Goal: Contribute content: Contribute content

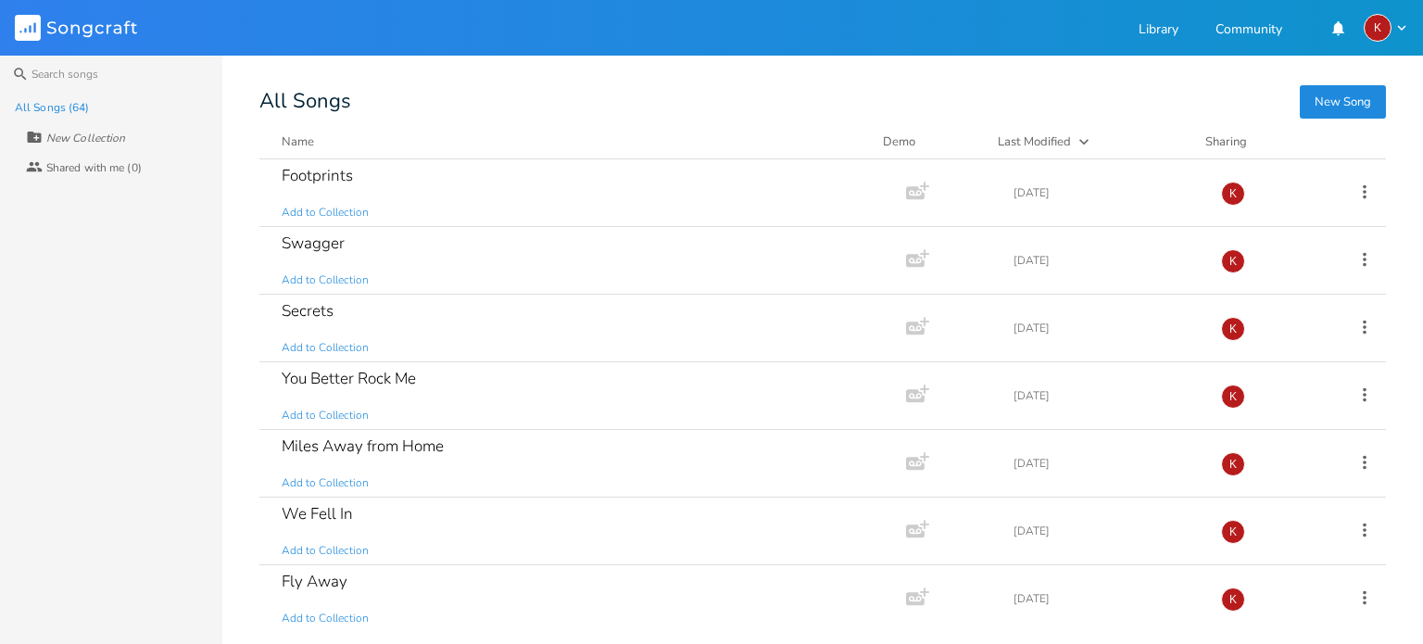
click at [1346, 96] on button "New Song" at bounding box center [1343, 101] width 86 height 33
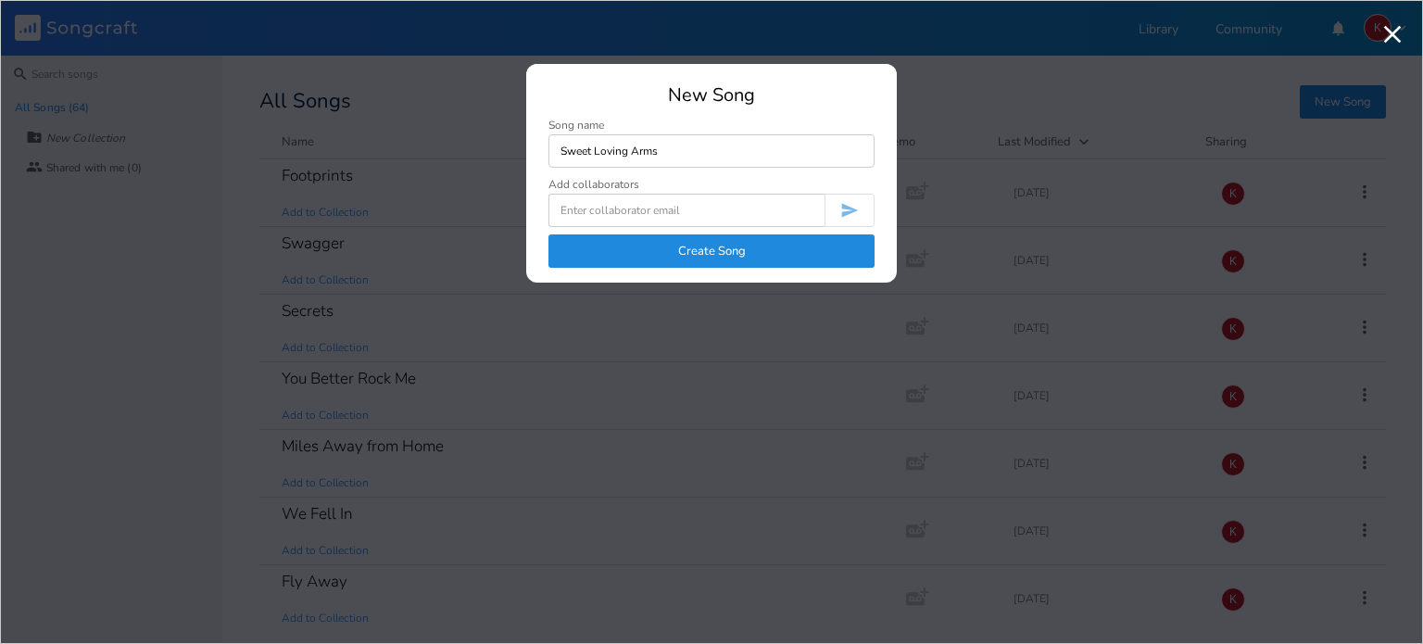
type input "Sweet Loving Arms"
click at [756, 245] on button "Create Song" at bounding box center [712, 250] width 326 height 33
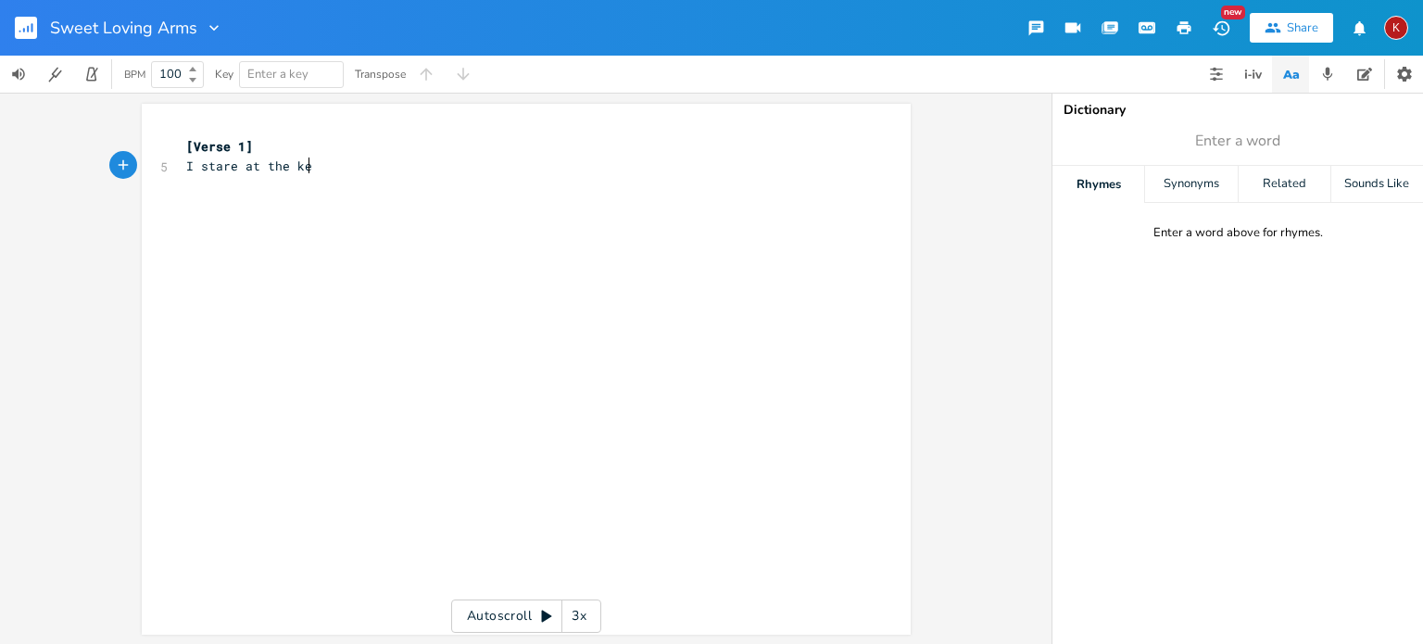
type textarea "I stare at the keys"
type textarea "they have nothing to say"
type textarea "n"
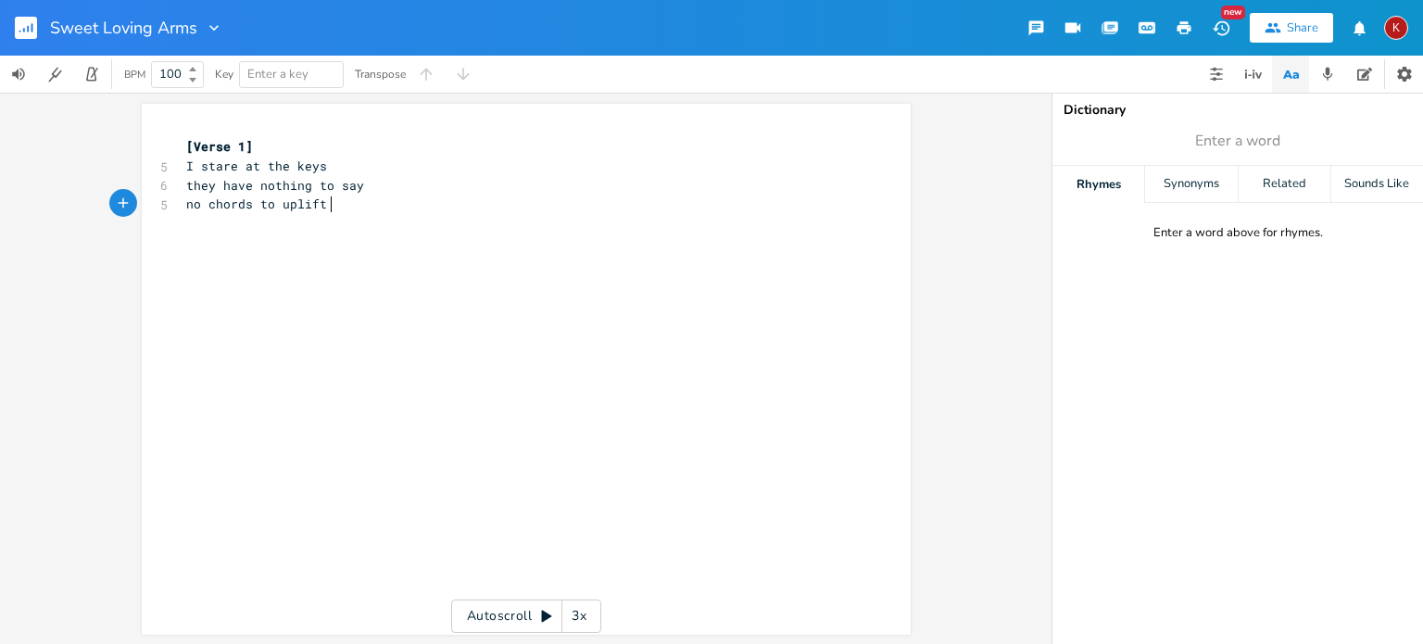
type textarea "o chords to uplift me"
type textarea "r"
type textarea "no rhythms ot"
type textarea "to play"
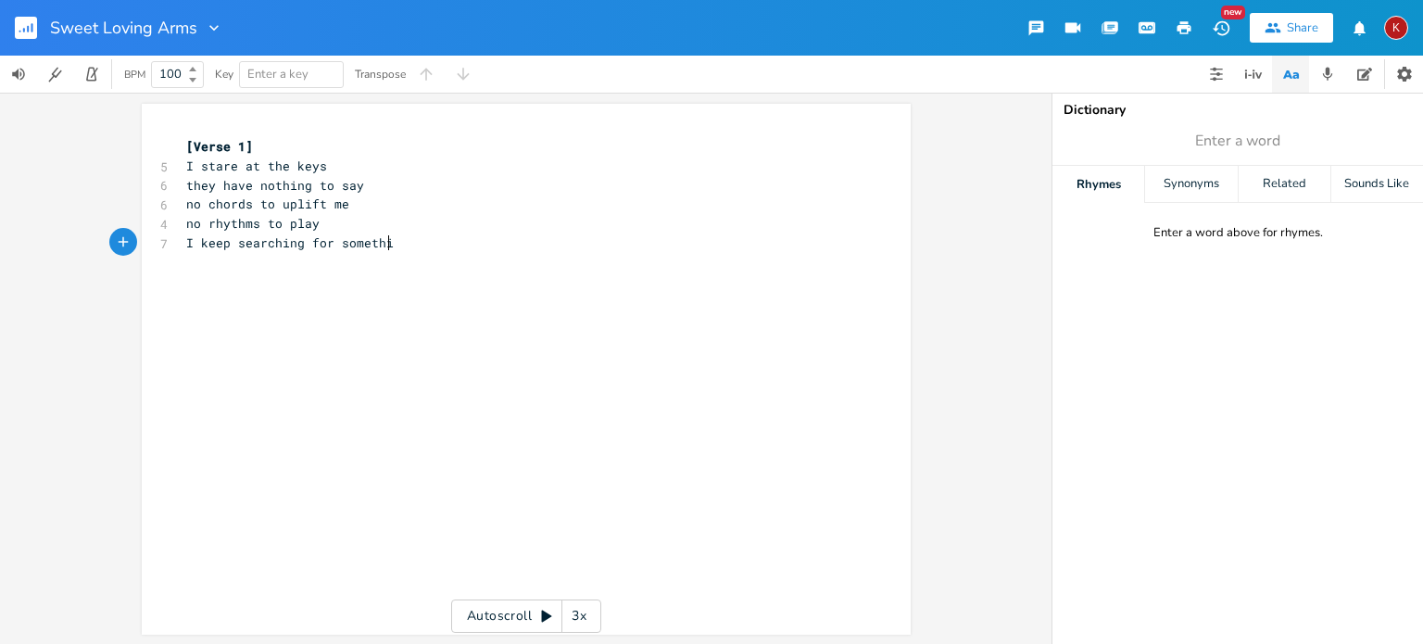
type textarea "I keep searching for something"
type textarea "that cannot be found"
click at [230, 243] on span "I keep searching for something" at bounding box center [297, 242] width 222 height 17
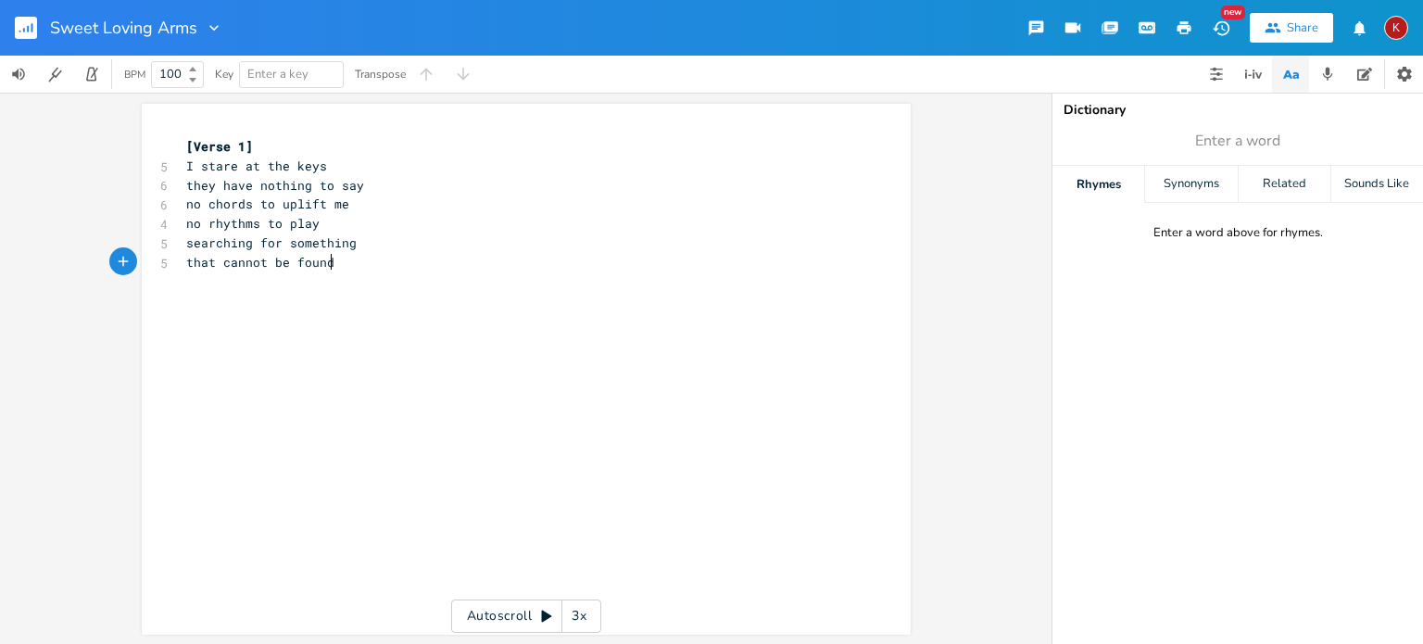
click at [338, 263] on pre "that cannot be found" at bounding box center [517, 262] width 669 height 19
type textarea "a feeling inside me"
type textarea "when you were aroun"
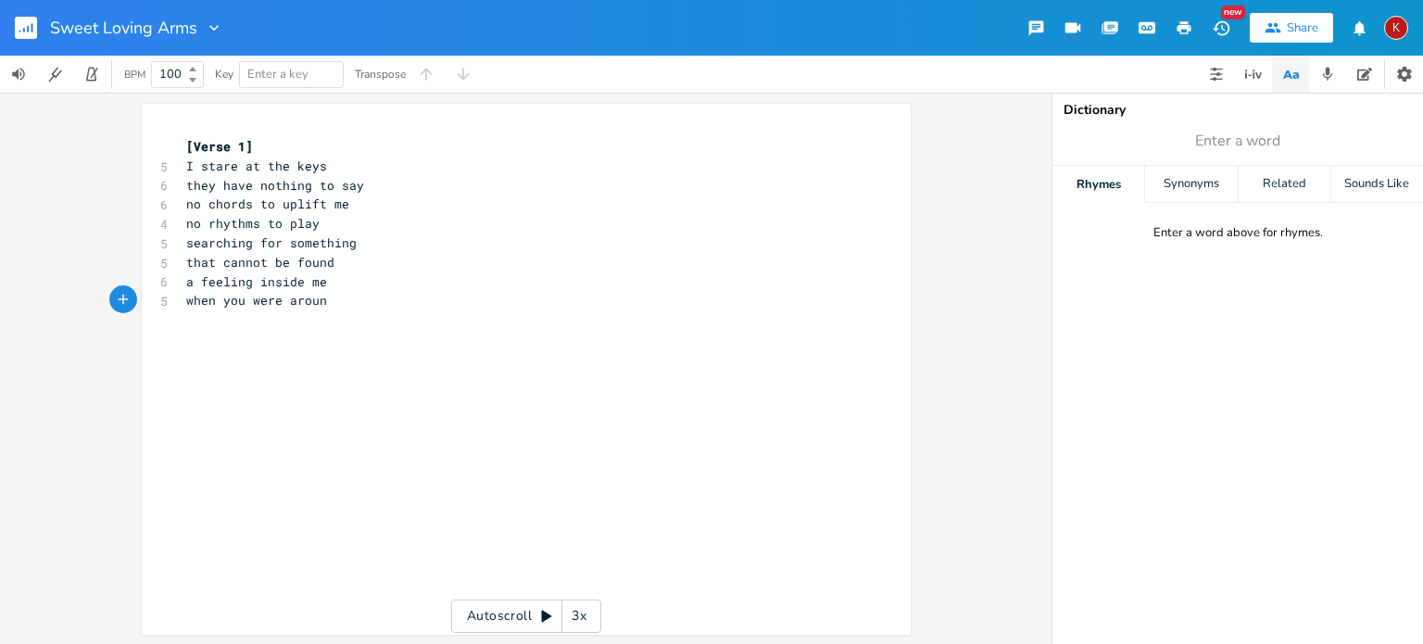
click at [271, 284] on span "a feeling inside me" at bounding box center [256, 281] width 141 height 17
type textarea "reminds"
click at [322, 304] on span "when you were aroun" at bounding box center [256, 300] width 141 height 17
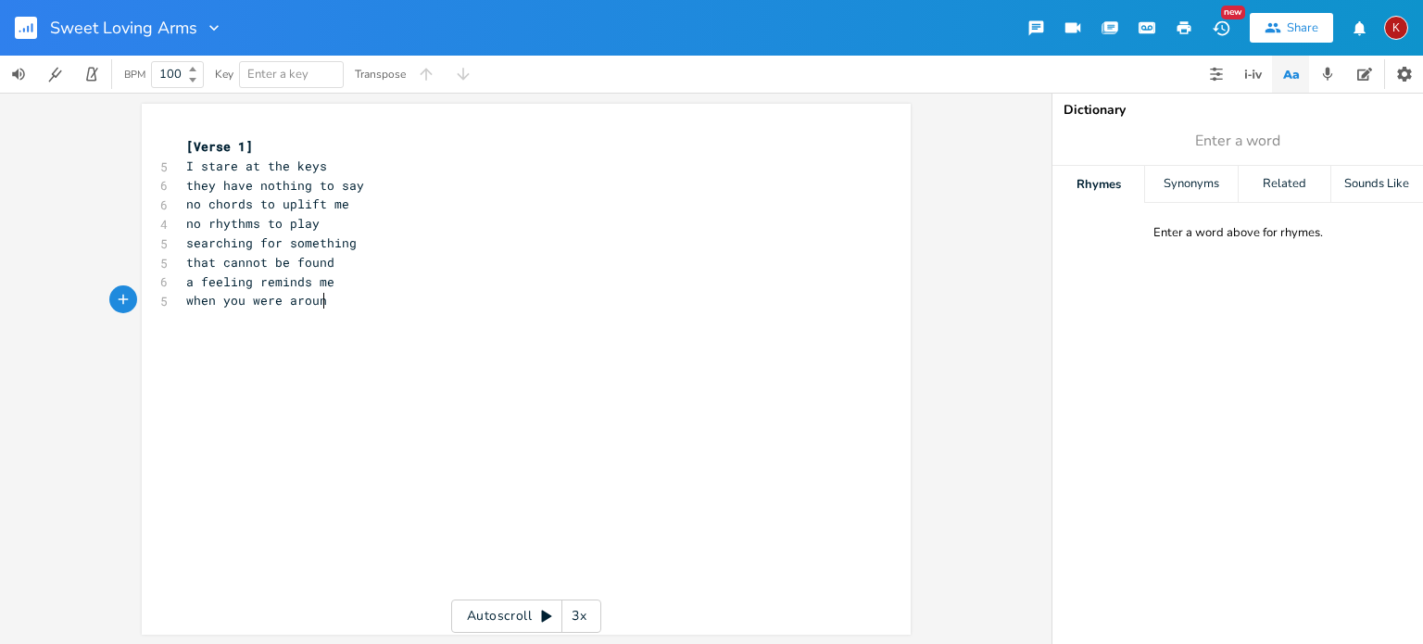
type textarea "s"
type textarea "d"
click at [186, 283] on span "a feeling reminds me" at bounding box center [260, 281] width 148 height 17
type textarea "that"
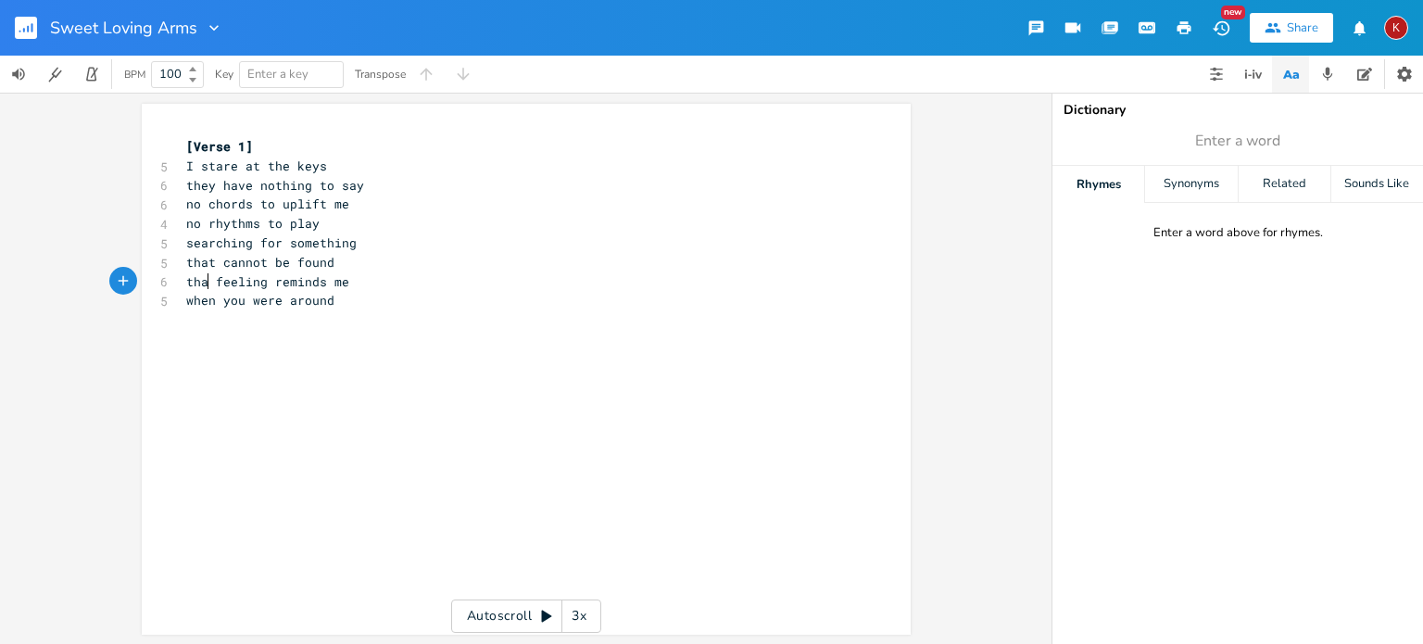
scroll to position [0, 20]
click at [300, 283] on span "that feeling reminds me" at bounding box center [271, 281] width 171 height 17
type textarea "reminds"
click at [300, 283] on span "that feeling reminds me" at bounding box center [271, 281] width 171 height 17
click at [278, 325] on pre "​" at bounding box center [517, 319] width 669 height 19
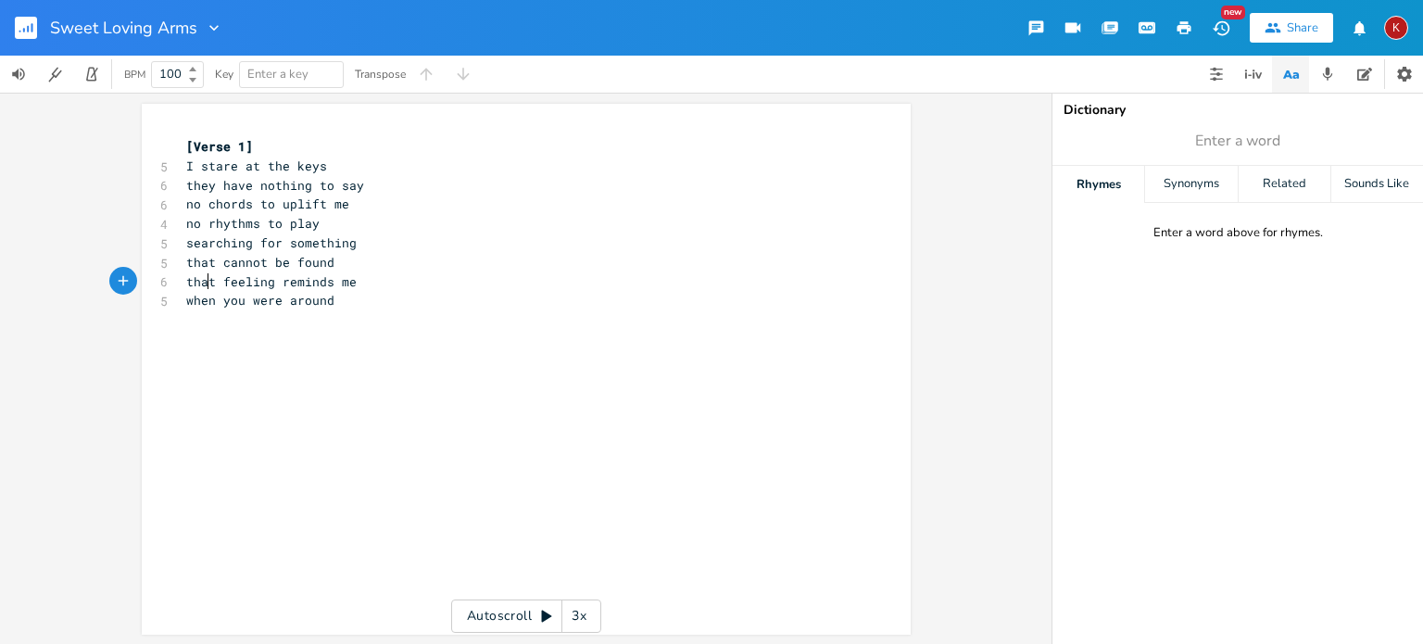
click at [200, 279] on span "that feeling reminds me" at bounding box center [271, 281] width 171 height 17
type textarea "a"
click at [278, 284] on span "a feeling reminds me" at bounding box center [260, 281] width 148 height 17
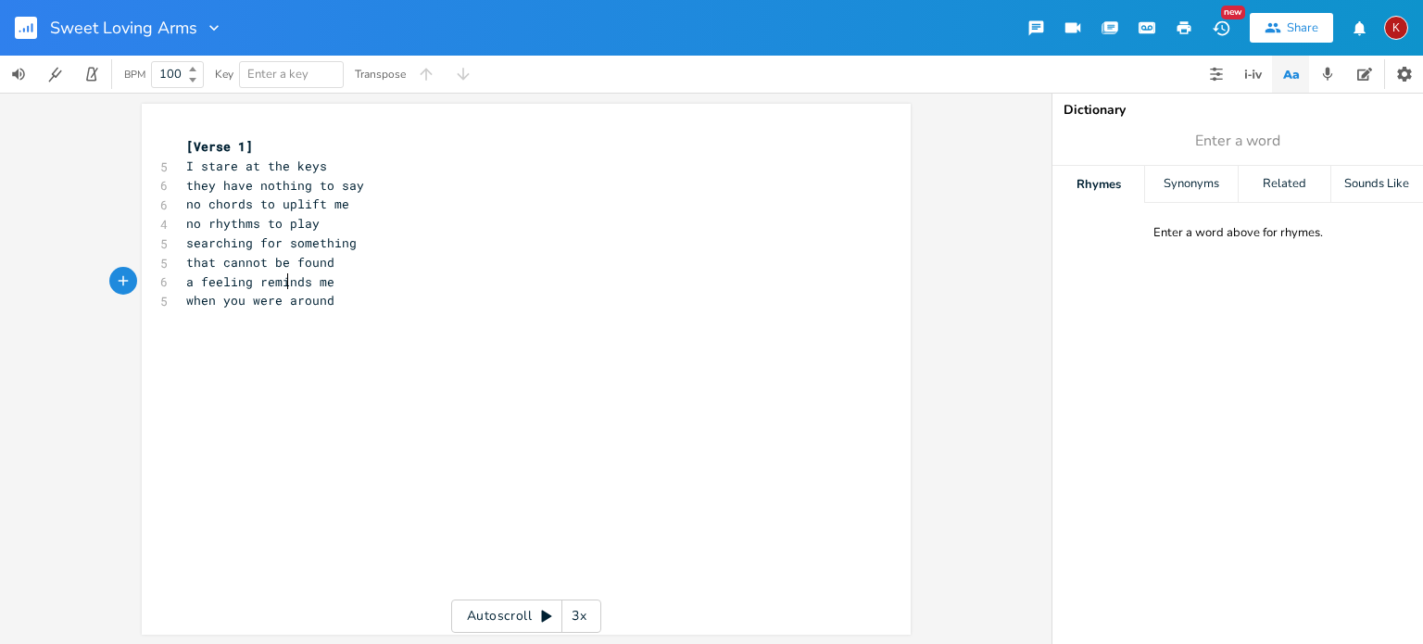
type textarea "reminds"
click at [278, 284] on span "a feeling reminds me" at bounding box center [260, 281] width 148 height 17
click at [358, 307] on pre "when you were around" at bounding box center [517, 300] width 669 height 19
click at [281, 284] on span "a feeling reminds me" at bounding box center [260, 281] width 148 height 17
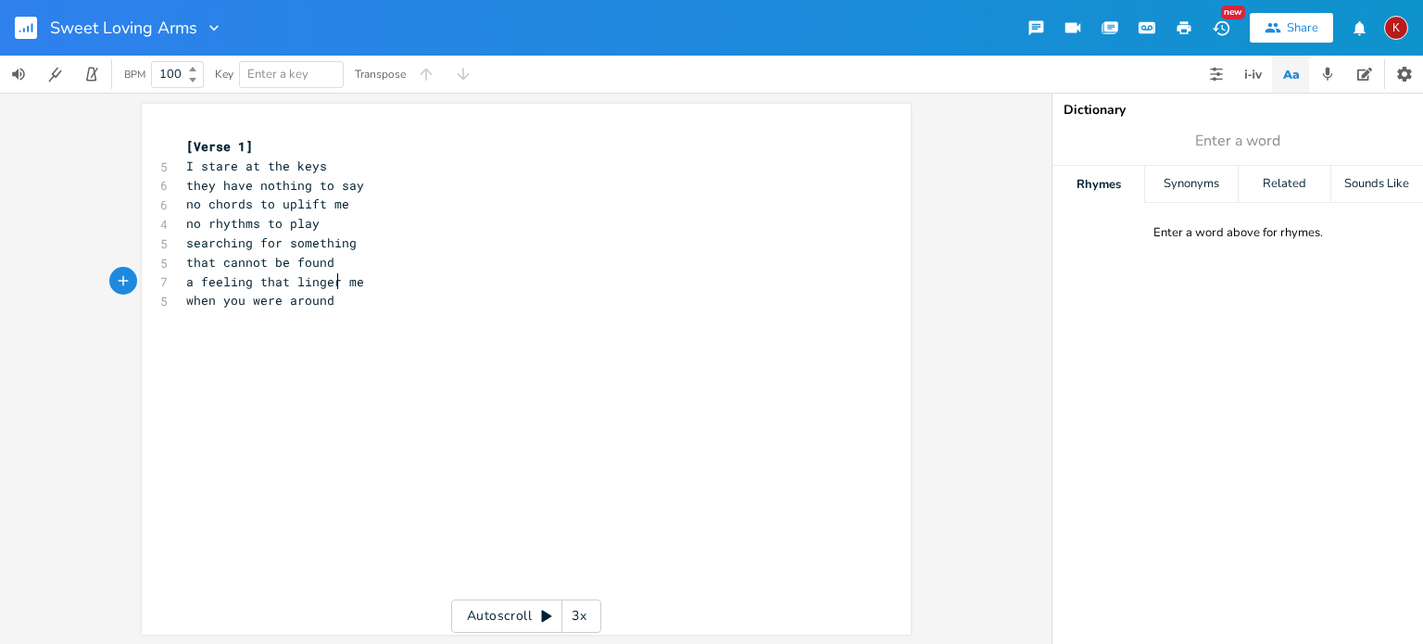
type textarea "that lingers"
click at [195, 284] on span "a feeling that lingers" at bounding box center [267, 281] width 163 height 17
type textarea "lingering"
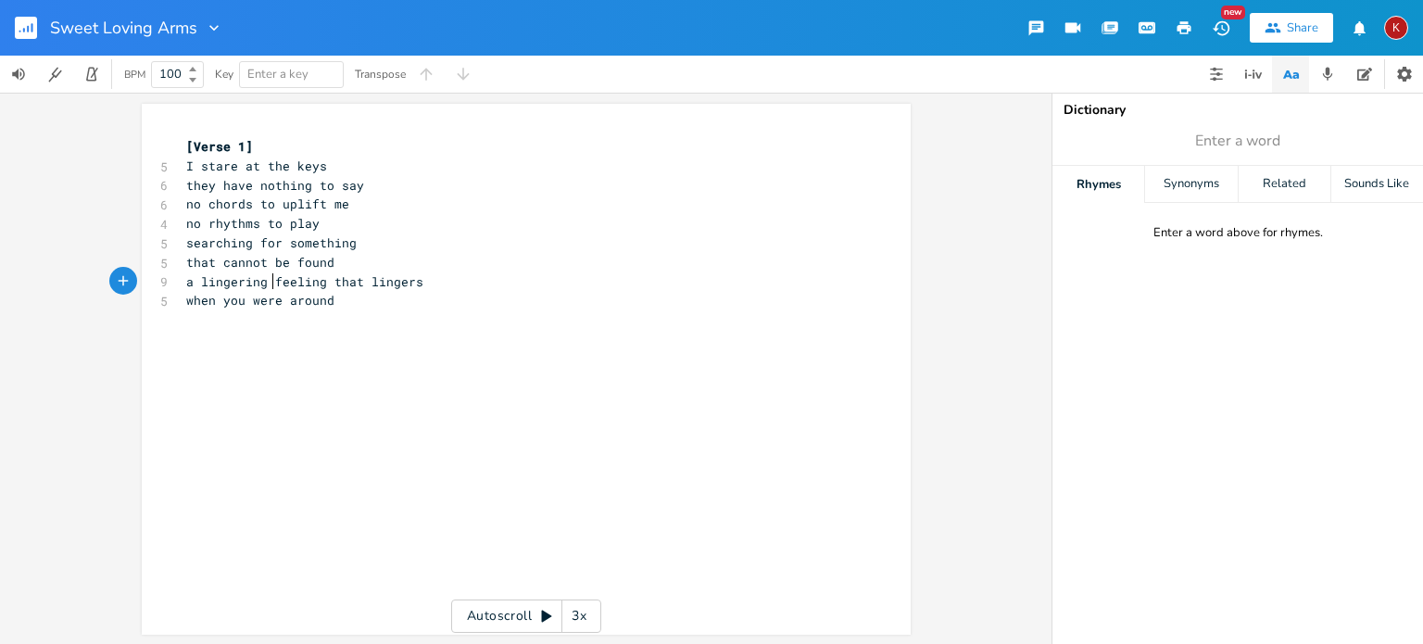
click at [323, 281] on span "a lingering feeling that lingers" at bounding box center [304, 281] width 237 height 17
click at [274, 301] on pre "that lingers" at bounding box center [517, 300] width 669 height 19
type textarea "s"
click at [234, 280] on span "a lingering feeling" at bounding box center [256, 281] width 141 height 17
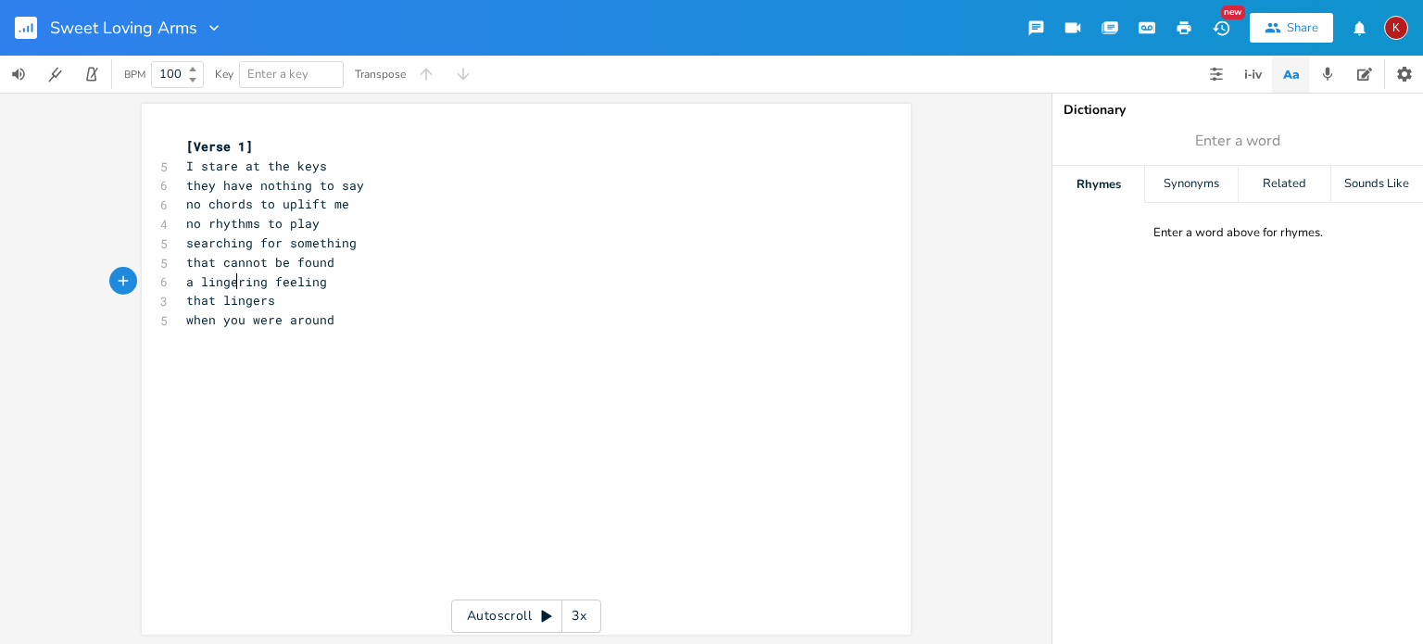
type textarea "lingering"
click at [234, 280] on span "a lingering feeling" at bounding box center [256, 281] width 141 height 17
click at [271, 278] on pre "a feeling" at bounding box center [517, 281] width 669 height 19
type input "found"
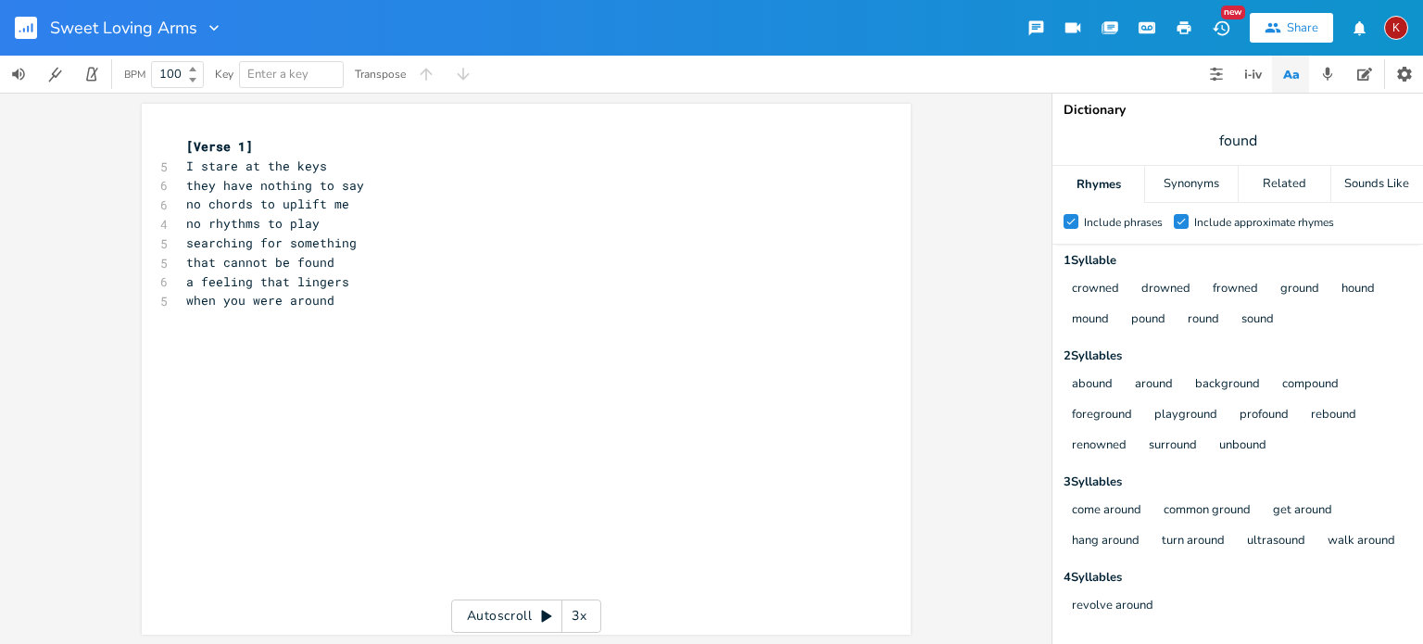
scroll to position [0, 0]
click at [224, 303] on span "when you were around" at bounding box center [260, 300] width 148 height 17
type textarea "you"
click at [224, 303] on span "when you were around" at bounding box center [260, 300] width 148 height 17
click at [237, 304] on span "when you were around" at bounding box center [260, 300] width 148 height 17
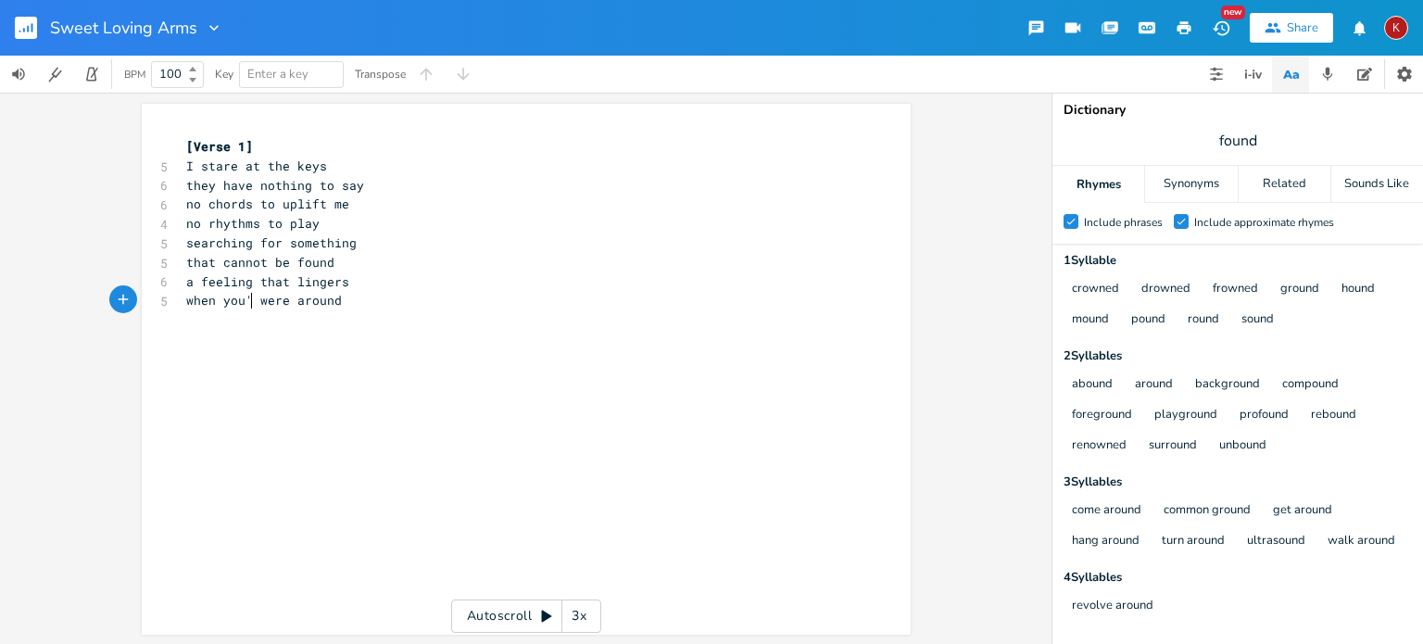
type textarea "'re"
click at [183, 299] on pre "when you're around" at bounding box center [517, 300] width 669 height 19
type textarea "like"
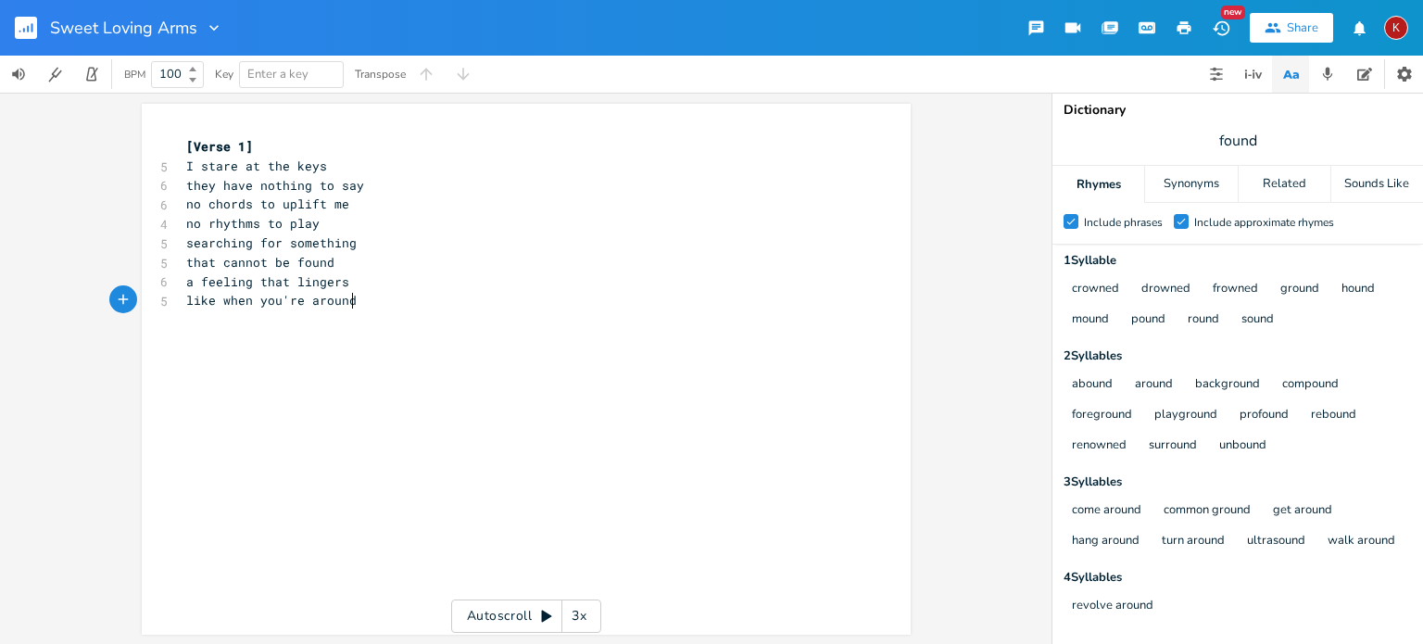
click at [355, 301] on pre "like when you're around" at bounding box center [517, 300] width 669 height 19
type textarea "[Chorus]"
type textarea "Call ne"
type textarea "me home, babay"
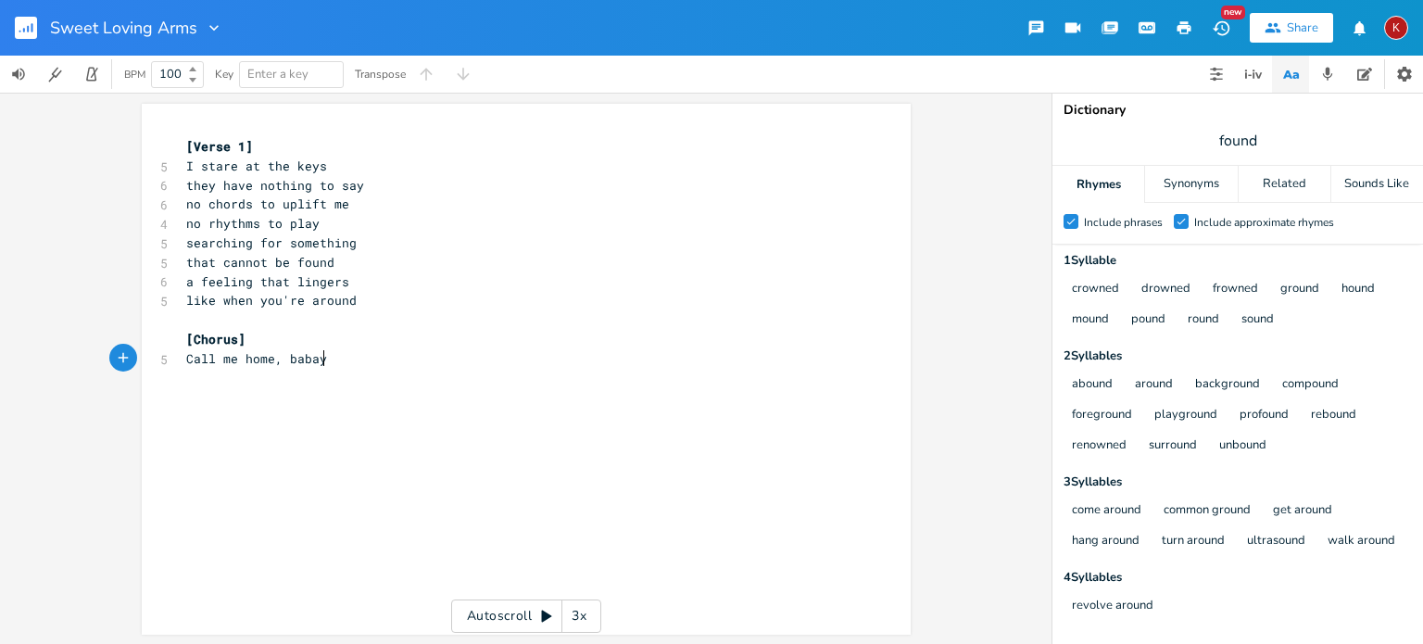
scroll to position [0, 89]
type textarea "y"
type textarea "into your sweet loving arms"
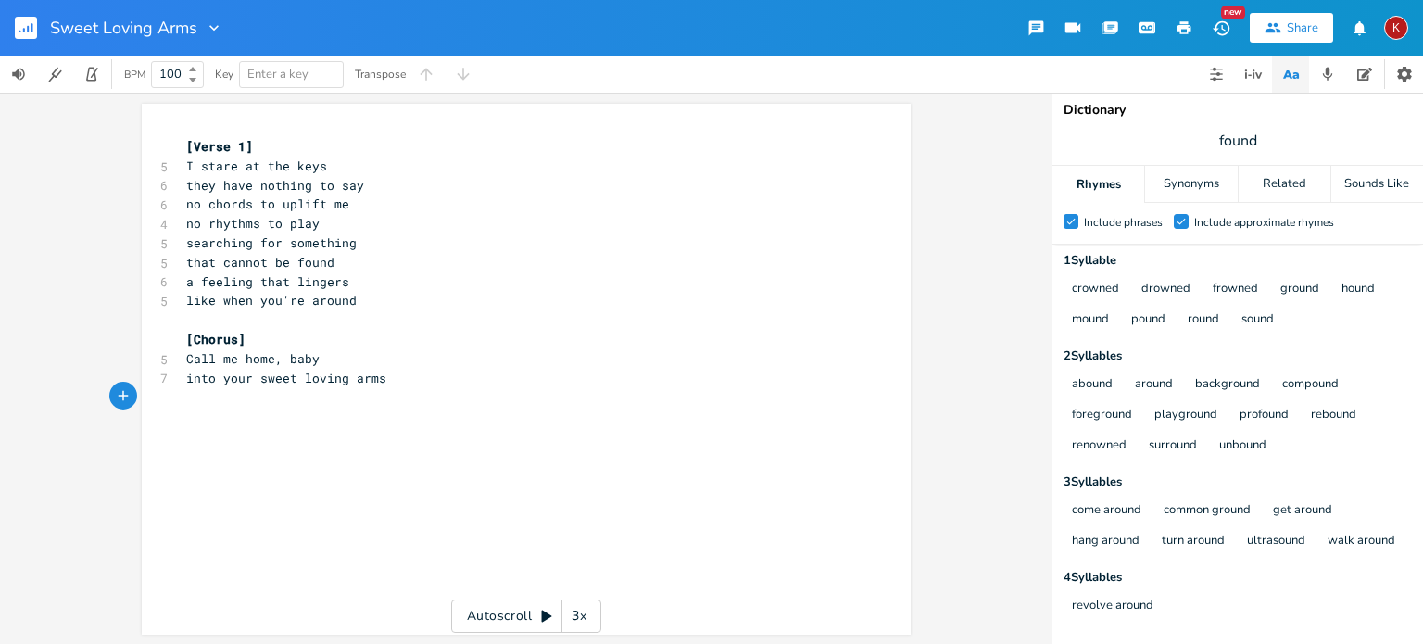
click at [194, 383] on span "into your sweet loving arms" at bounding box center [286, 378] width 200 height 17
click at [192, 398] on pre "​" at bounding box center [517, 396] width 669 height 19
type textarea "hold me like you mean it"
type input "arms"
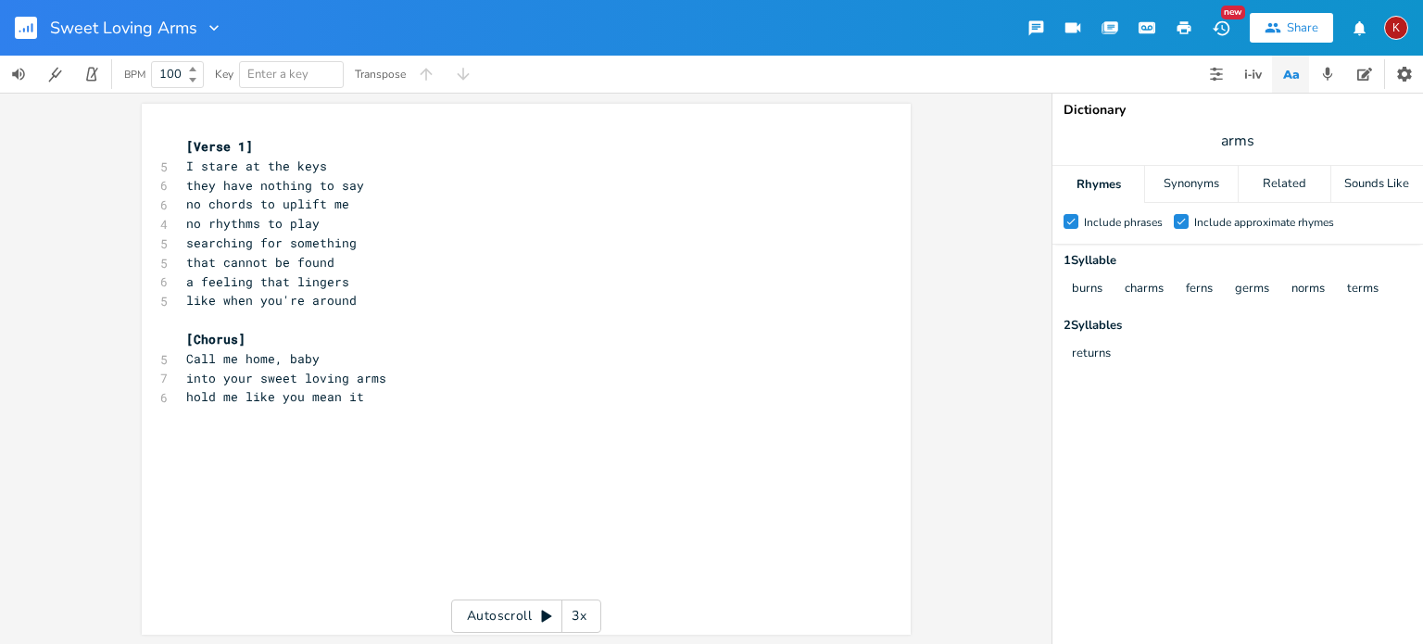
scroll to position [0, 0]
click at [364, 396] on pre "hold me like you mean it" at bounding box center [517, 396] width 669 height 19
type textarea "give me all of your cham"
type textarea "rms"
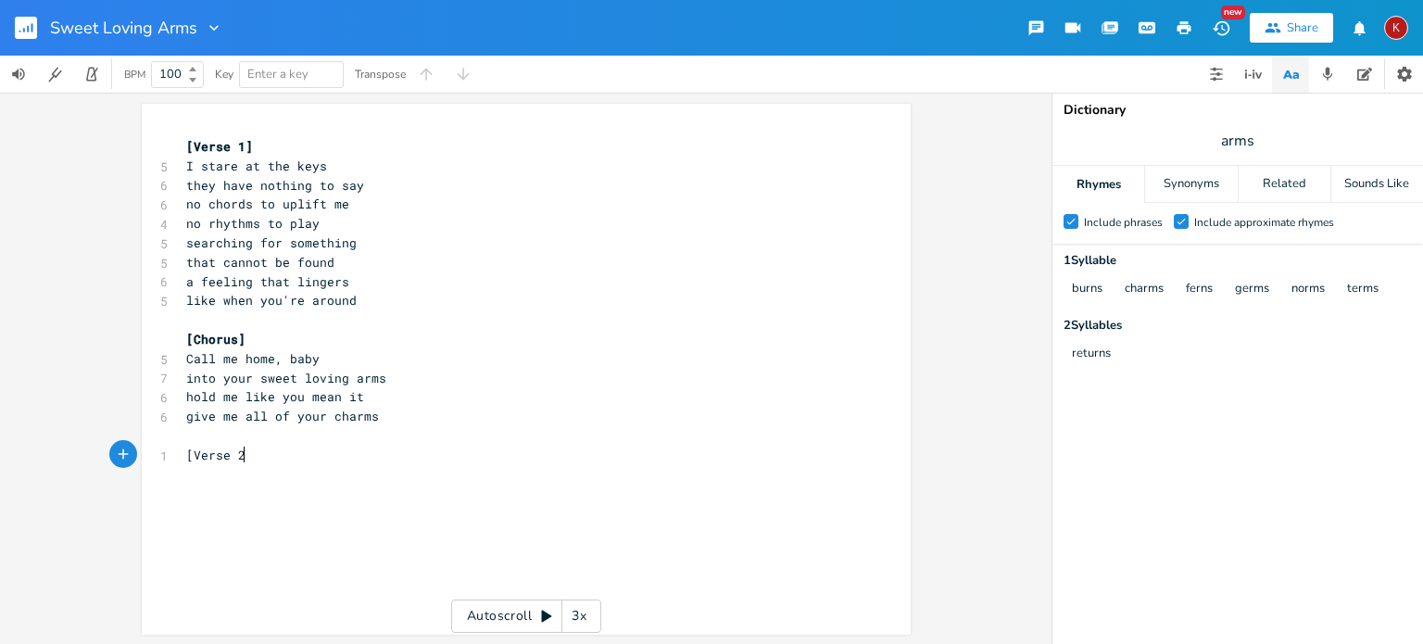
type textarea "[Verse 2]"
type textarea "In the still silence"
click at [189, 478] on span "In the still silence" at bounding box center [260, 474] width 148 height 17
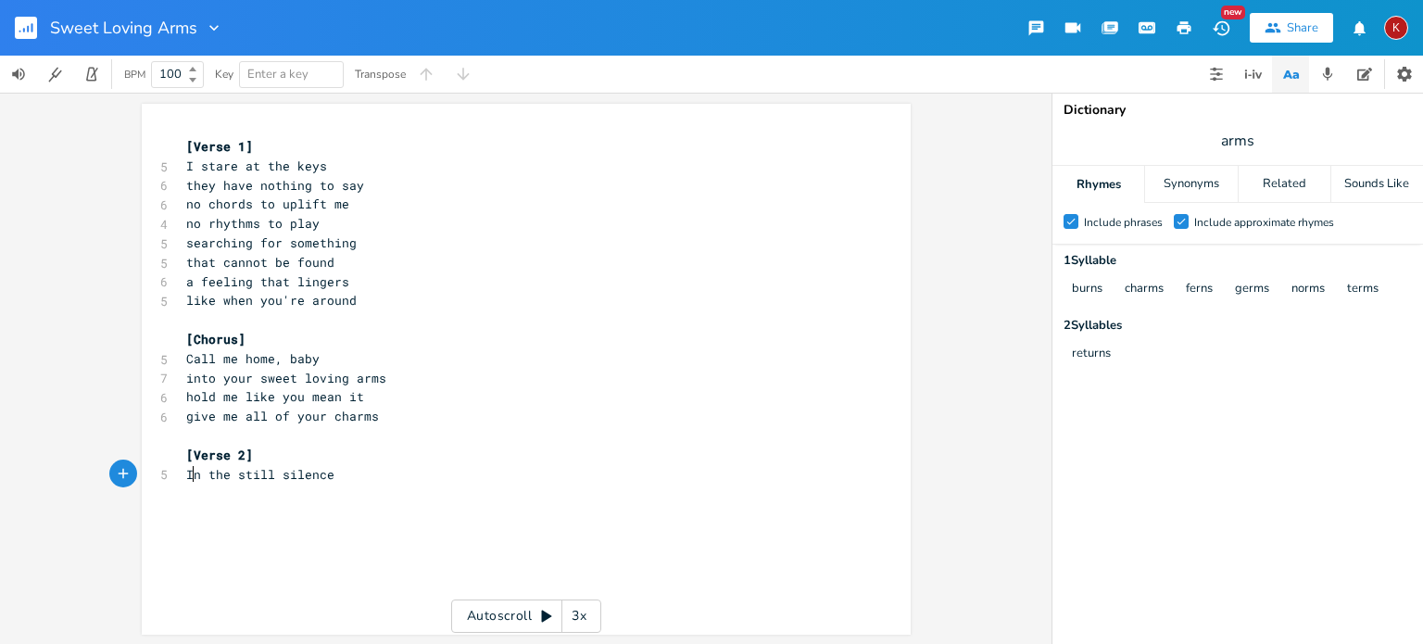
click at [189, 478] on span "In the still silence" at bounding box center [260, 474] width 148 height 17
type textarea "The unbroken"
click at [337, 161] on pre "I stare at the keys" at bounding box center [517, 166] width 669 height 19
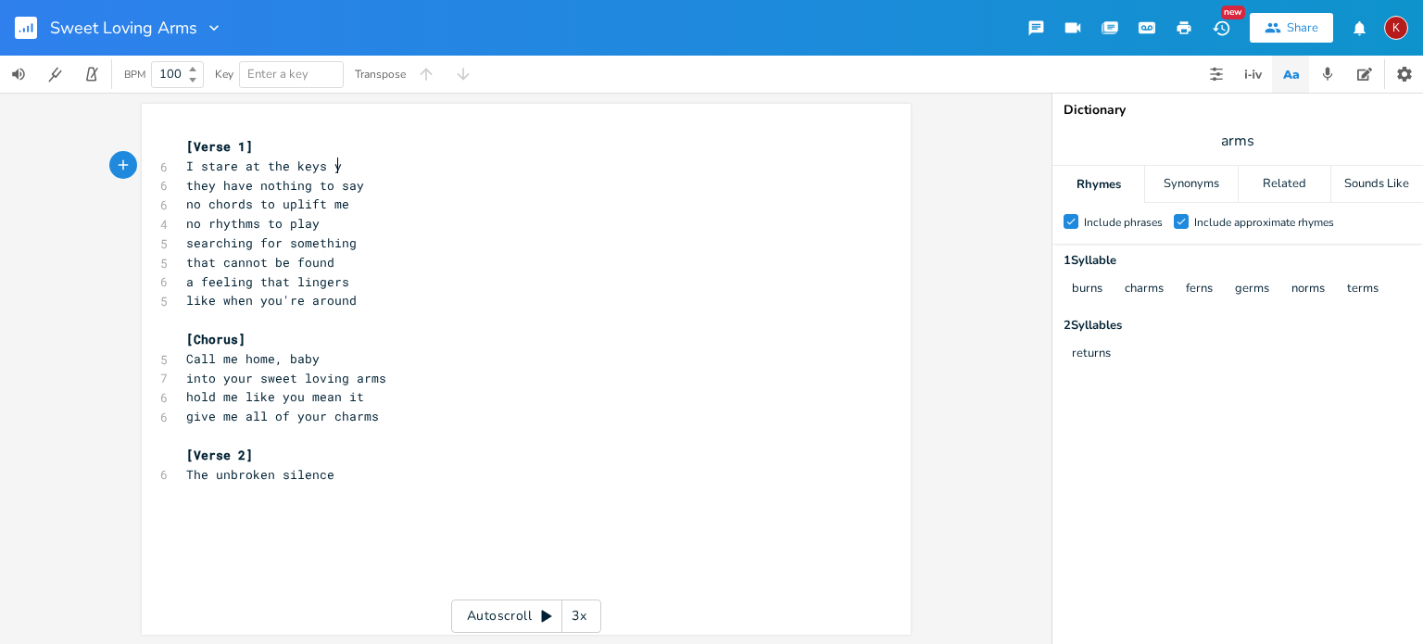
type textarea "yet"
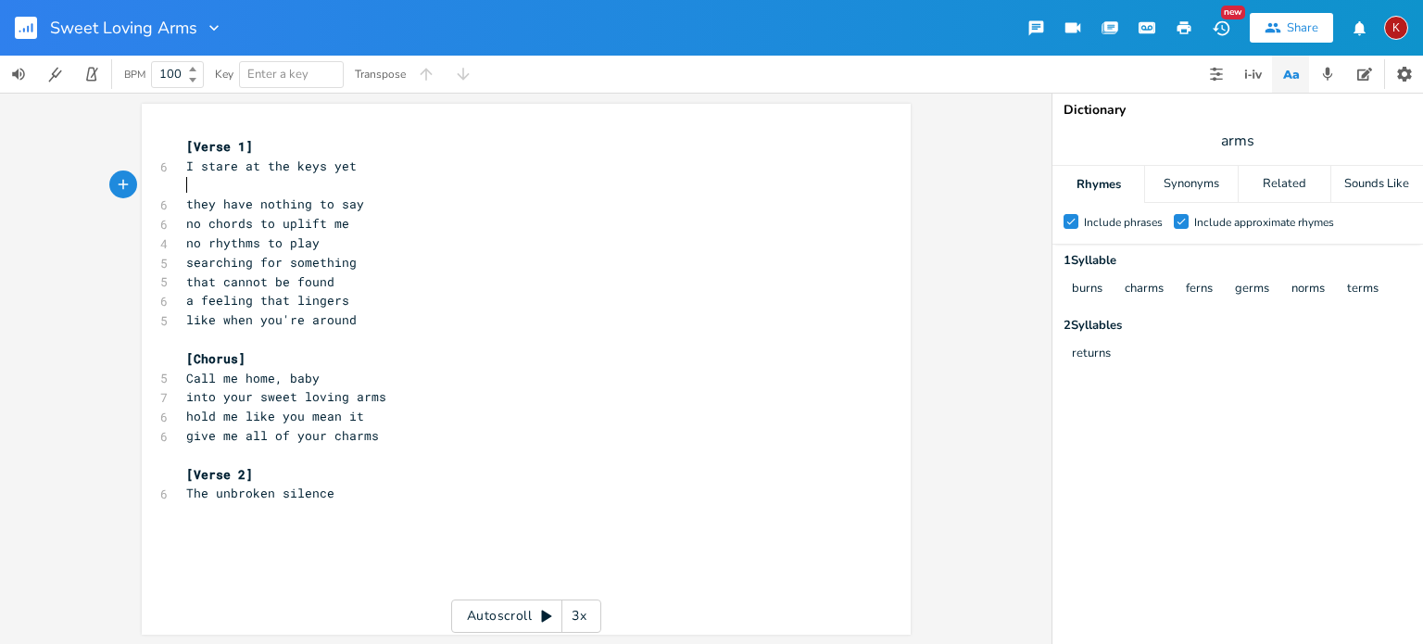
click at [187, 497] on span "The unbroken silence" at bounding box center [260, 493] width 148 height 17
type textarea "In"
click at [197, 520] on pre "​" at bounding box center [517, 512] width 669 height 19
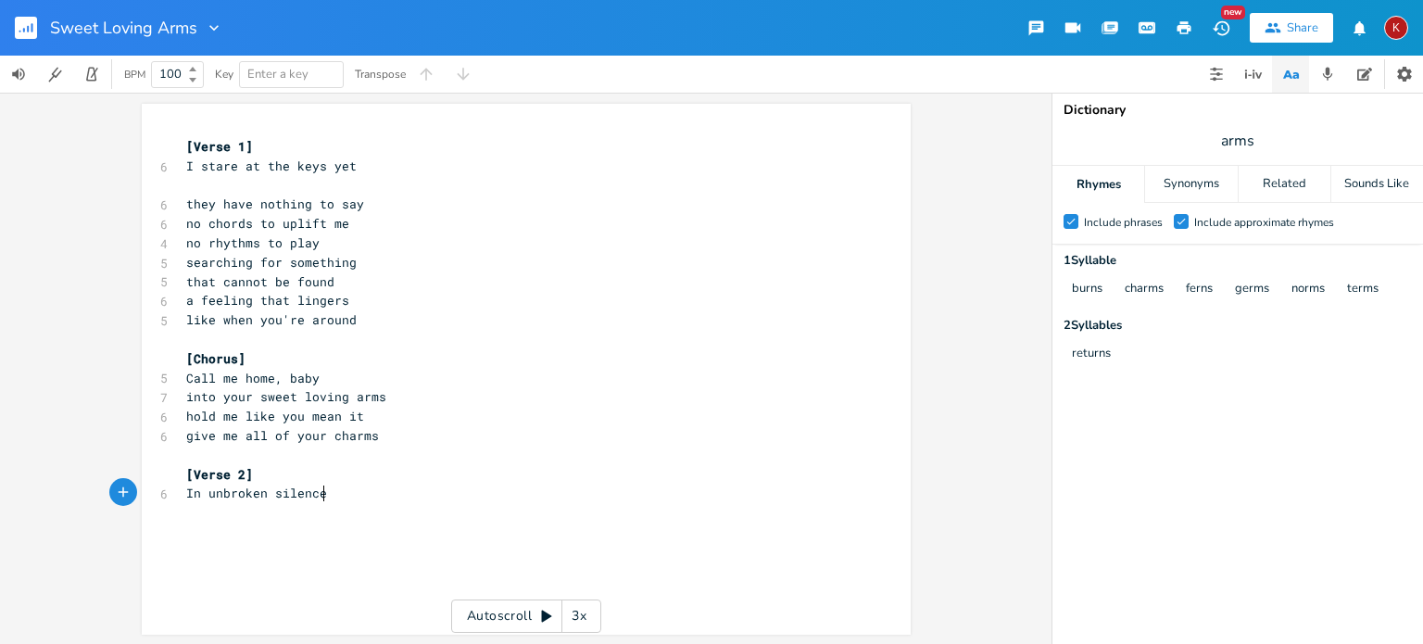
click at [332, 497] on pre "In unbroken silence" at bounding box center [517, 493] width 669 height 19
type textarea "I reflect on my life"
type textarea "it feels like the sun has"
type textarea "forgotten to shine"
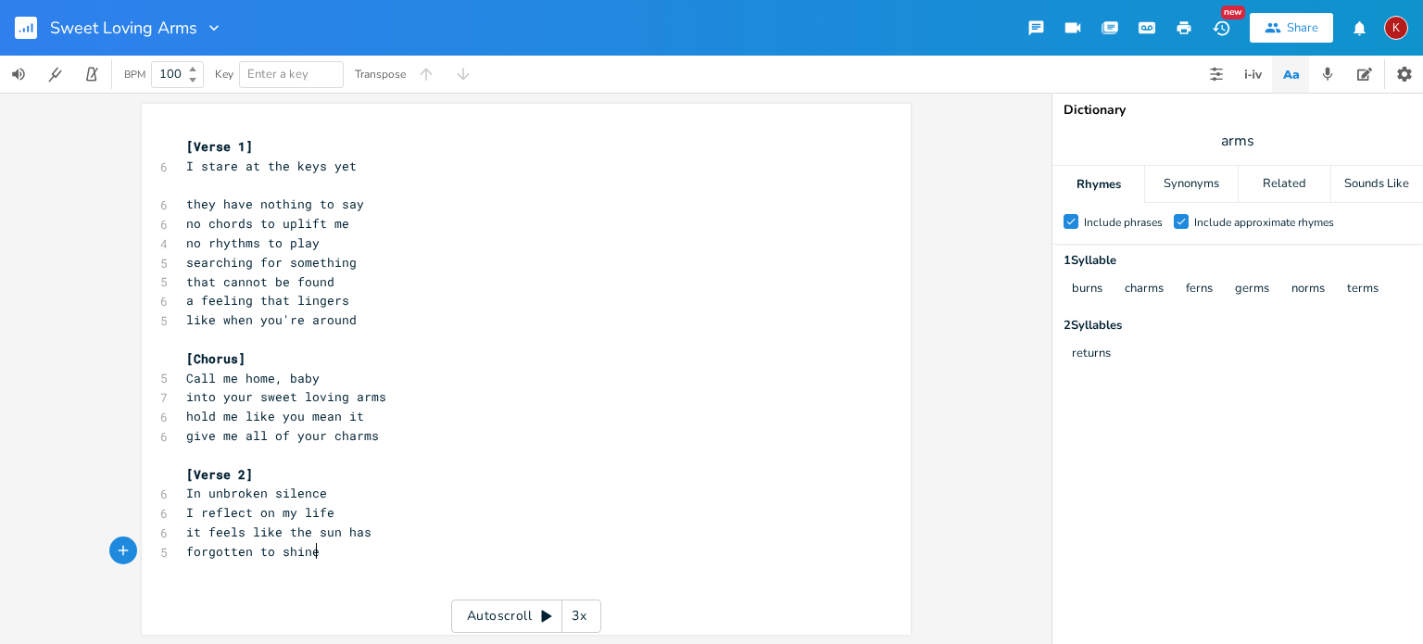
scroll to position [0, 96]
click at [234, 188] on pre "​" at bounding box center [517, 185] width 669 height 19
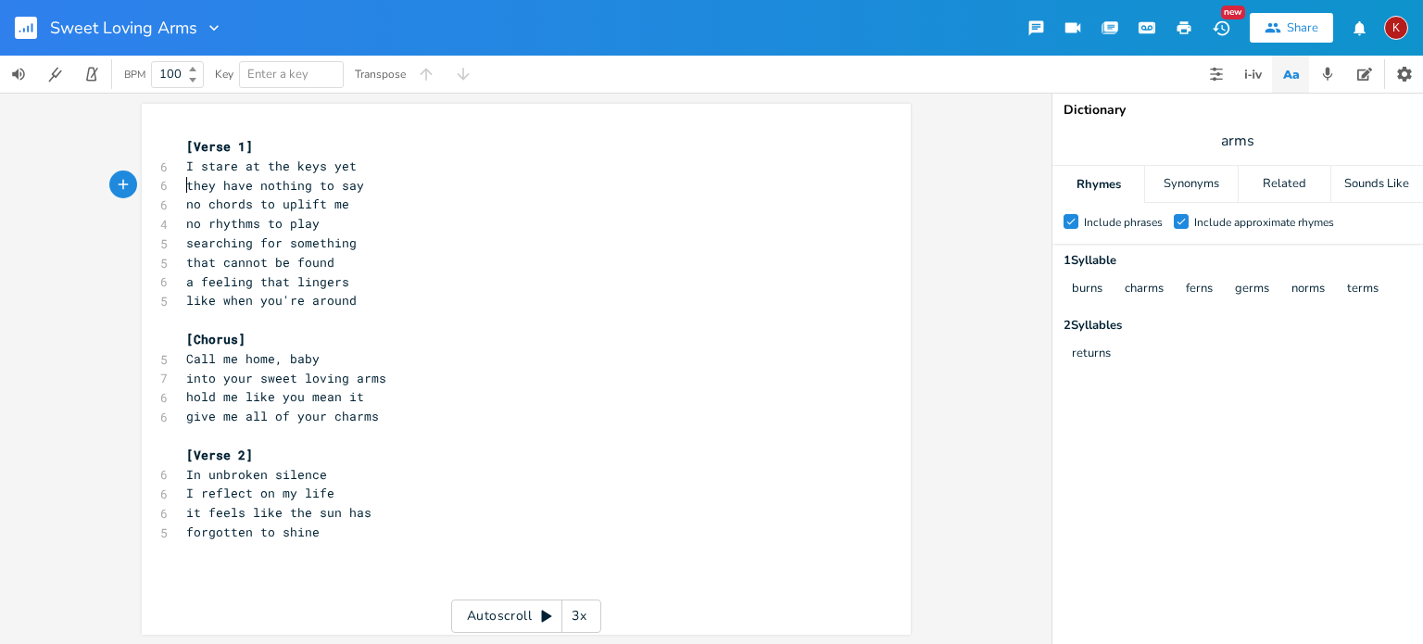
click at [322, 530] on pre "forgotten to shine" at bounding box center [517, 532] width 669 height 19
type textarea "I thought leaving was better"
click at [246, 550] on span "I thought leaving was better" at bounding box center [290, 551] width 208 height 17
drag, startPoint x: 246, startPoint y: 550, endPoint x: 180, endPoint y: 544, distance: 66.1
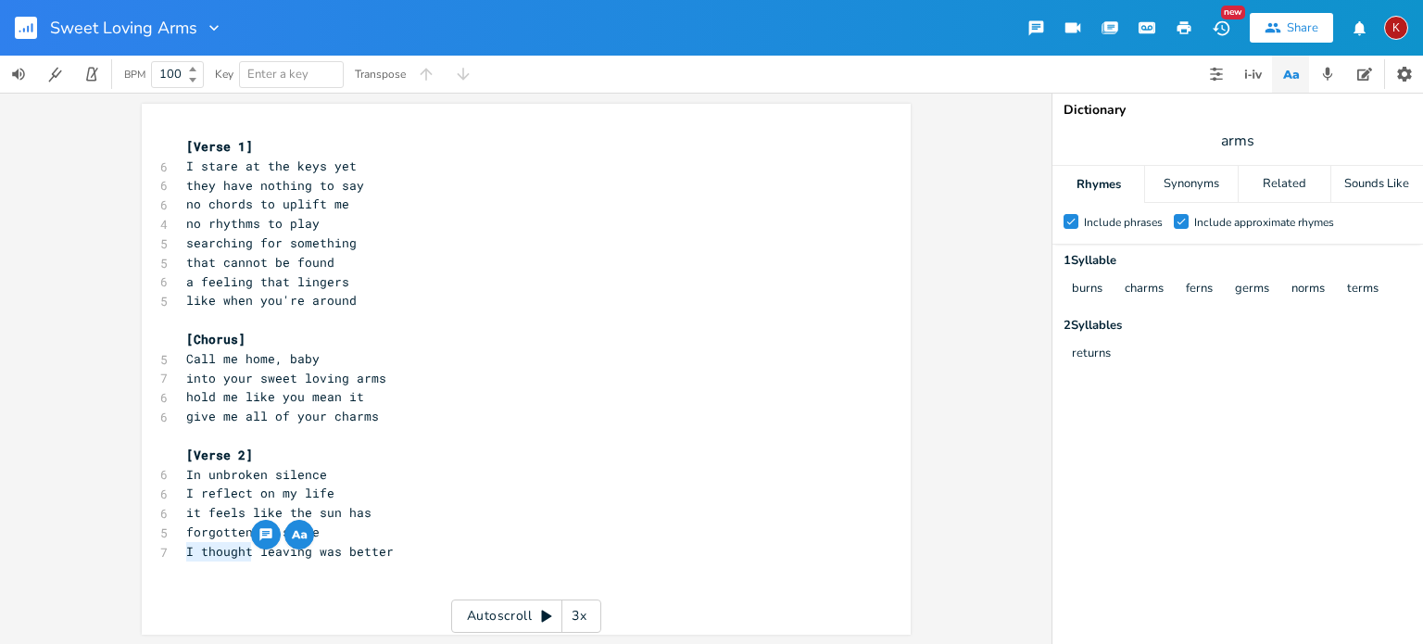
click at [186, 544] on span "I thought leaving was better" at bounding box center [290, 551] width 208 height 17
type textarea "Was"
click at [304, 550] on span "Was leaving was better" at bounding box center [267, 551] width 163 height 17
type textarea "better"
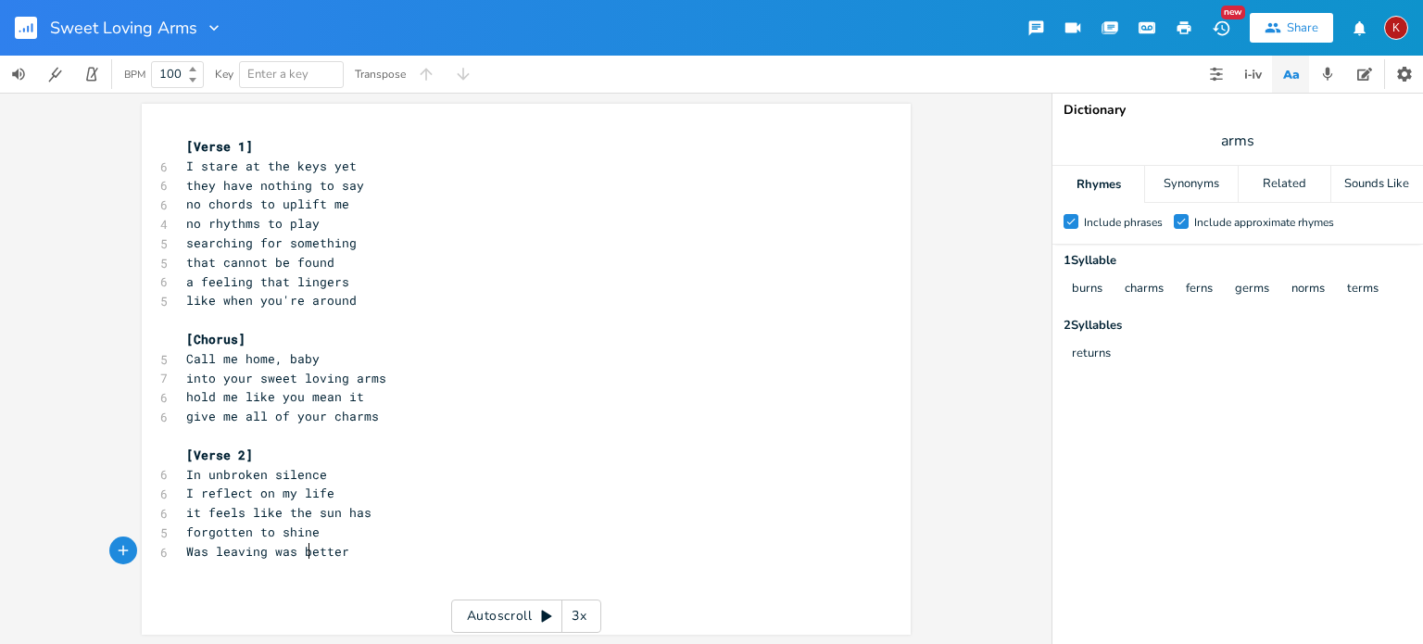
click at [304, 550] on span "Was leaving was better" at bounding box center [267, 551] width 163 height 17
click at [230, 556] on span "Was leaving was better" at bounding box center [267, 551] width 163 height 17
type textarea "I wrong to leave"
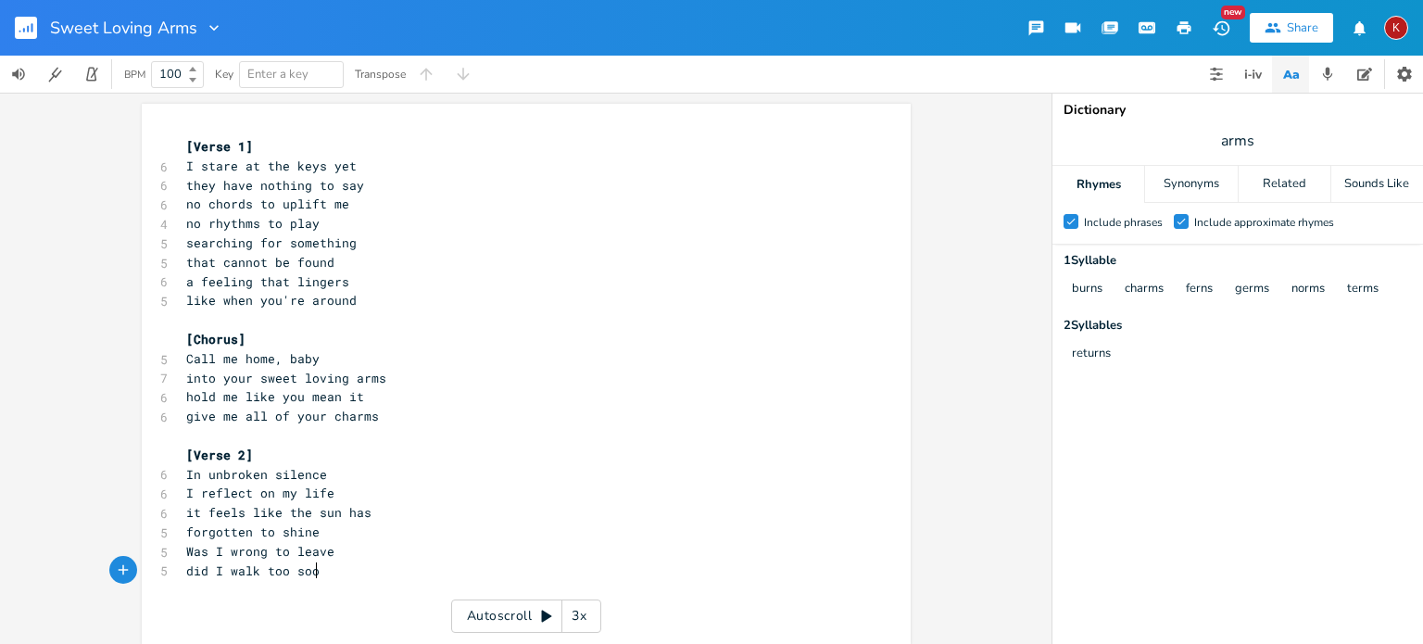
type textarea "did I walk too soom"
type textarea "n"
type textarea "[PERSON_NAME] words and actions"
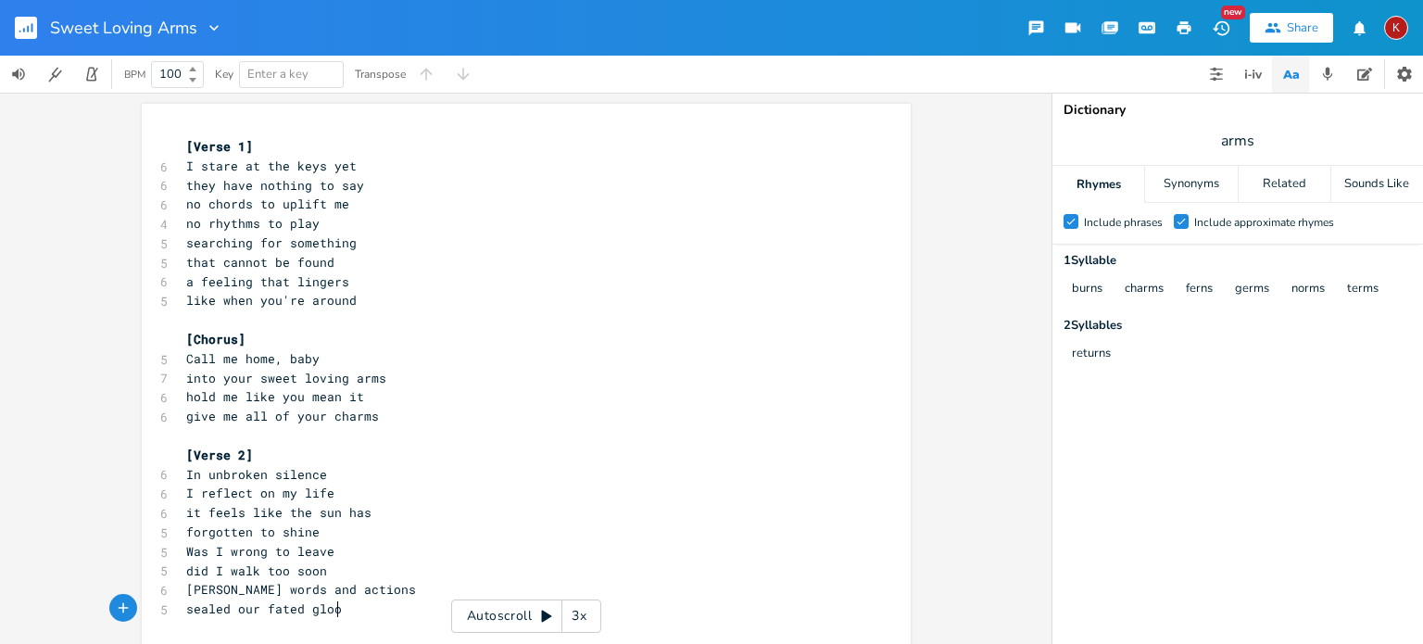
scroll to position [0, 126]
type textarea "sealed our fated gloom"
click at [1234, 143] on input "arms" at bounding box center [1237, 141] width 33 height 20
type input "soon"
click at [345, 609] on pre "sealed our fated gloom" at bounding box center [517, 609] width 669 height 19
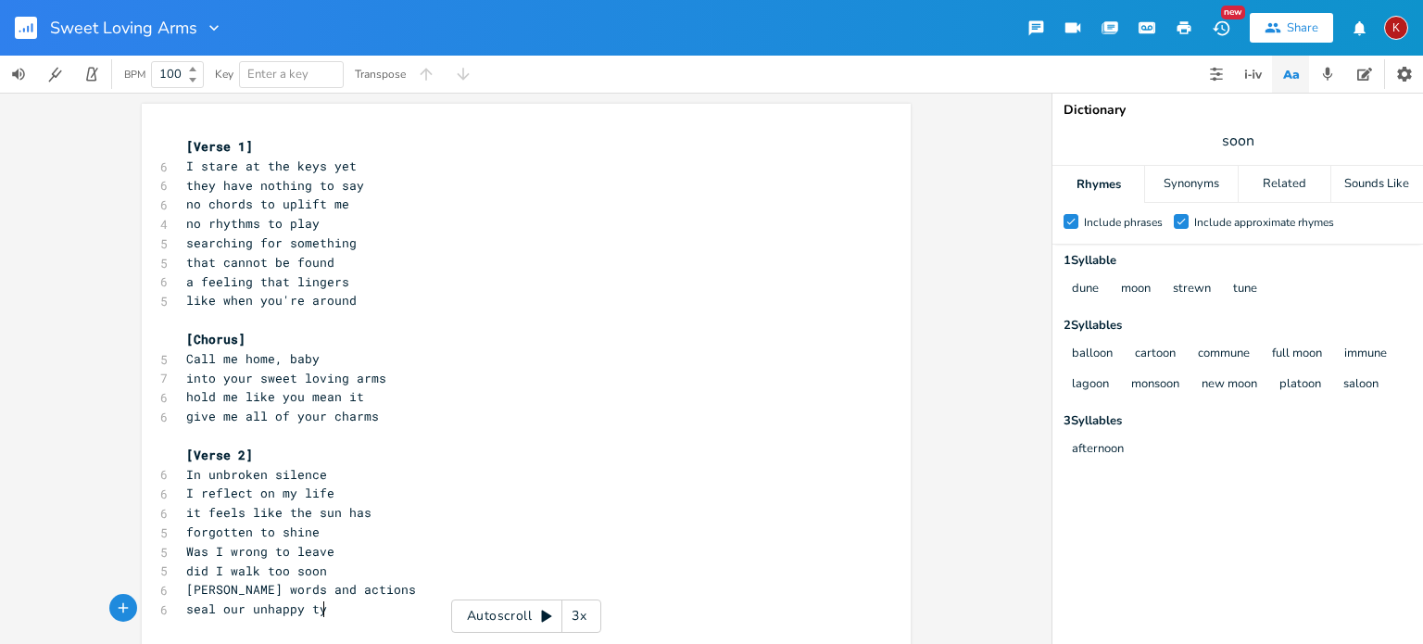
type textarea "l our unhappy tyne"
type textarea "une"
click at [196, 606] on span "seal our unhappy tune" at bounding box center [264, 608] width 156 height 17
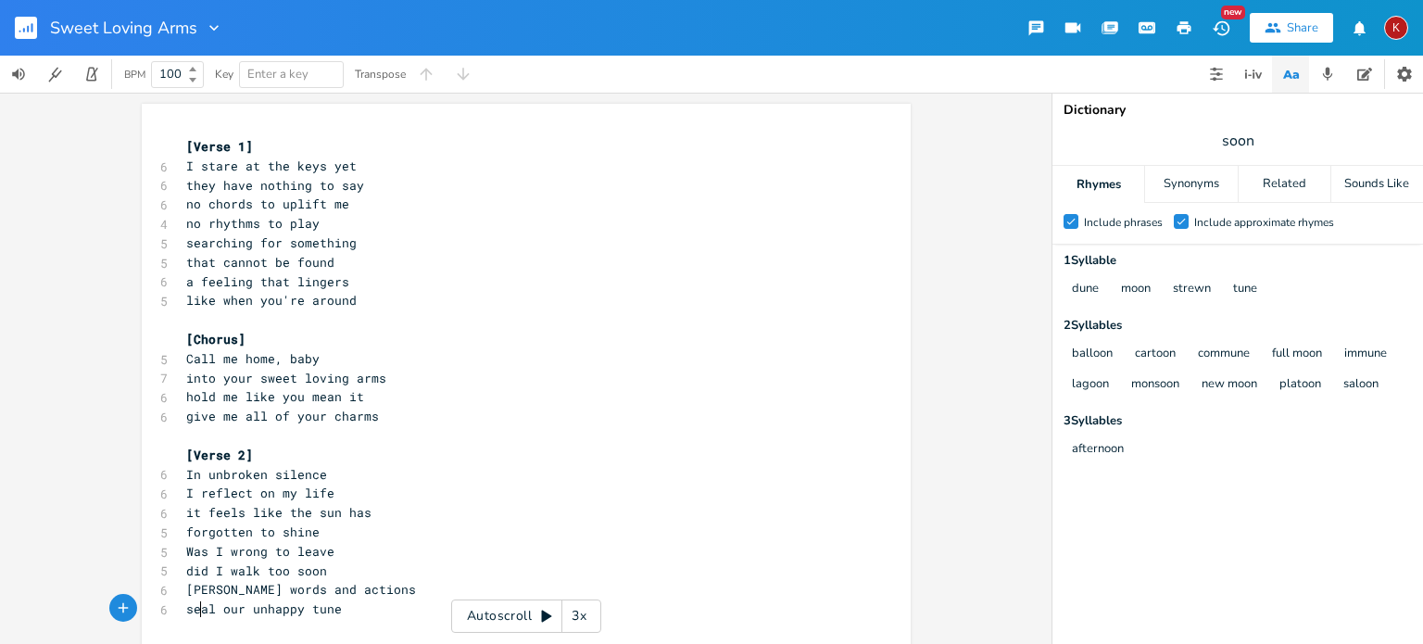
click at [196, 606] on span "seal our unhappy tune" at bounding box center [264, 608] width 156 height 17
type textarea "wrote"
click at [215, 300] on span "like when you're around" at bounding box center [271, 300] width 171 height 17
click at [239, 302] on span "when you're around" at bounding box center [252, 300] width 133 height 17
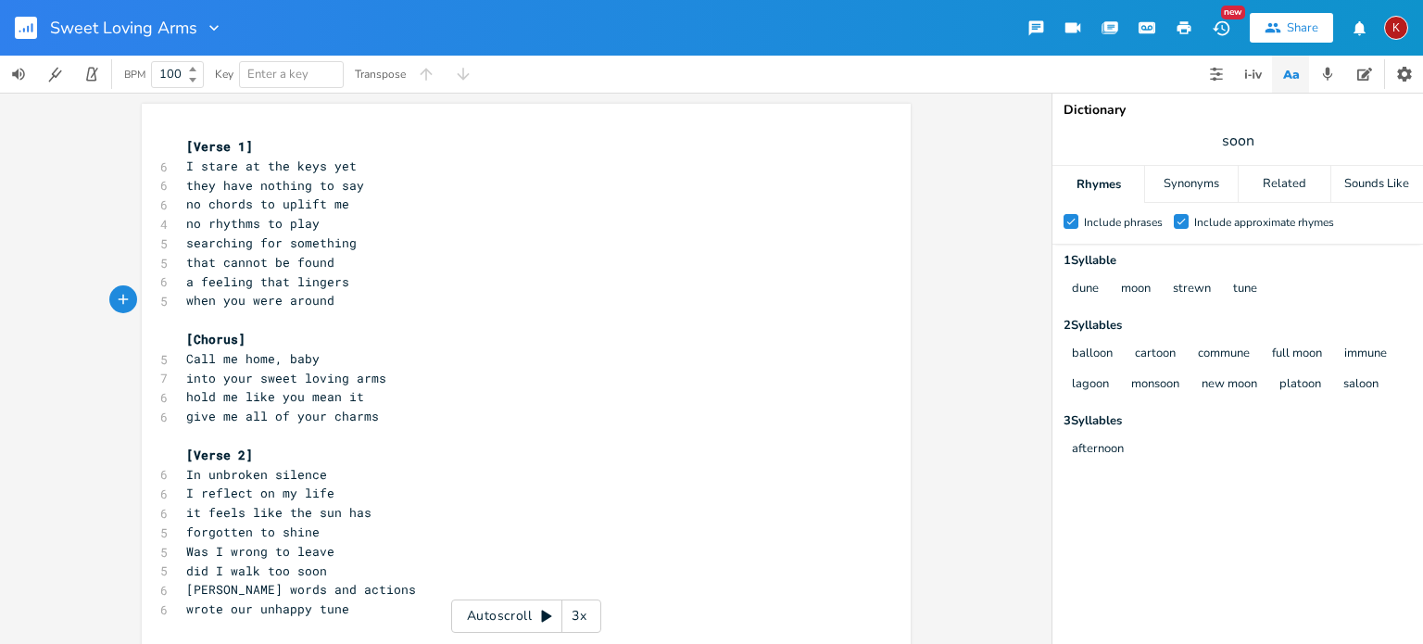
scroll to position [51, 0]
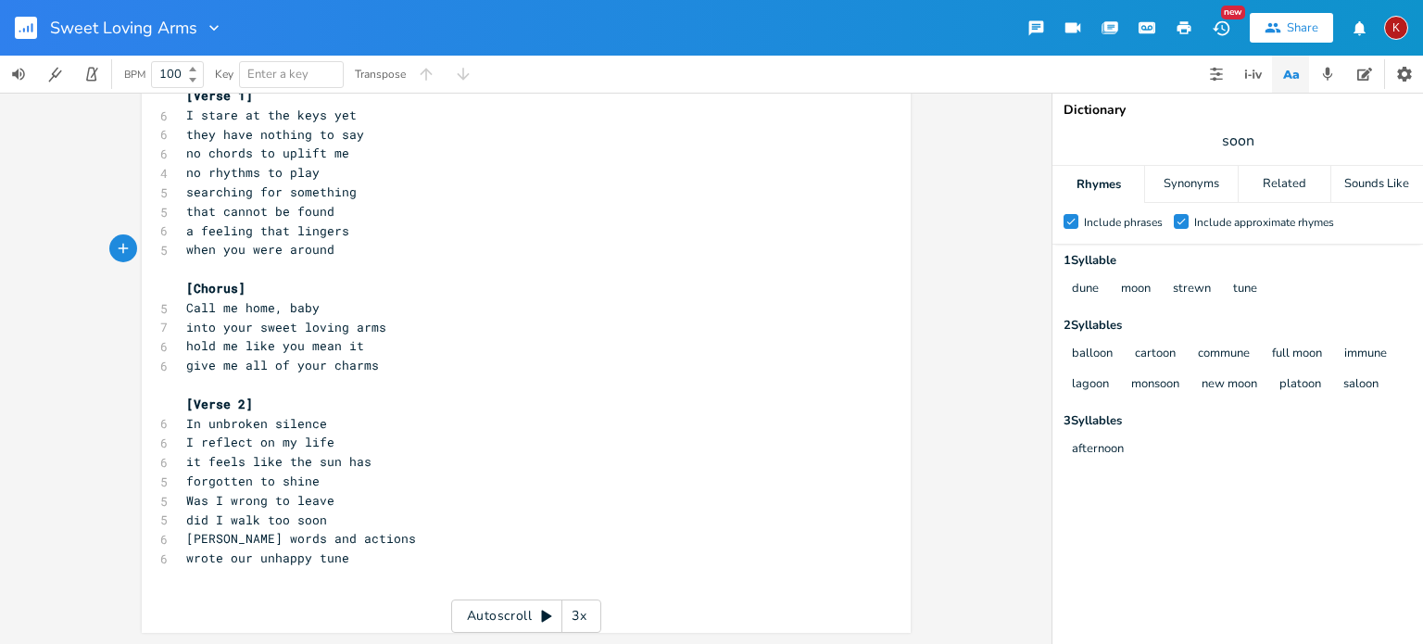
type textarea "we"
click at [186, 251] on span "when you were around" at bounding box center [260, 249] width 148 height 17
type textarea "like"
click at [285, 558] on span "wrote our unhappy tune" at bounding box center [267, 558] width 163 height 17
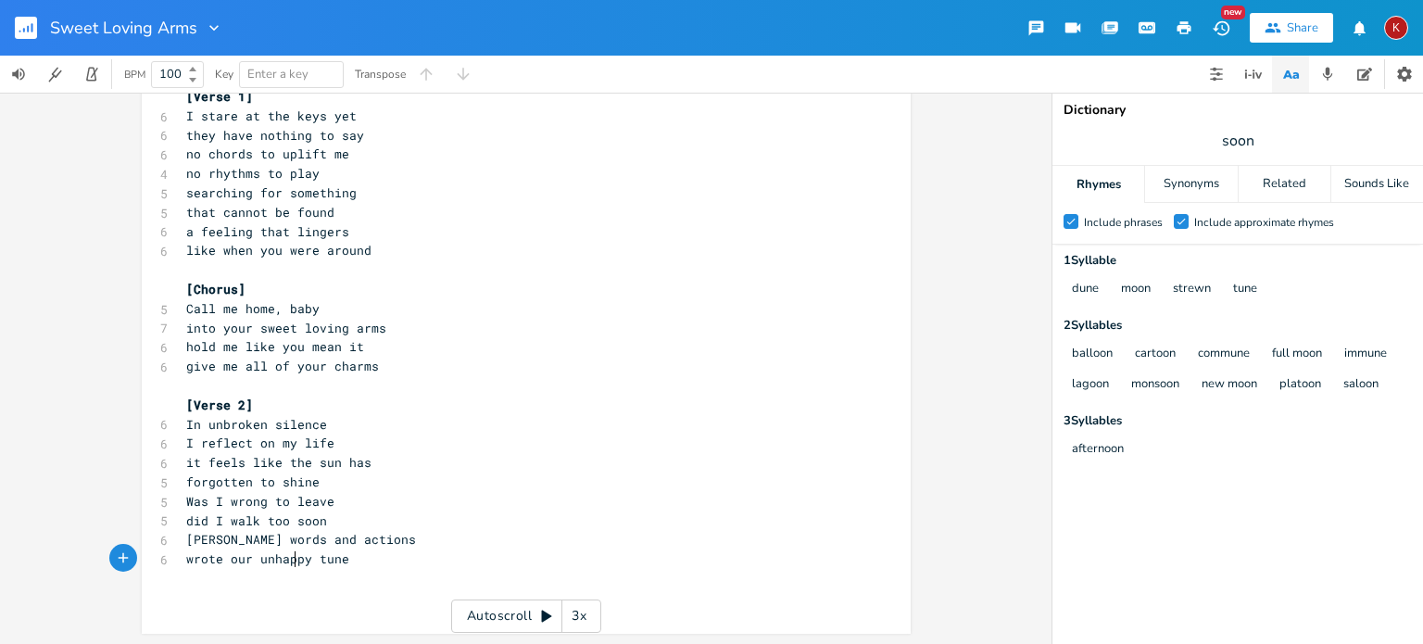
click at [285, 558] on span "wrote our unhappy tune" at bounding box center [267, 558] width 163 height 17
type textarea "fated"
click at [254, 556] on span "wrote our fated tune" at bounding box center [260, 558] width 148 height 17
type textarea "ill-"
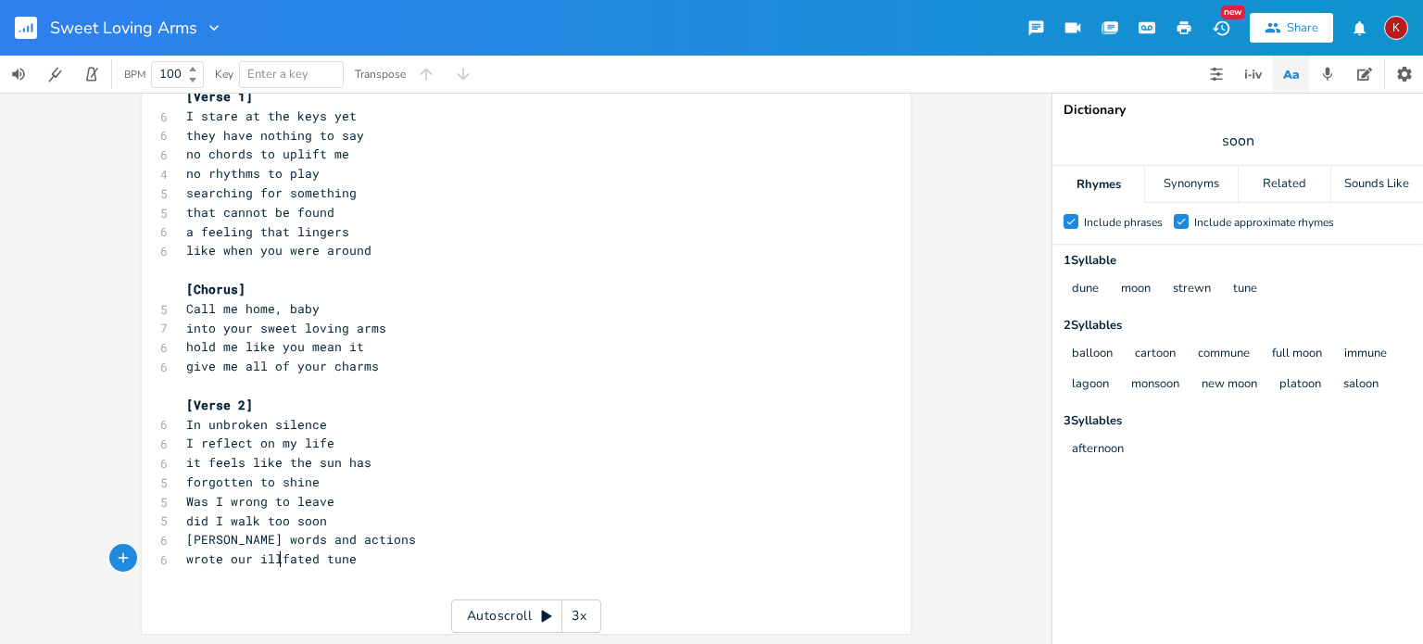
scroll to position [0, 14]
click at [390, 562] on pre "wrote our ill-fated tune" at bounding box center [517, 559] width 669 height 19
click at [235, 562] on span "wrote our ill-fated tune" at bounding box center [275, 558] width 178 height 17
type textarea "an"
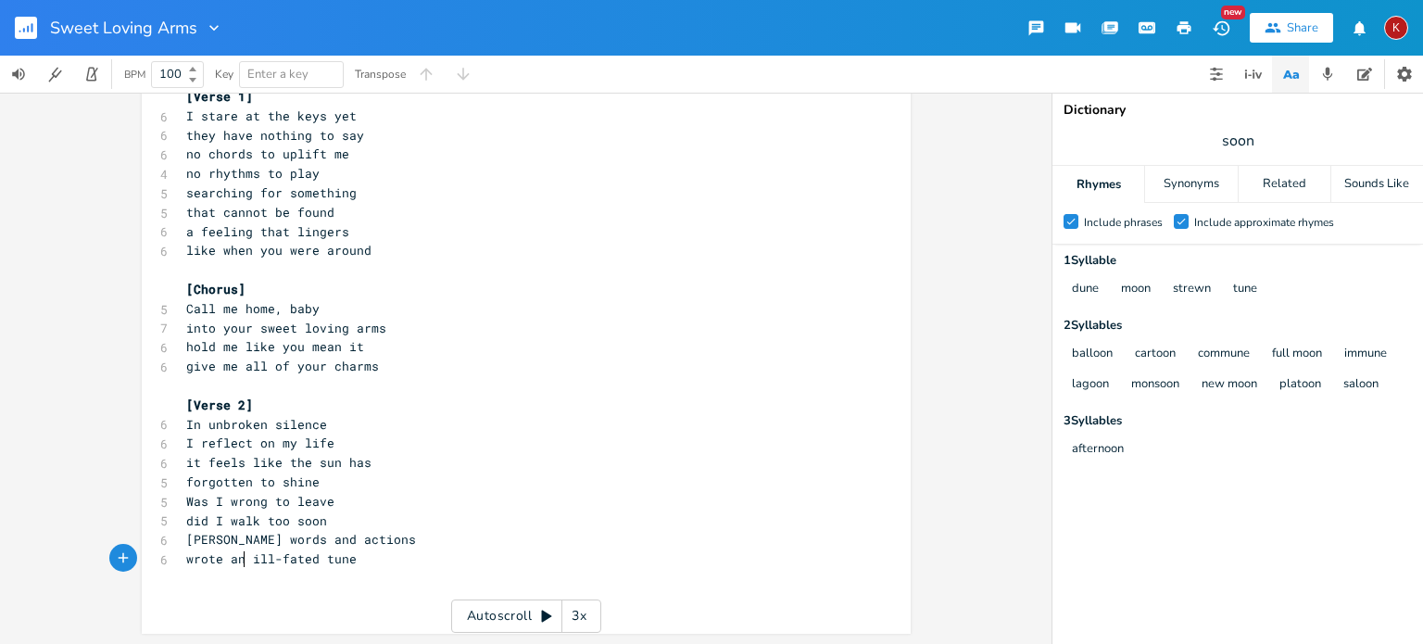
scroll to position [51, 0]
click at [360, 562] on pre "wrote an ill-fated tune" at bounding box center [517, 558] width 669 height 19
type textarea "[Chorus]"
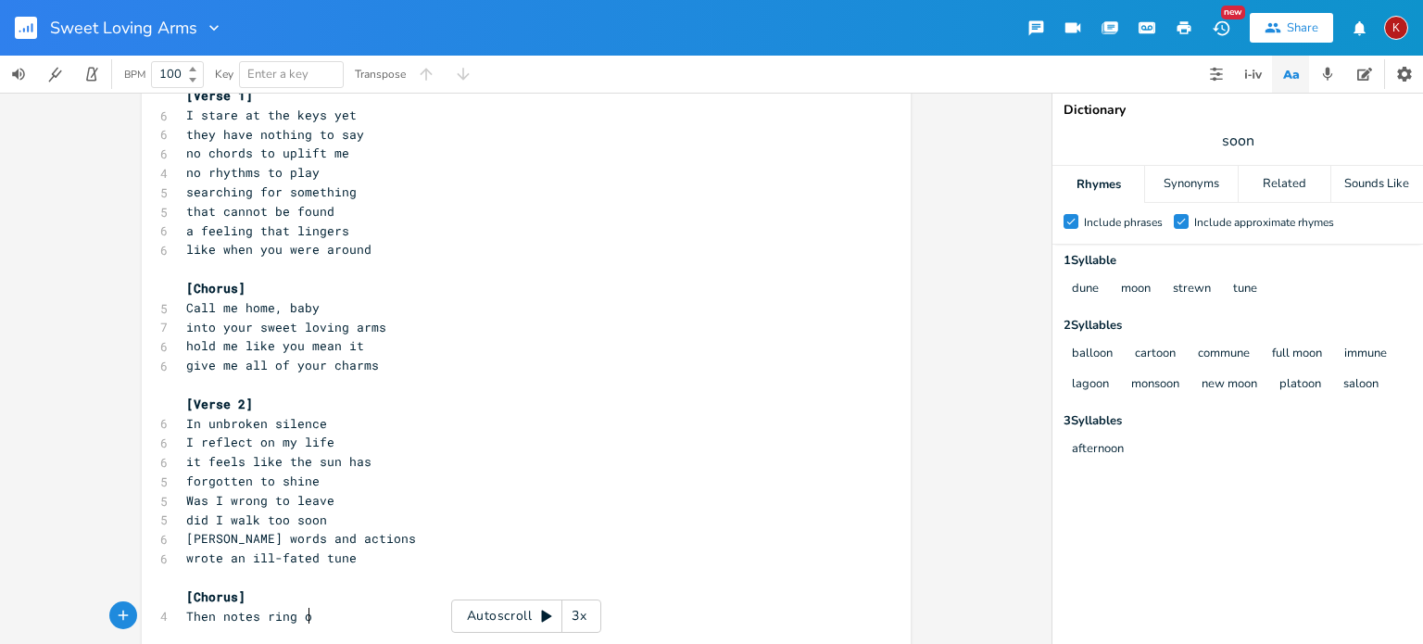
type textarea "Then notes ring out"
type textarea "My fingers move in a steady dance"
type textarea "Then my fingers move"
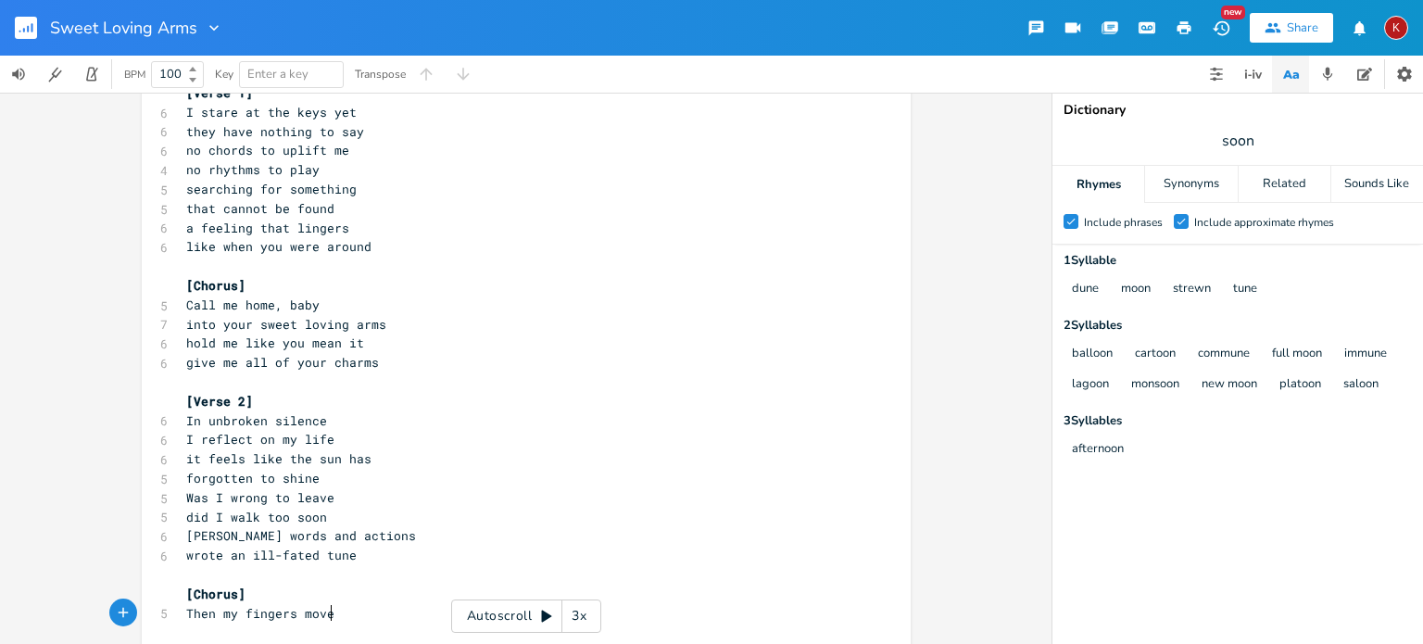
scroll to position [0, 121]
type textarea "dnc"
type textarea "ance"
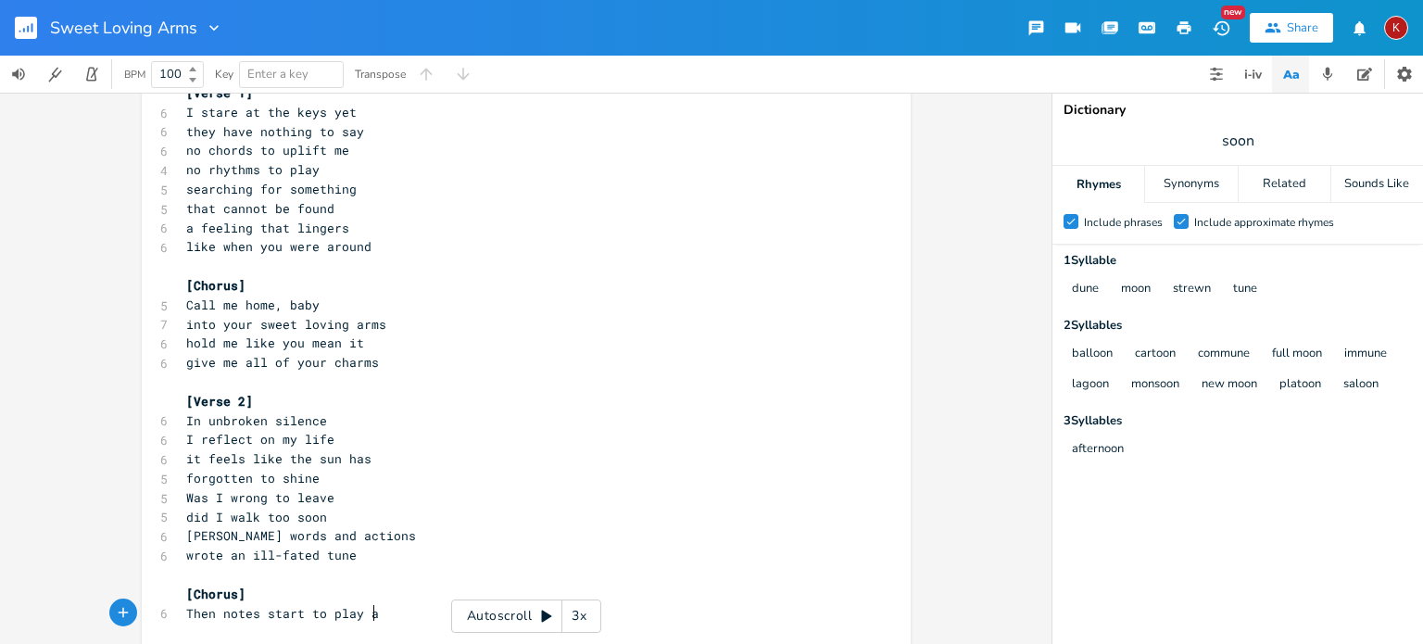
type textarea "notes start to play and"
type textarea "as"
type textarea "my fingers"
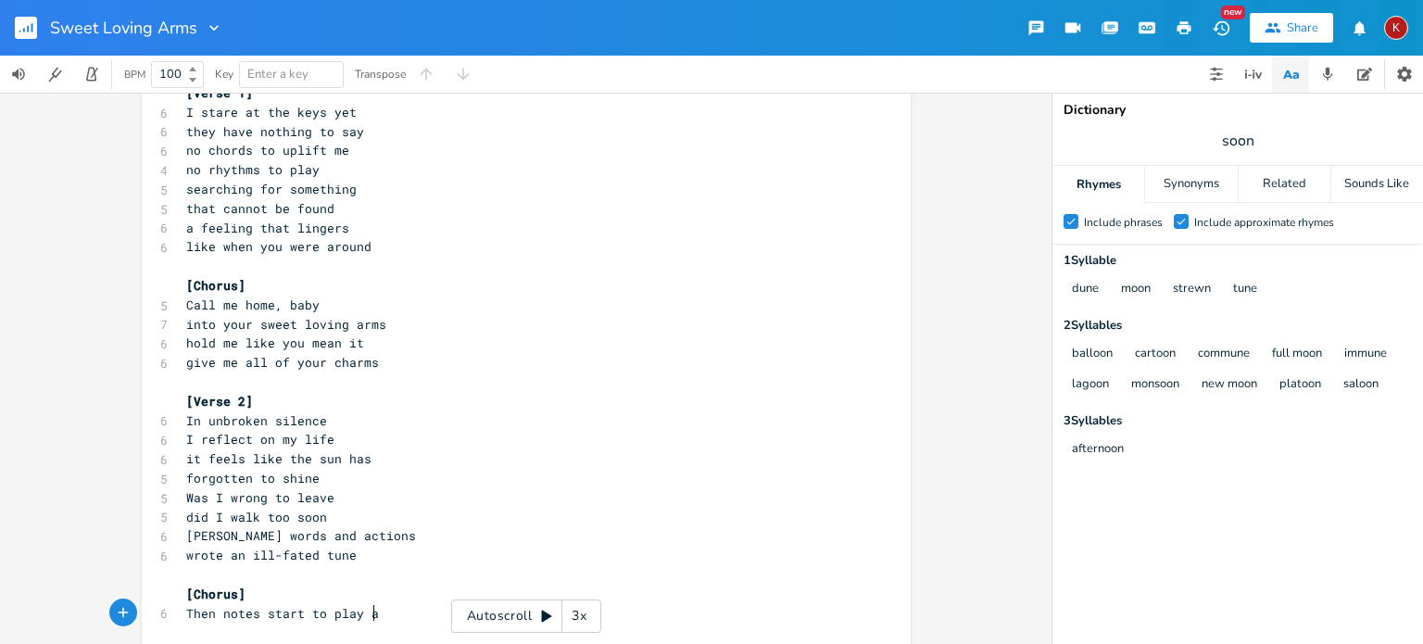
type textarea "as"
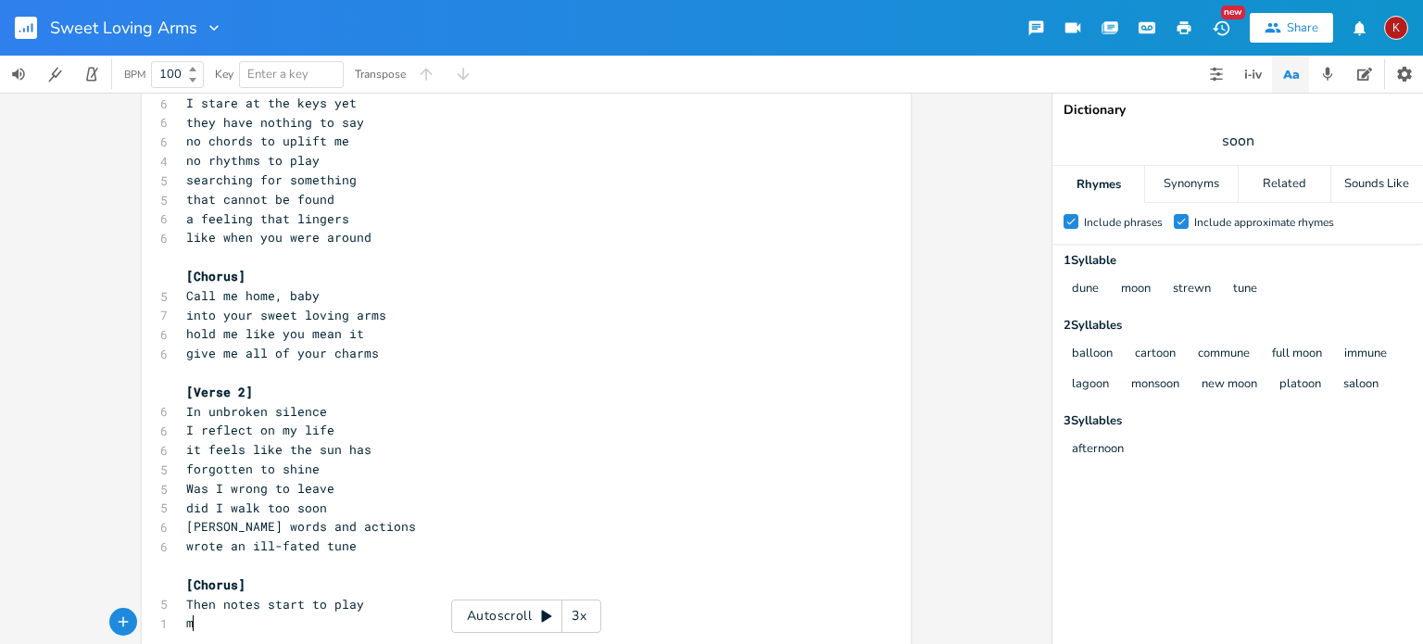
type textarea "my"
click at [367, 608] on pre "Then notes start to play" at bounding box center [517, 604] width 669 height 19
type textarea "as"
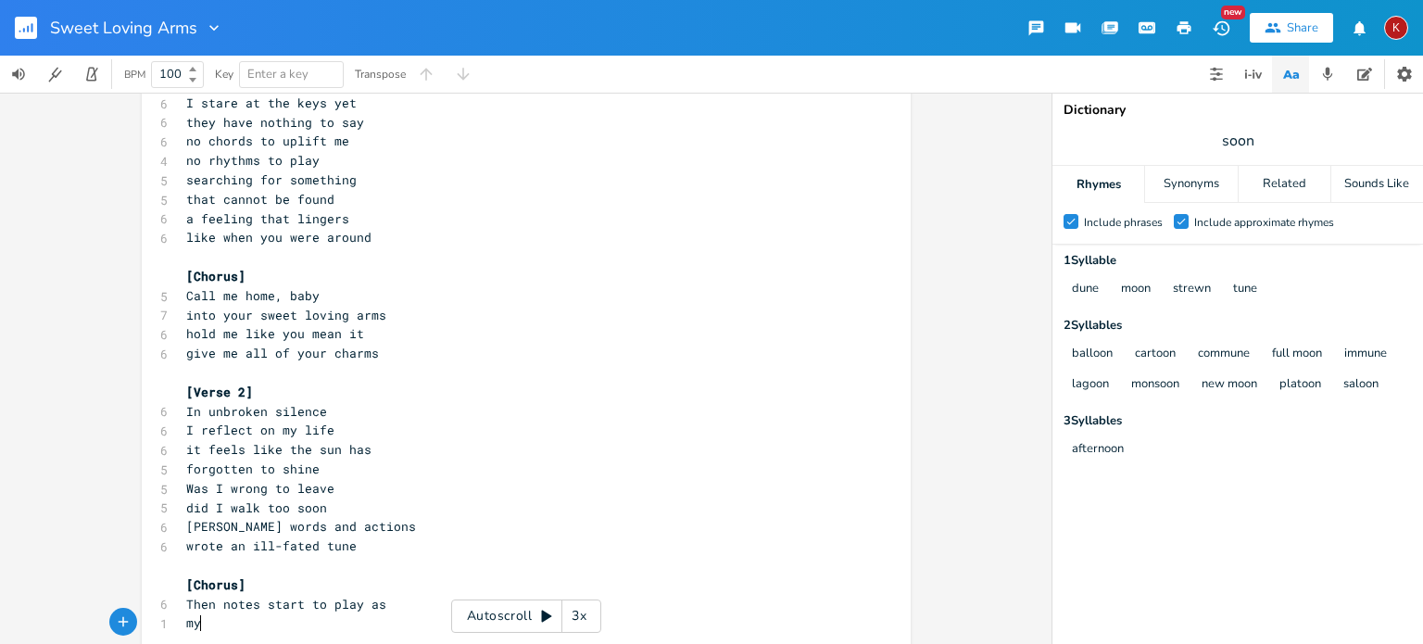
click at [219, 625] on pre "my" at bounding box center [517, 622] width 669 height 19
type textarea "my fingers c"
type textarea "come alive"
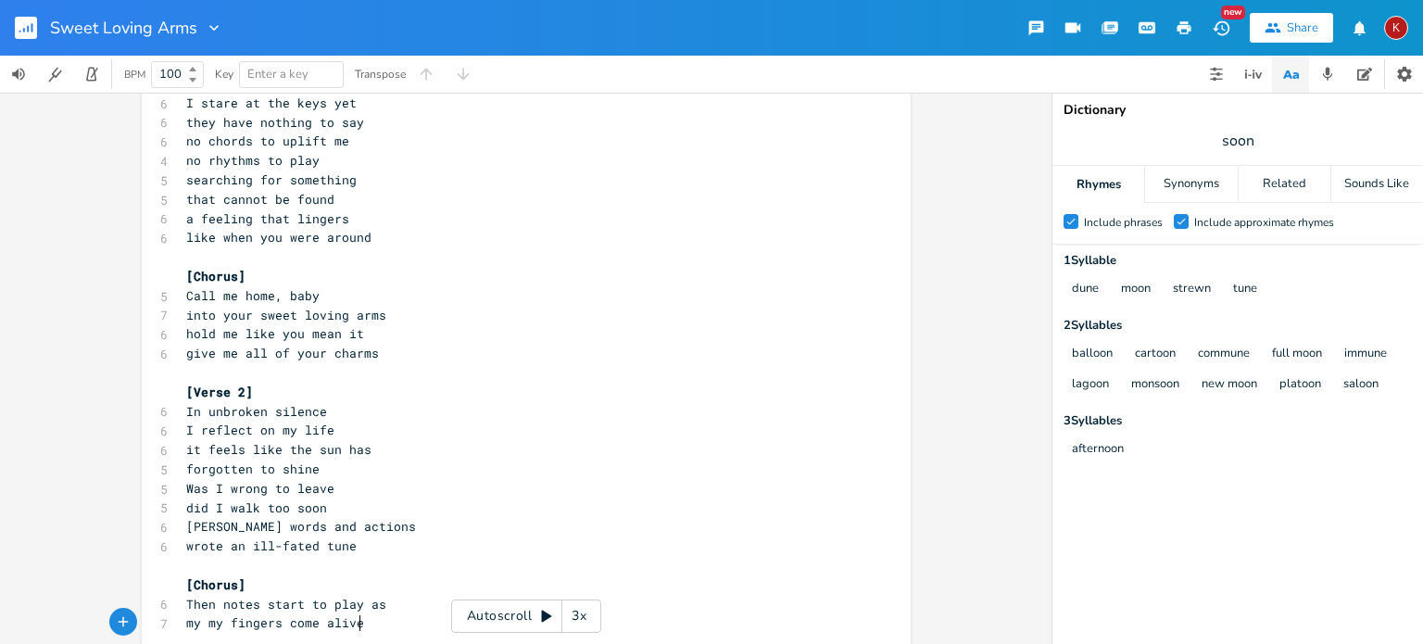
scroll to position [0, 57]
click at [214, 630] on span "my my fingers come alive" at bounding box center [275, 622] width 178 height 17
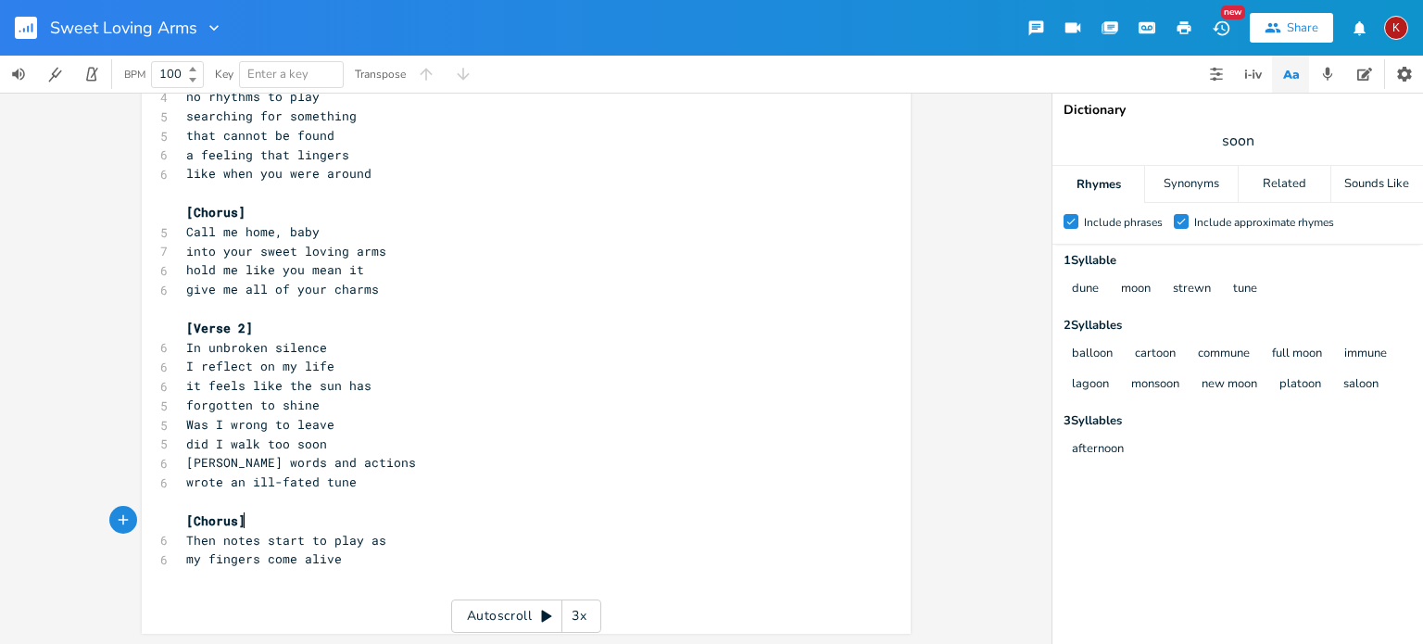
click at [245, 522] on pre "[Chorus]" at bounding box center [517, 521] width 669 height 19
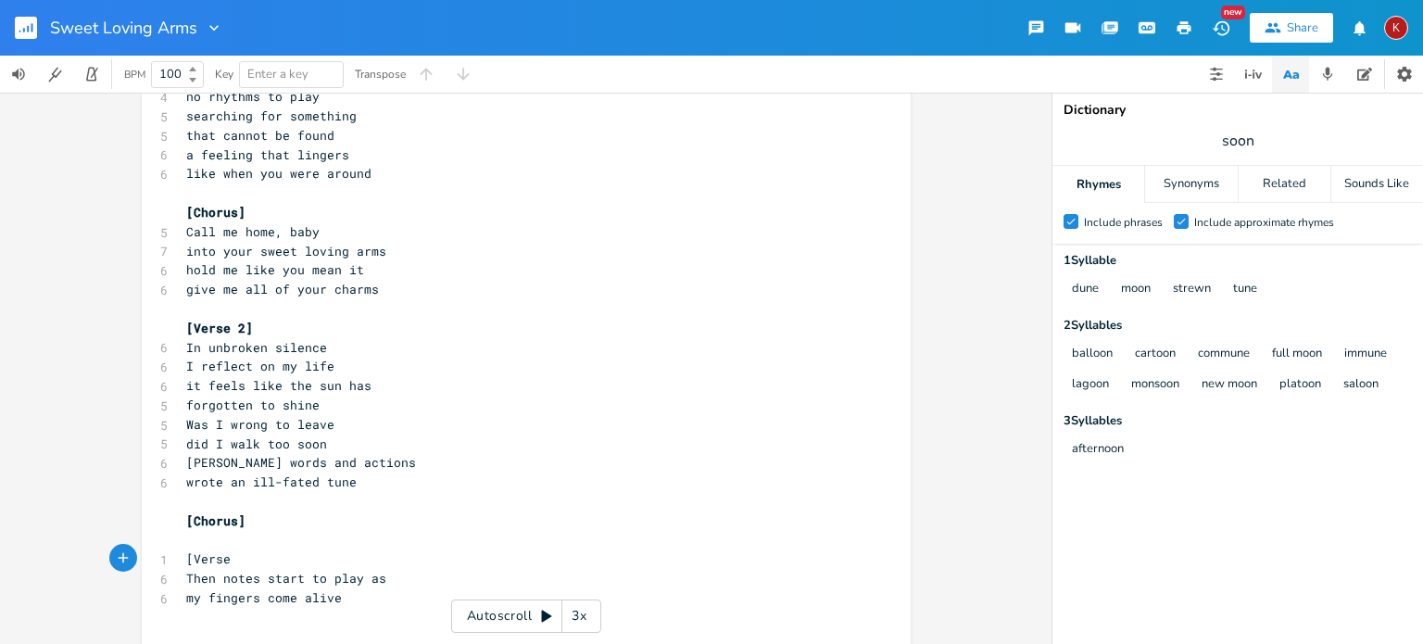
scroll to position [0, 44]
type textarea "[Verse 3]"
click at [342, 593] on pre "my fingers come alive" at bounding box center [517, 597] width 669 height 19
type textarea "​"
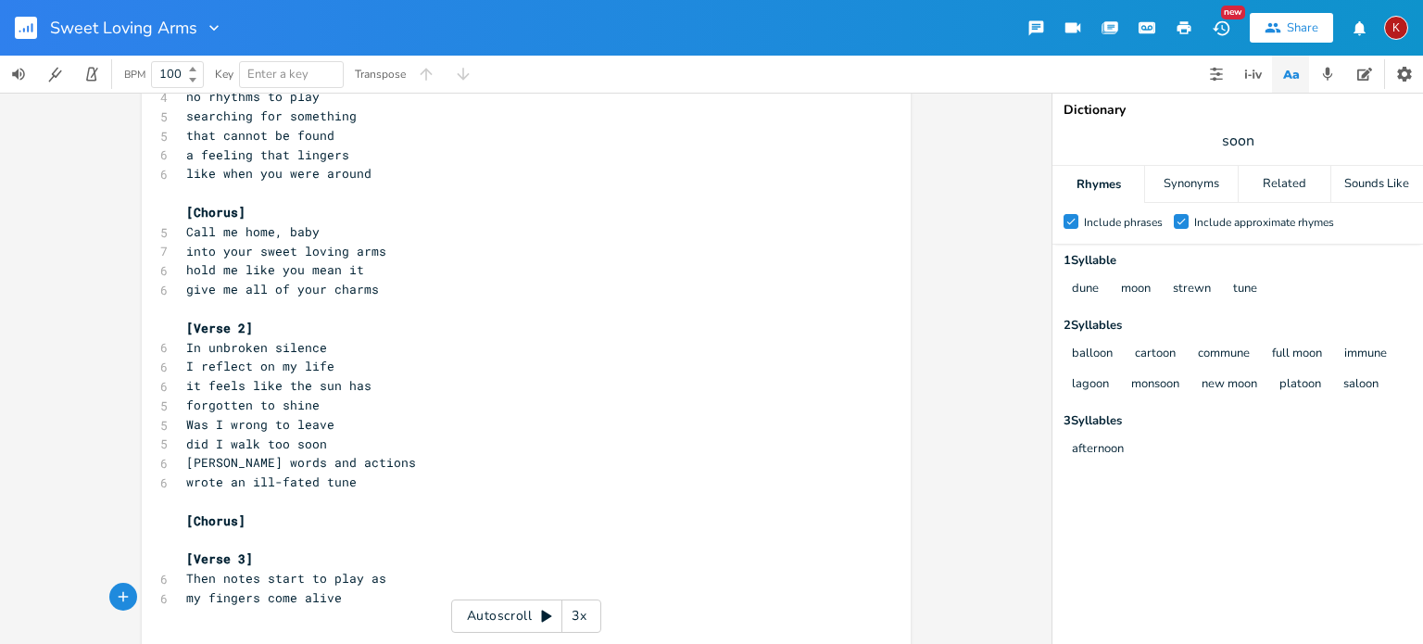
click at [334, 595] on pre "my fingers come alive" at bounding box center [517, 597] width 669 height 19
type textarea "hear my vo"
type textarea "ice ring out o"
type textarea "loud"
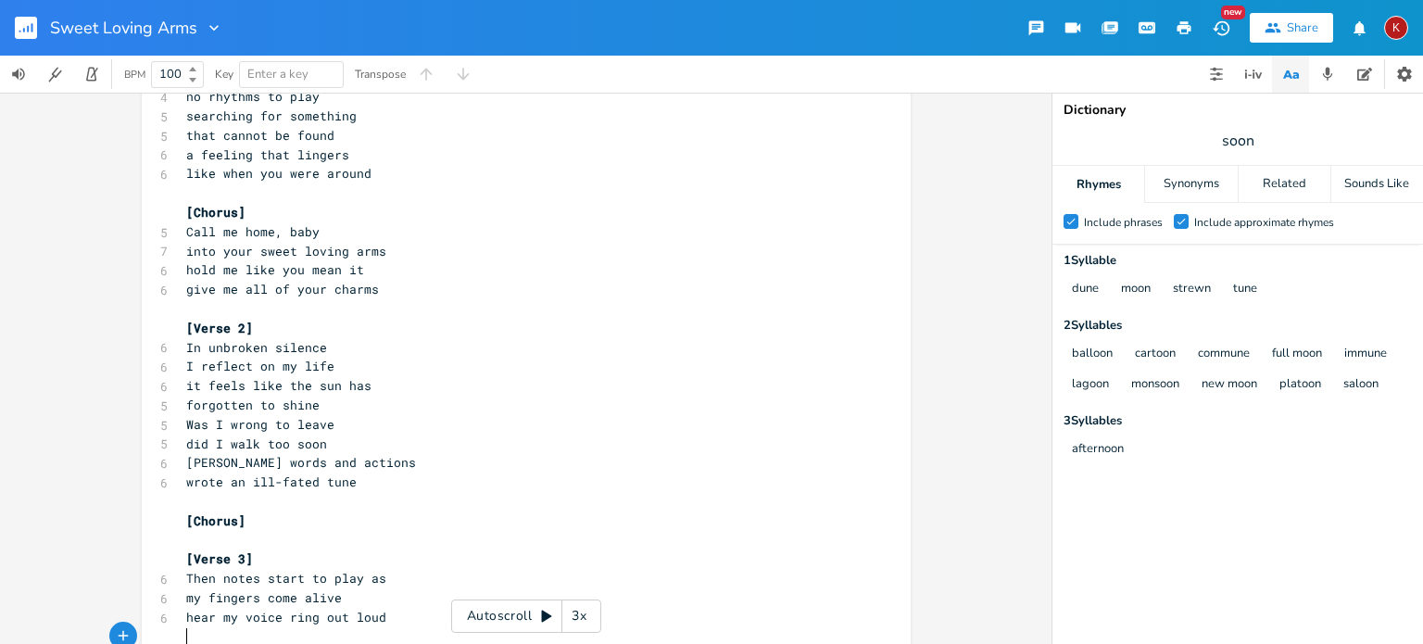
scroll to position [175, 0]
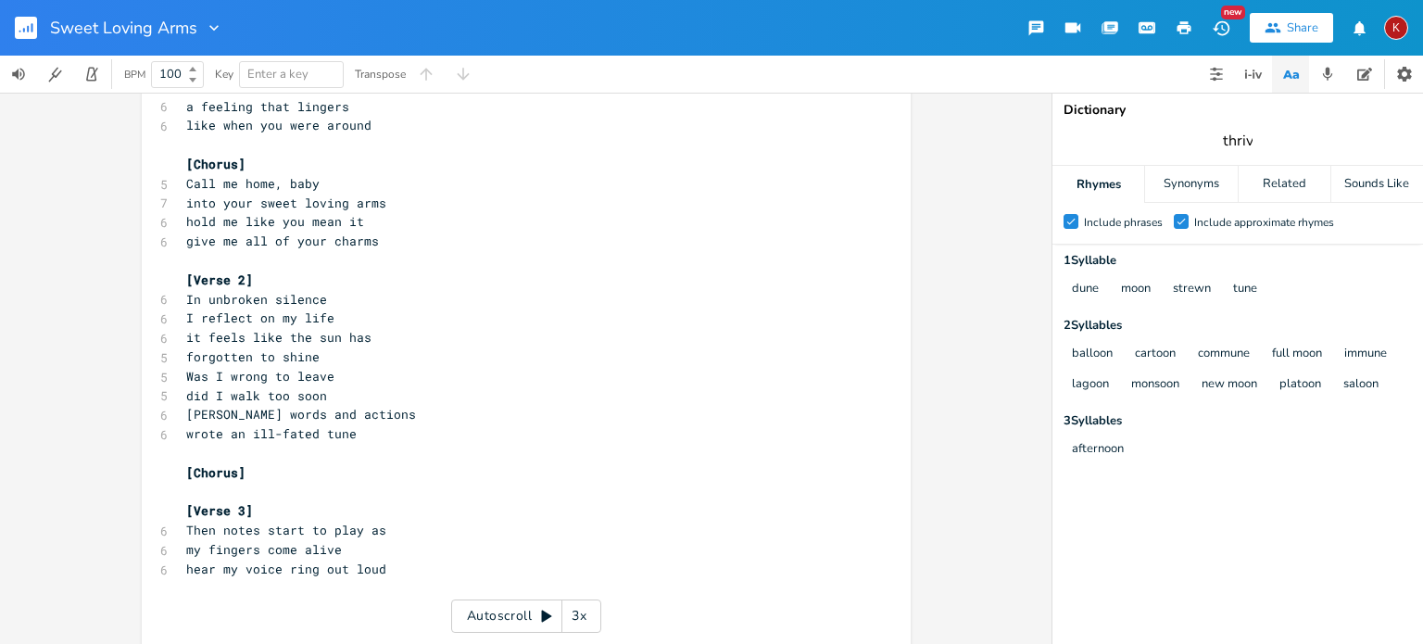
type input "thrive"
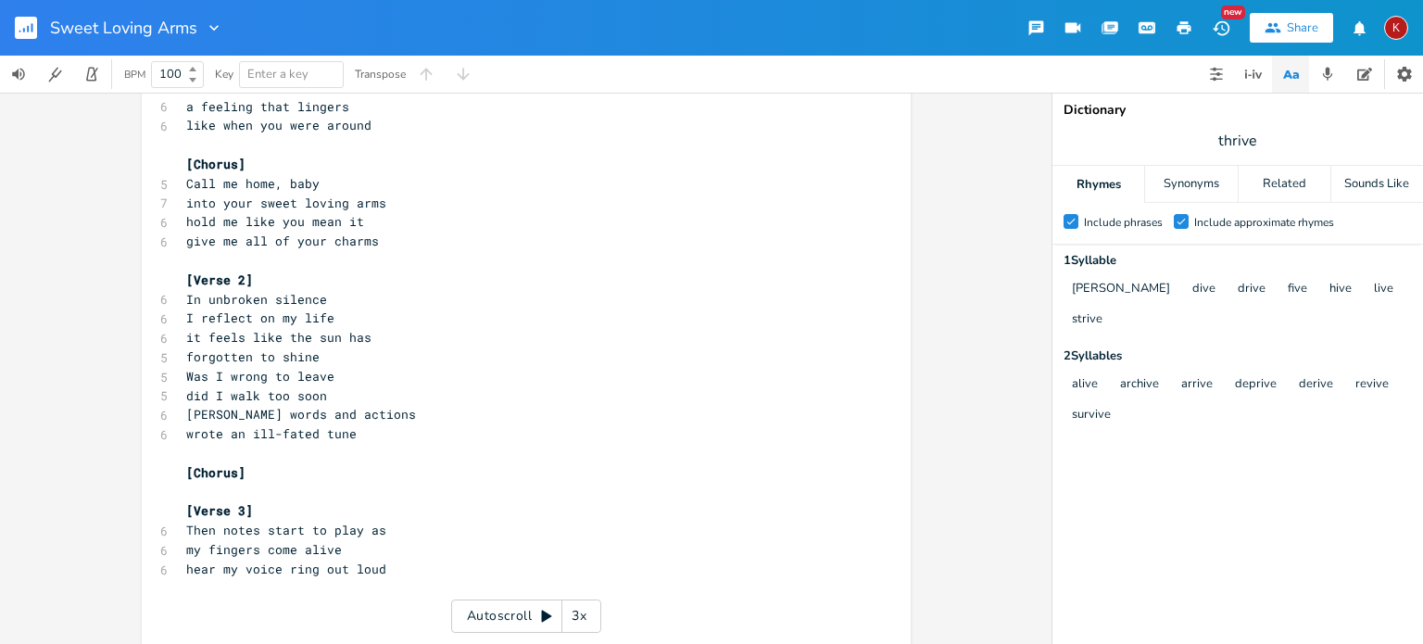
scroll to position [0, 0]
click at [391, 573] on pre "hear my voice ring out loud" at bounding box center [517, 569] width 669 height 19
type textarea "as hopes revives"
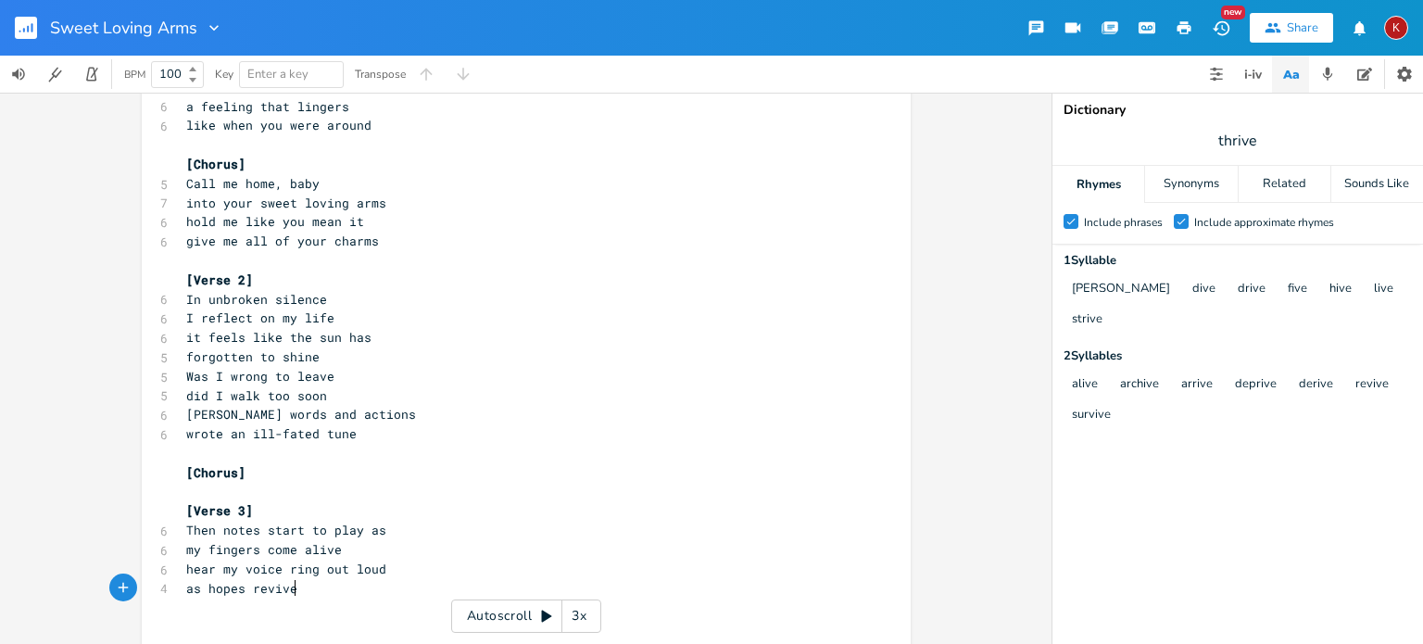
type textarea "d"
click at [236, 590] on span "as hopes revived" at bounding box center [245, 588] width 119 height 17
type textarea "="
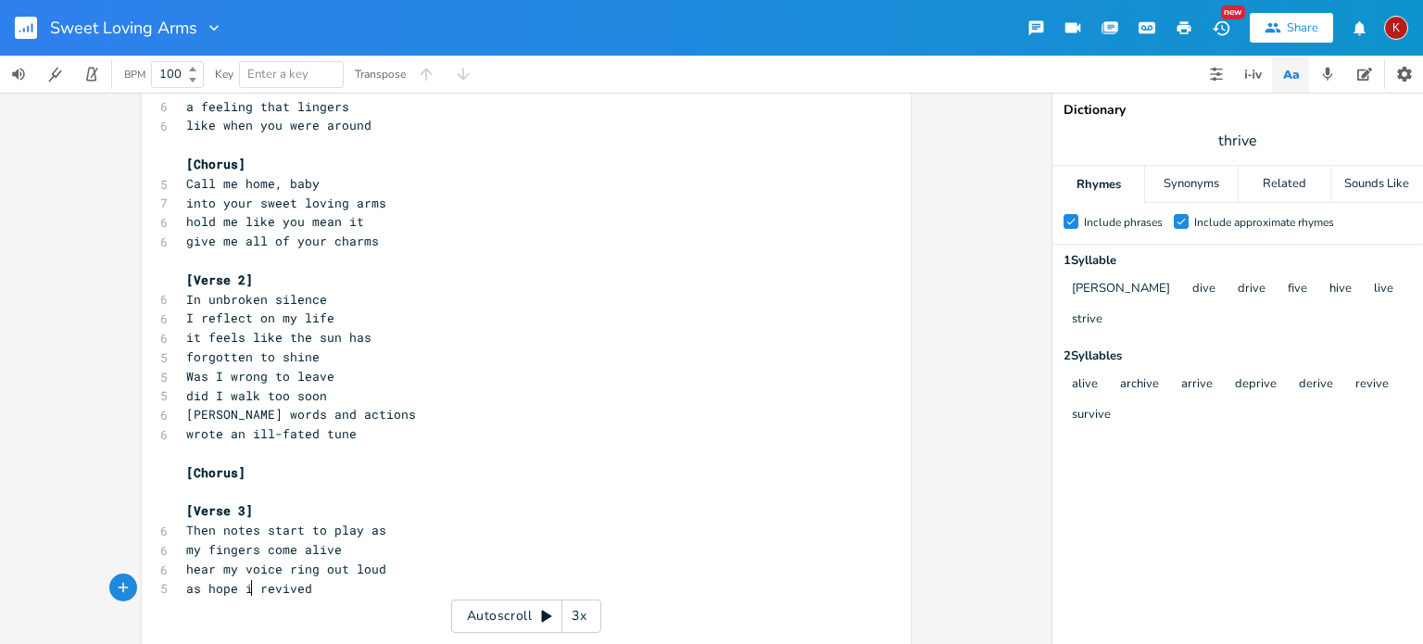
type textarea "is"
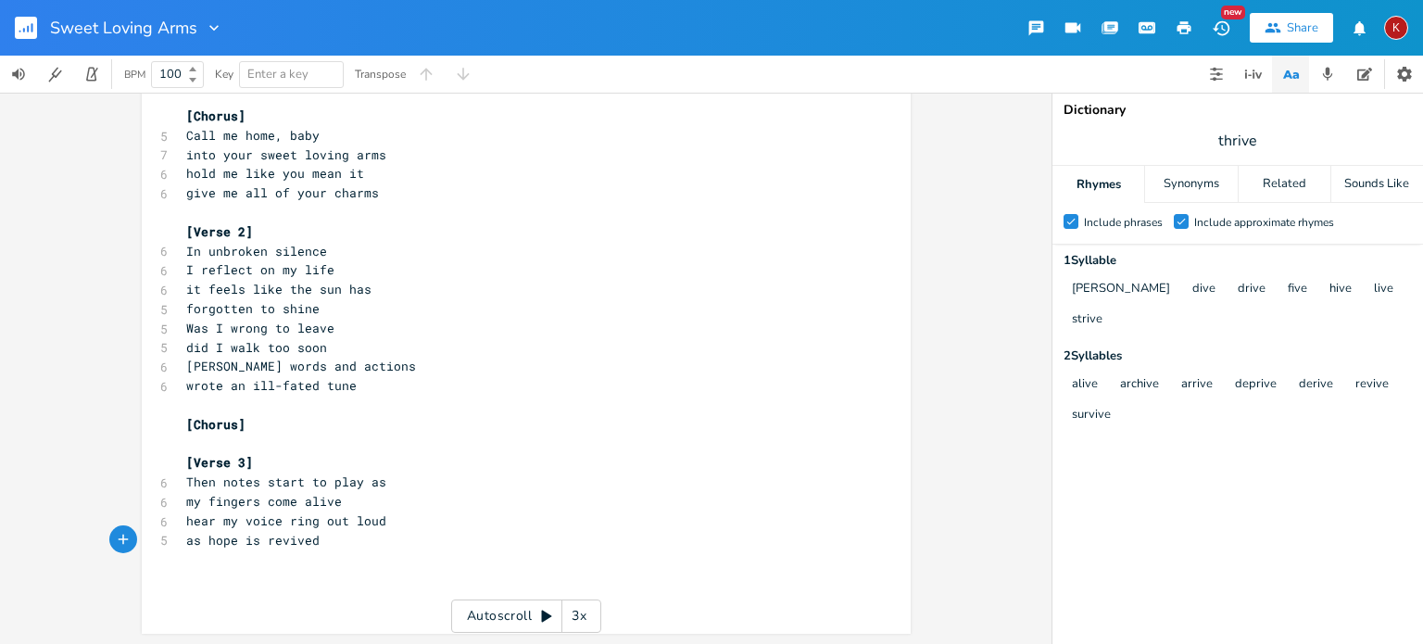
click at [322, 544] on pre "as hope is revived" at bounding box center [517, 540] width 669 height 19
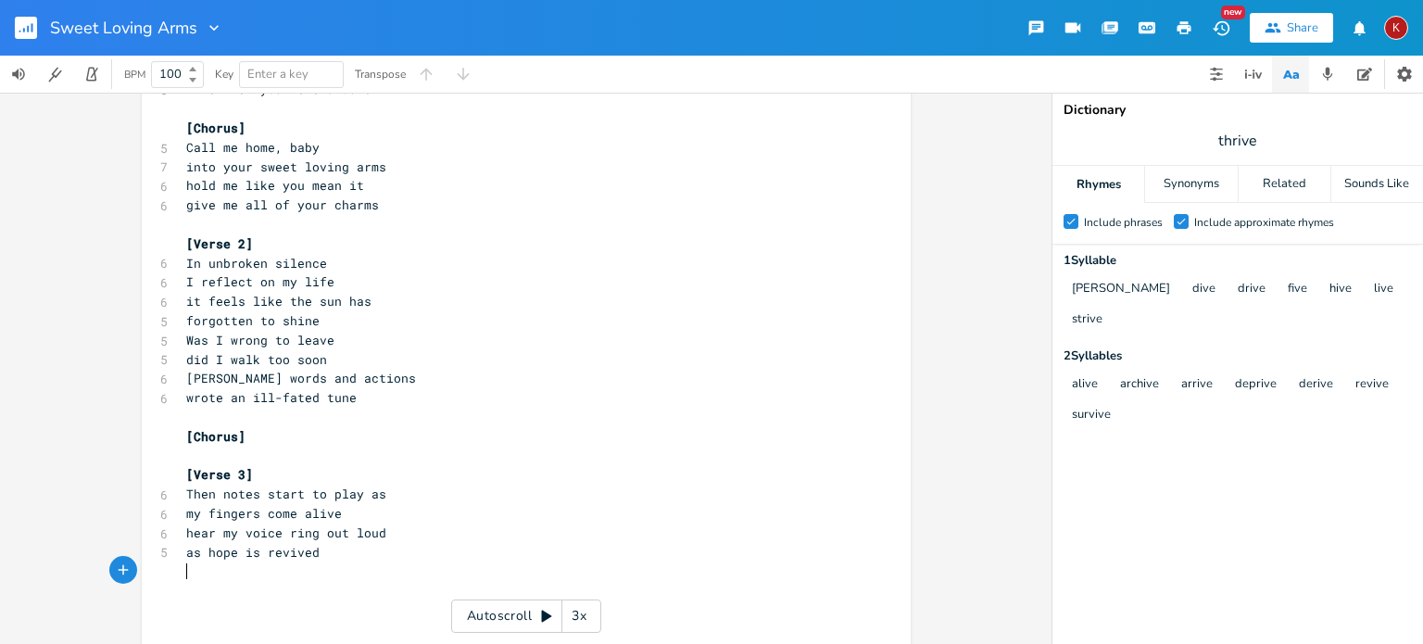
scroll to position [244, 0]
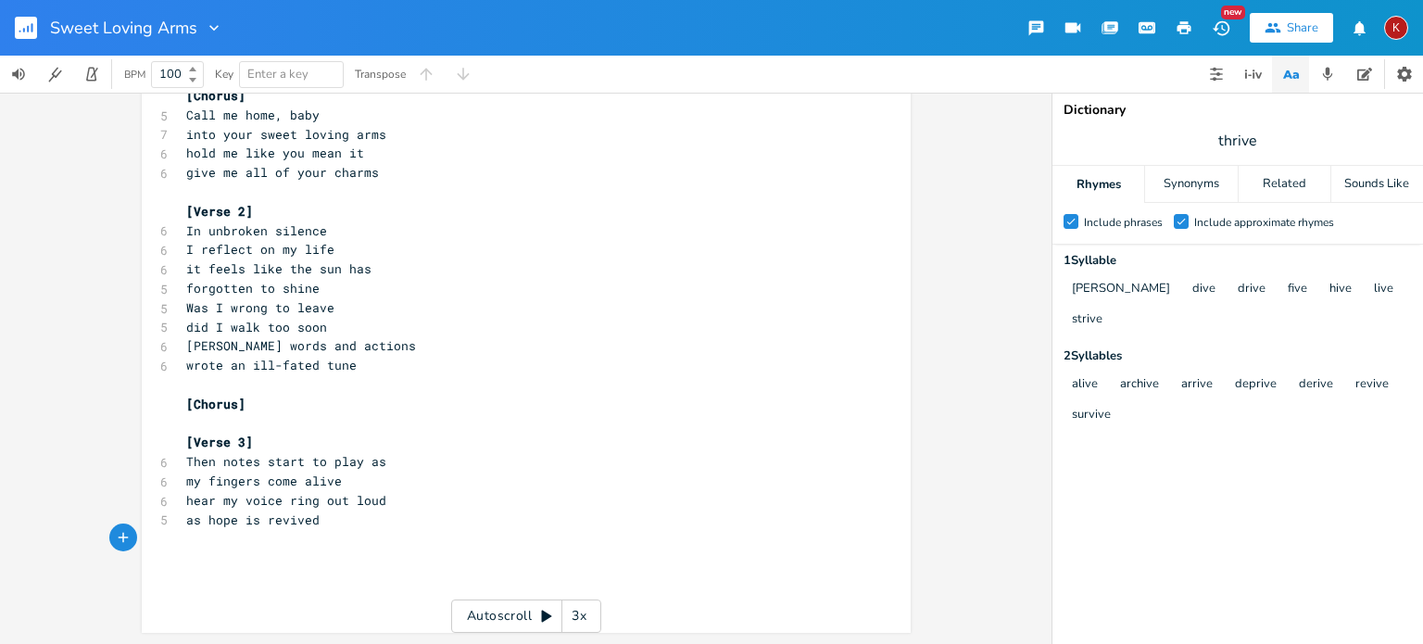
click at [204, 440] on span "[Verse 3]" at bounding box center [219, 442] width 67 height 17
type textarea "Bridge]"
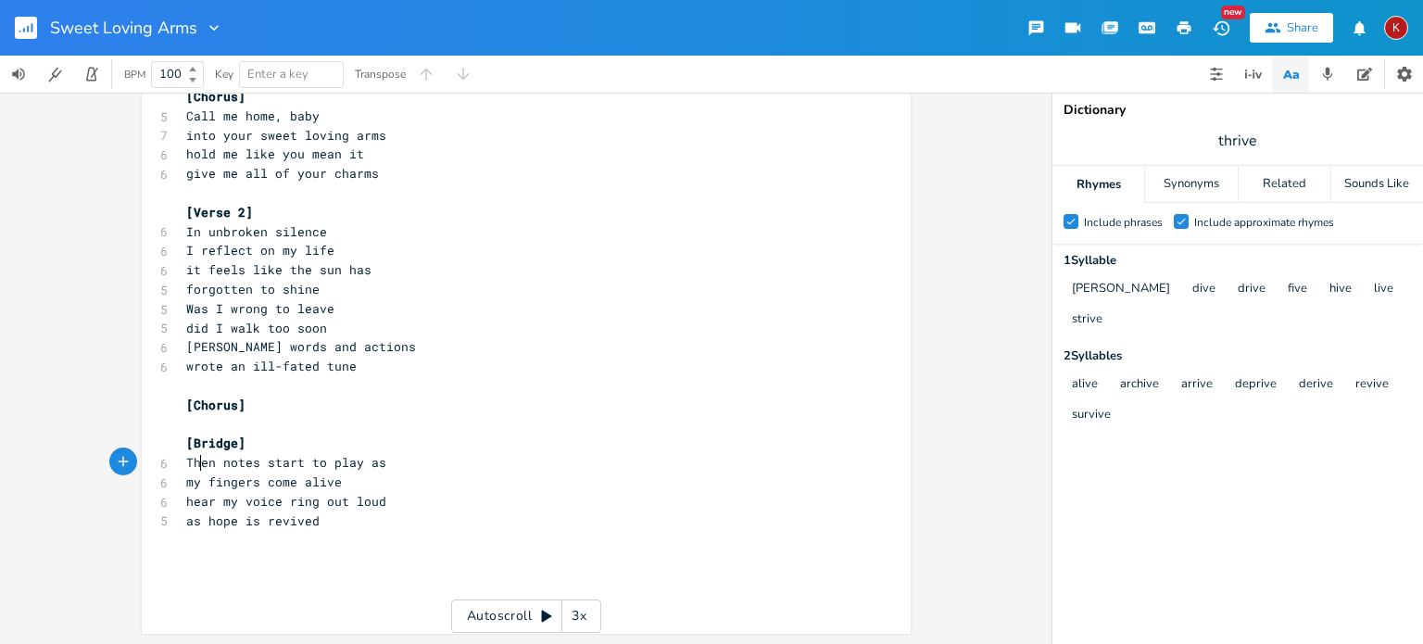
click at [195, 464] on span "Then notes start to play as" at bounding box center [286, 462] width 200 height 17
click at [249, 444] on pre "[Bridge]" at bounding box center [517, 443] width 669 height 19
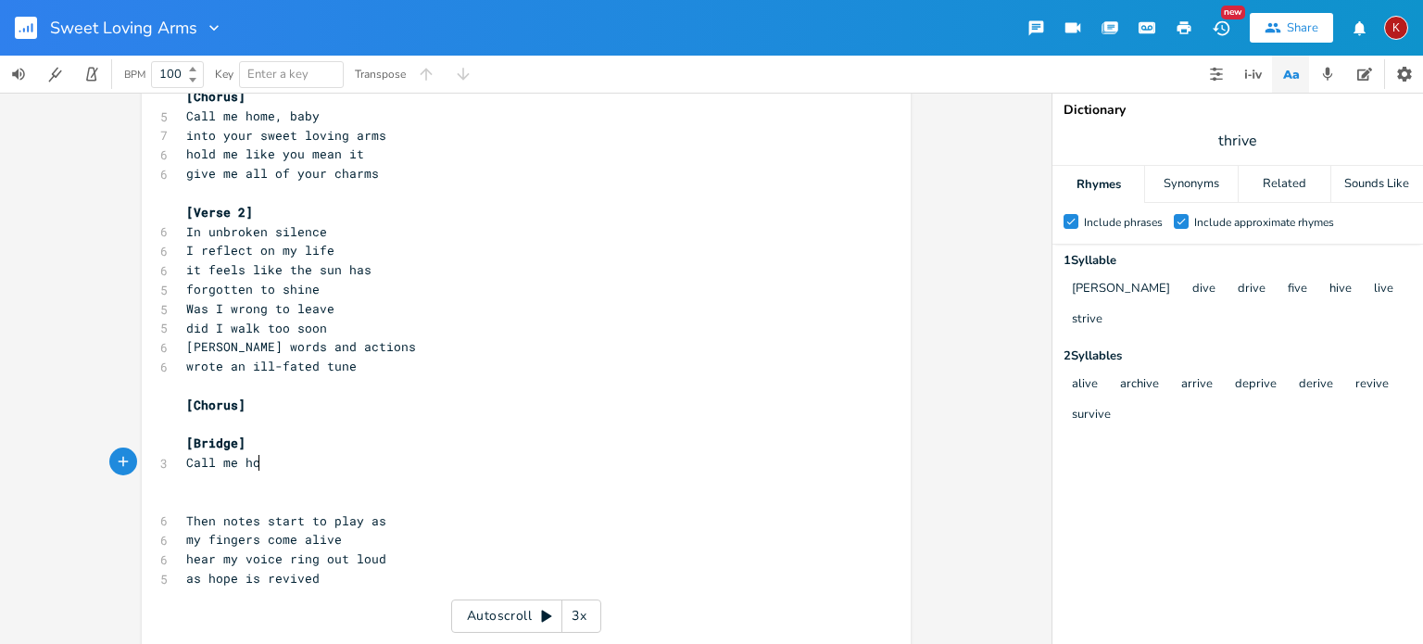
type textarea "Call me home"
click at [194, 463] on span "Call me home" at bounding box center [230, 462] width 89 height 17
type textarea "-a"
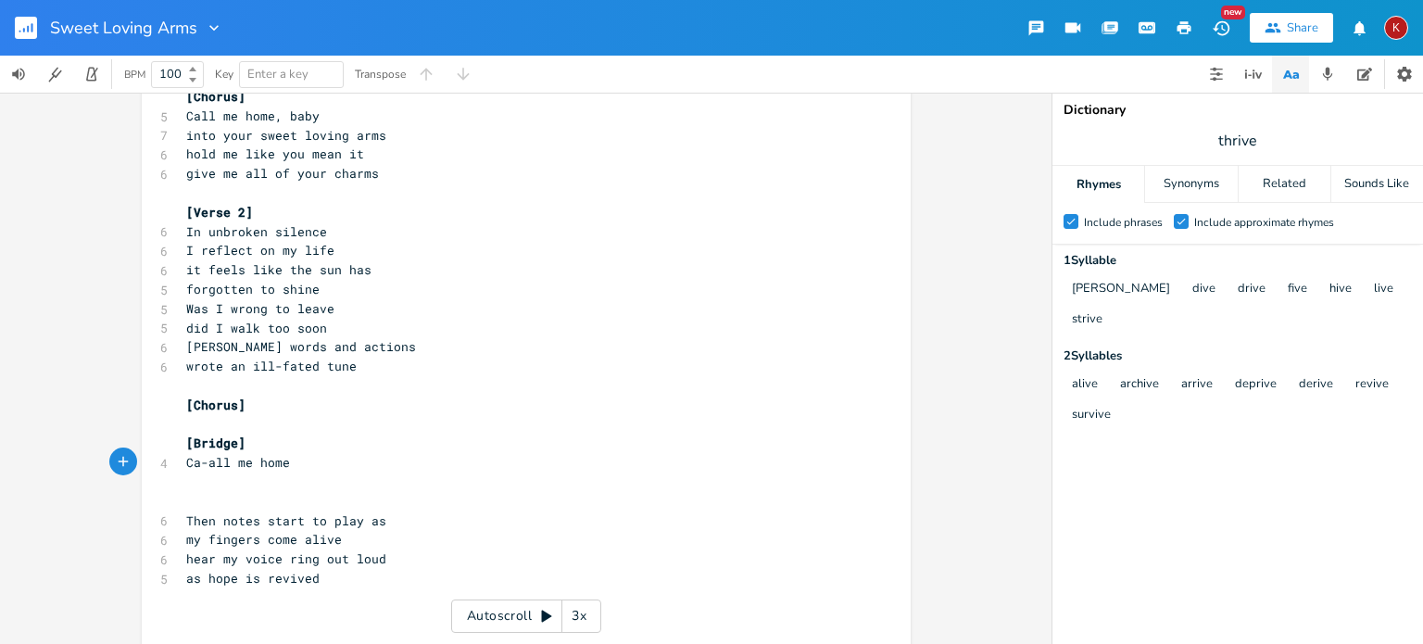
click at [285, 464] on pre "Ca-all me home" at bounding box center [517, 462] width 669 height 19
type textarea "I've been missing you"
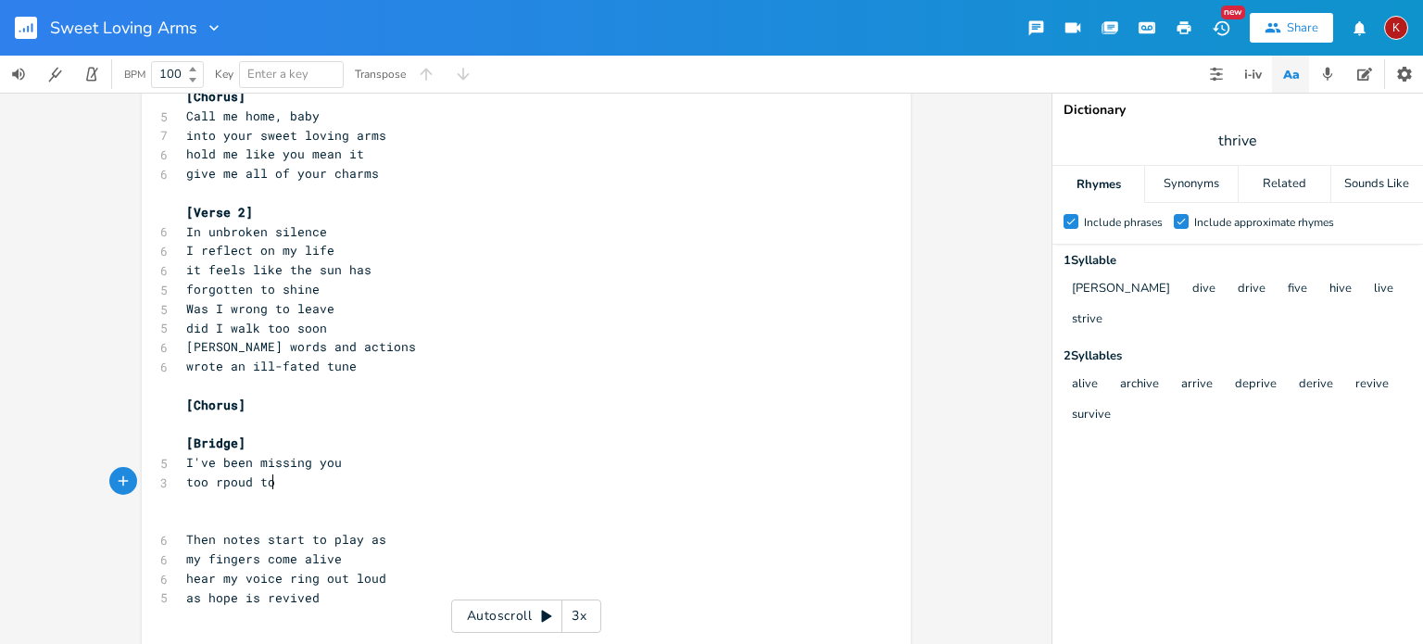
type textarea "too rpoud to"
type textarea "proud to tell you te=rue"
type textarea "rue"
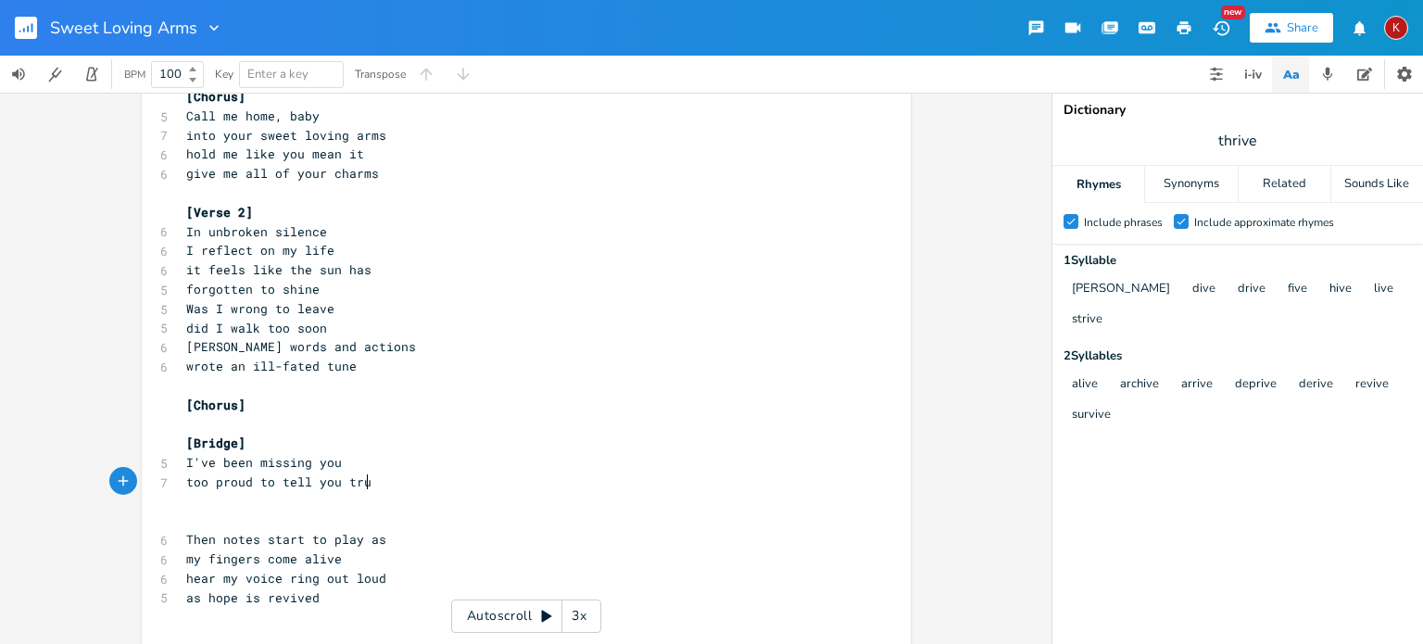
scroll to position [0, 17]
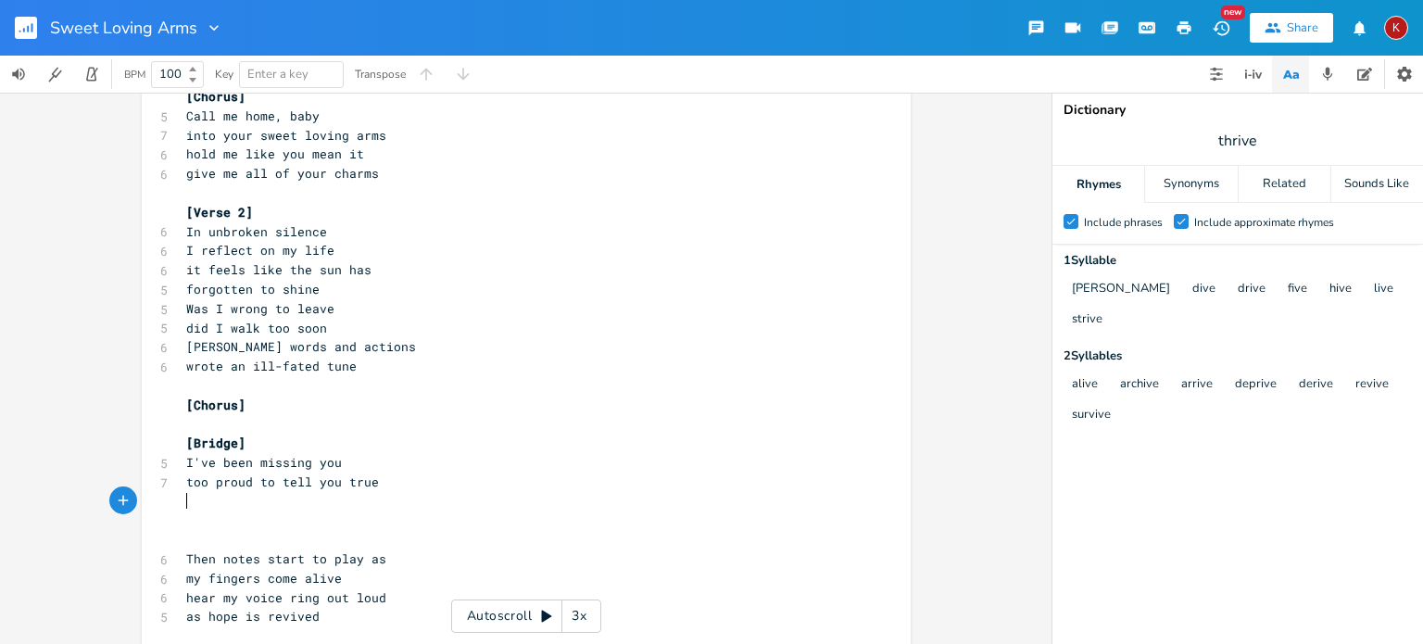
click at [351, 482] on span "too proud to tell you true" at bounding box center [282, 482] width 193 height 17
type textarea "so"
click at [235, 503] on pre "​" at bounding box center [517, 501] width 669 height 19
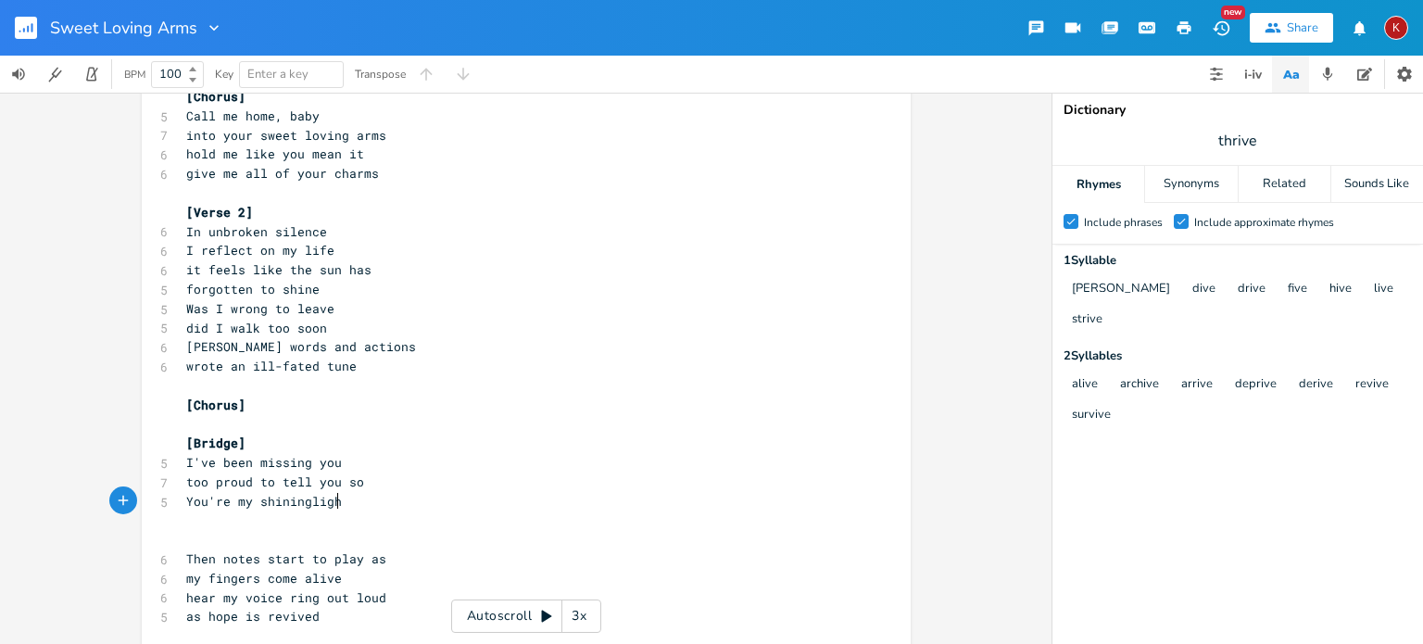
type textarea "You're my shininglight"
type textarea "song of life"
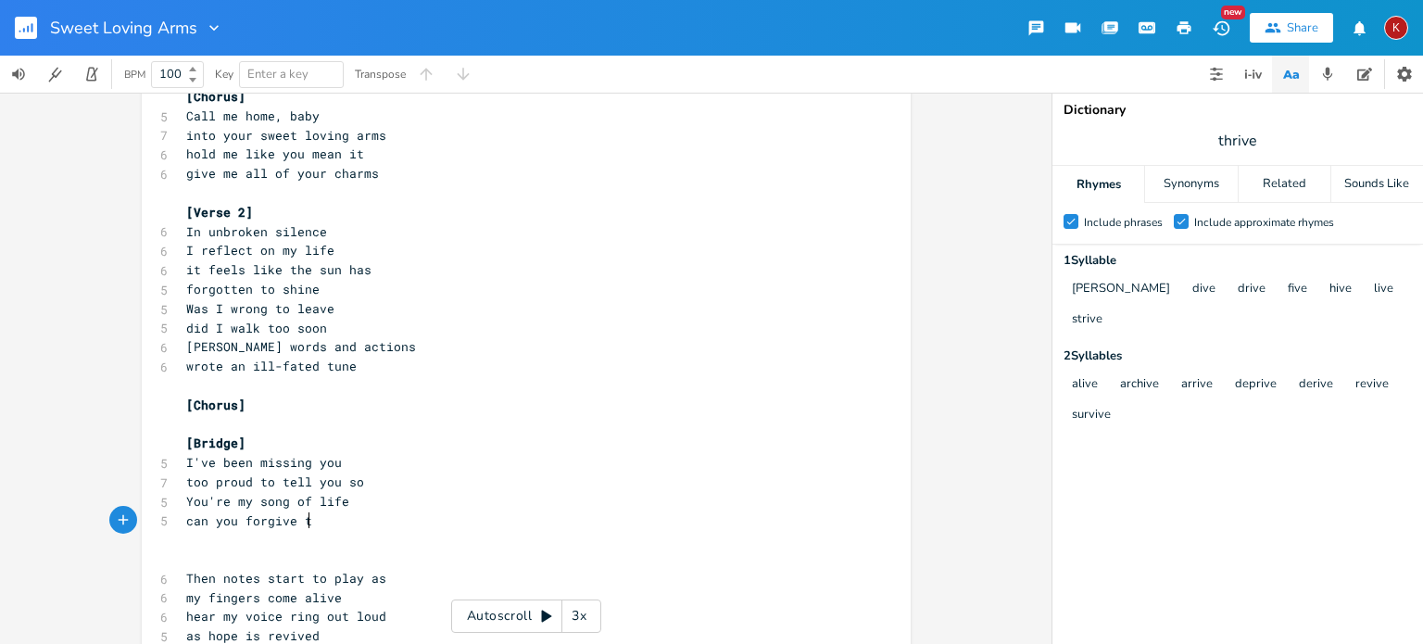
type textarea "can you forgive the"
click at [213, 525] on span "can you forgive the" at bounding box center [256, 520] width 141 height 17
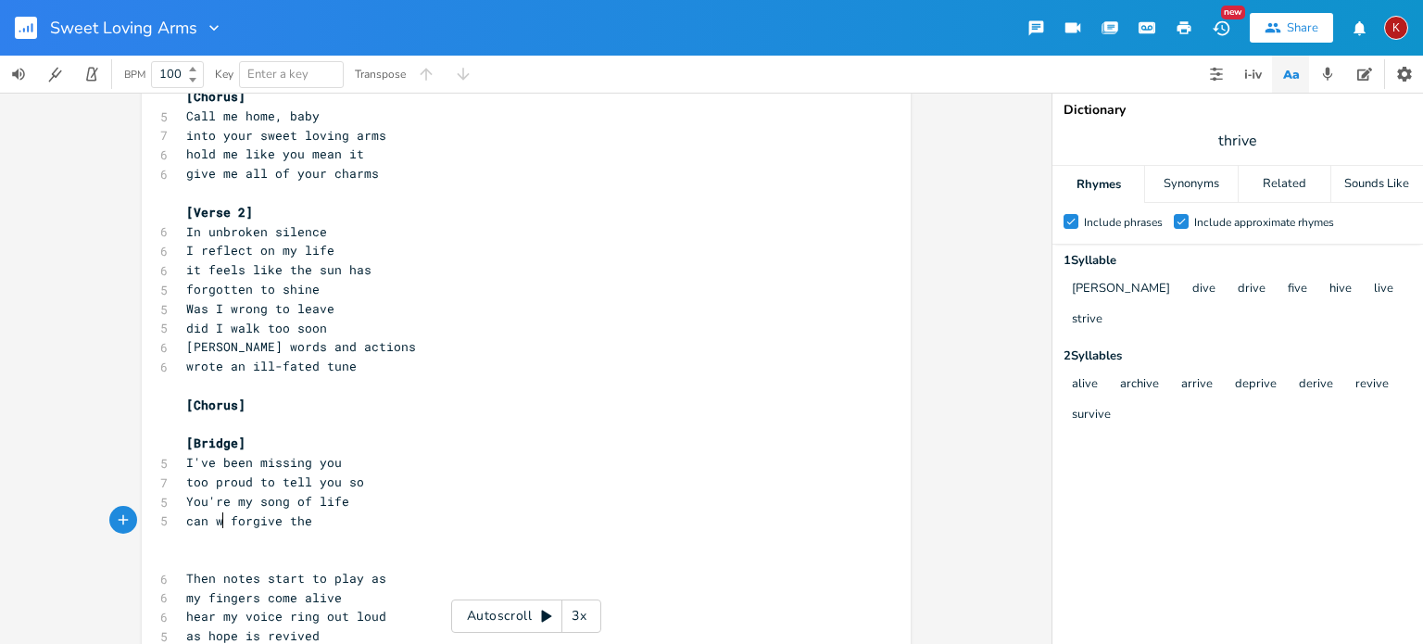
type textarea "we"
click at [280, 520] on span "can we forgive the" at bounding box center [252, 520] width 133 height 17
type textarea ", can we go"
type textarea "forget"
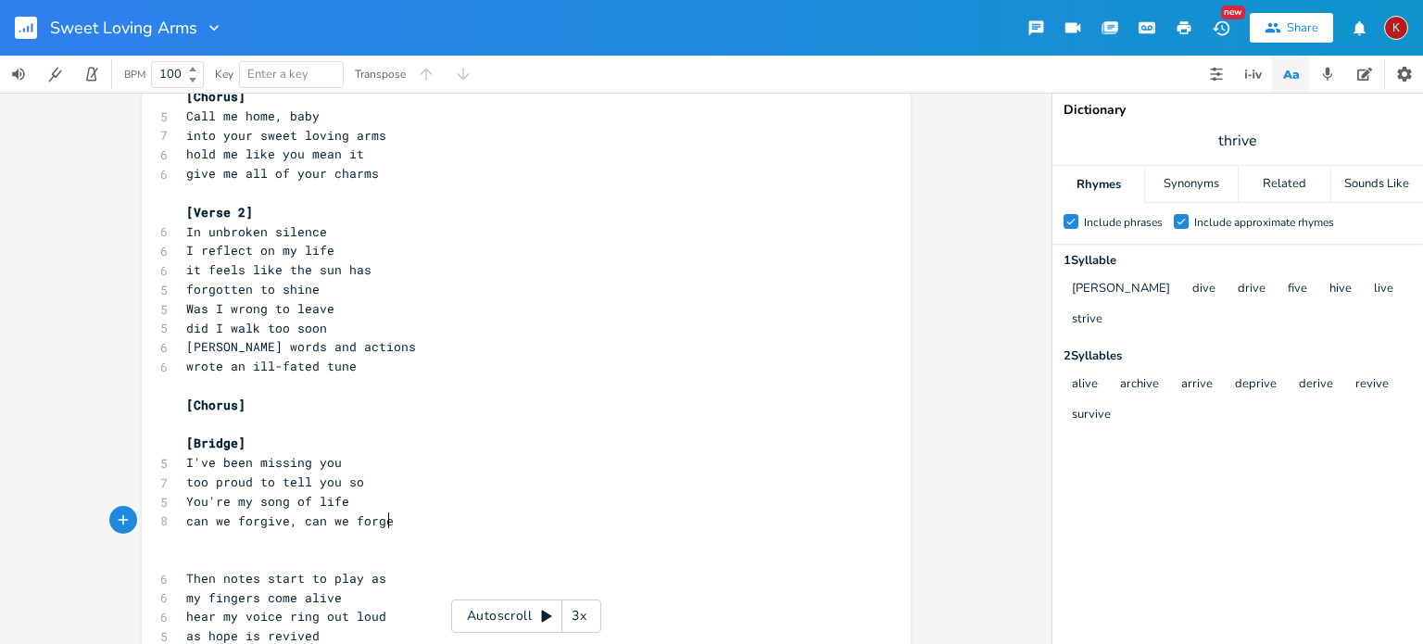
scroll to position [0, 32]
type textarea "can we"
click at [267, 504] on span "You're my song of life" at bounding box center [267, 501] width 163 height 17
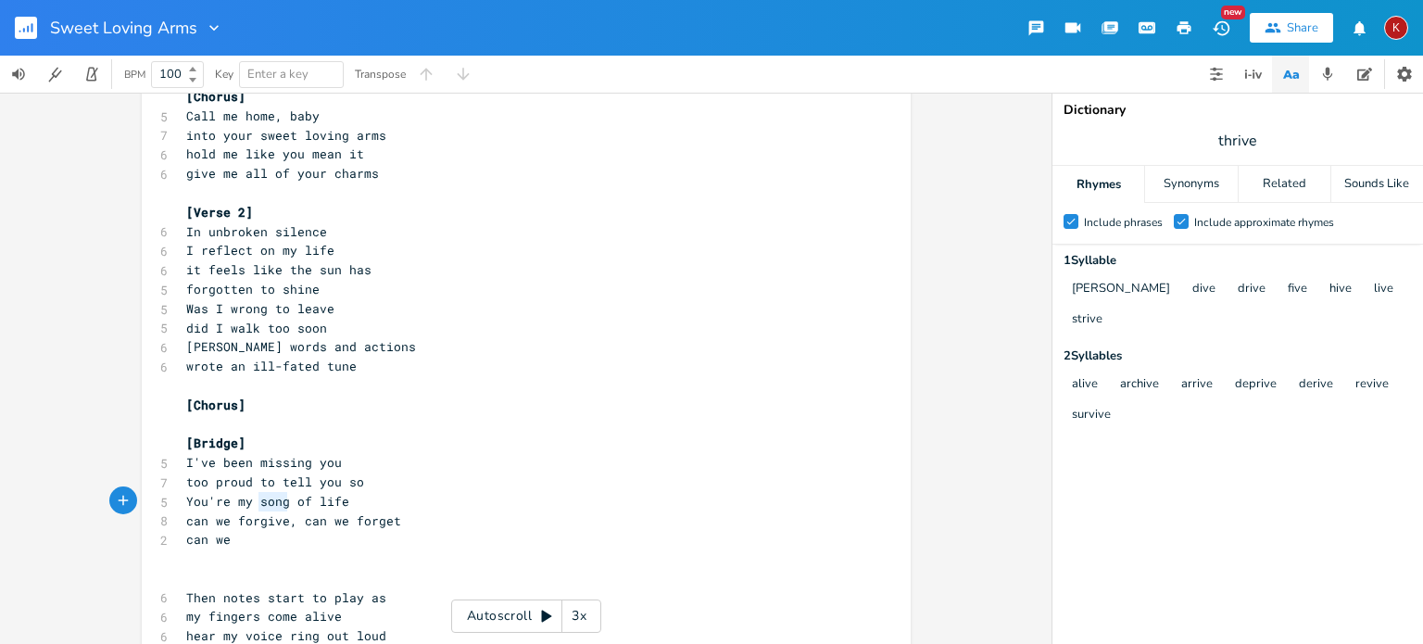
type textarea "You're my song of life"
click at [267, 504] on span "You're my song of life" at bounding box center [267, 501] width 163 height 17
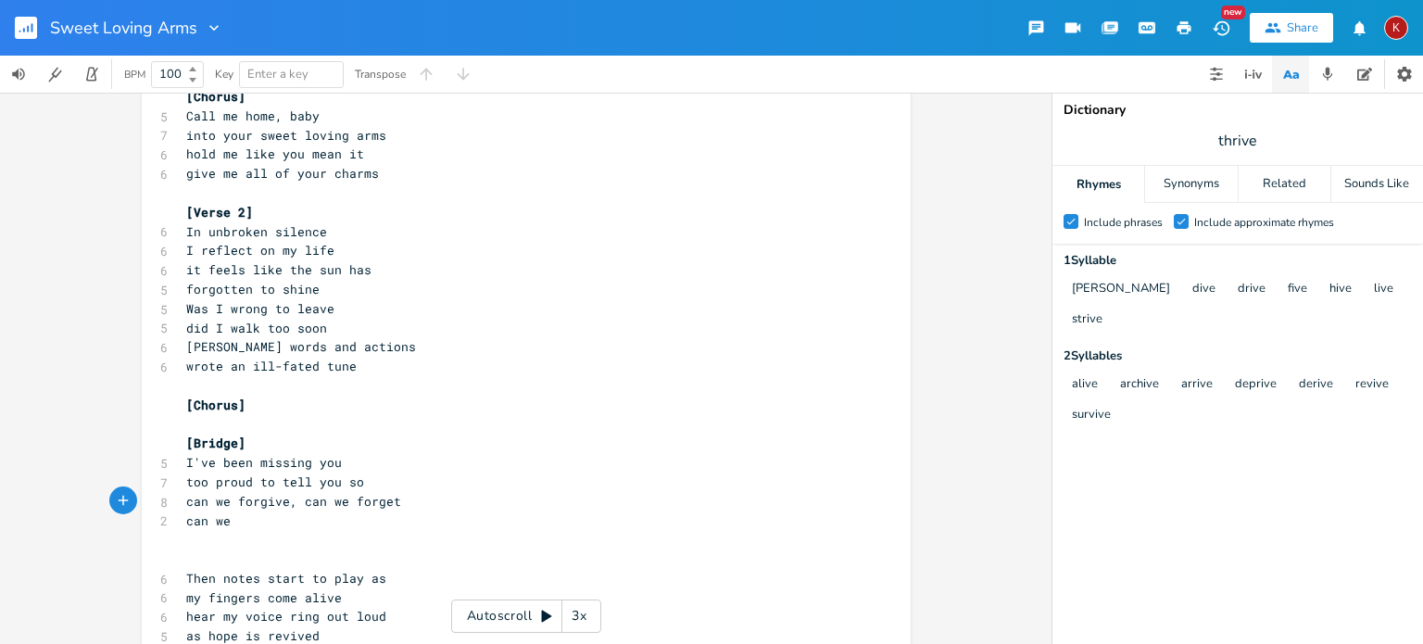
click at [241, 518] on pre "can we" at bounding box center [517, 521] width 669 height 19
type textarea "remember"
type input "set"
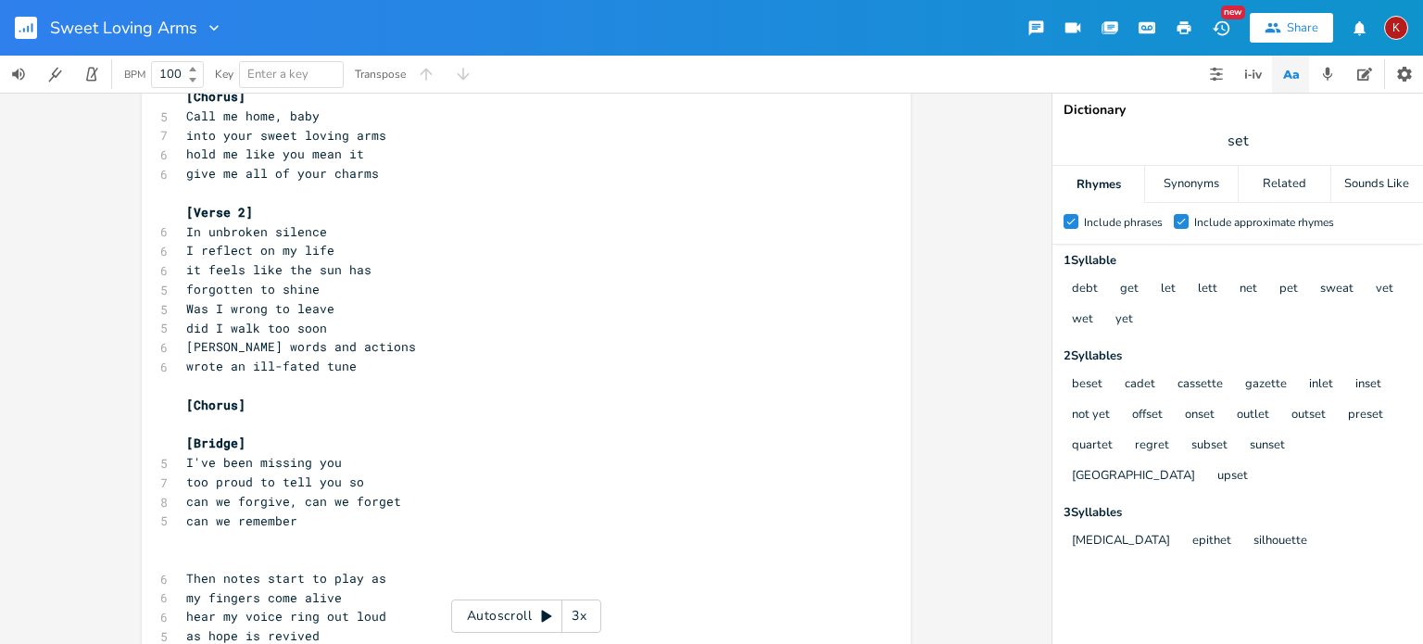
click at [300, 522] on pre "can we remember" at bounding box center [517, 521] width 669 height 19
type textarea "our"
type textarea "can we get past jsut"
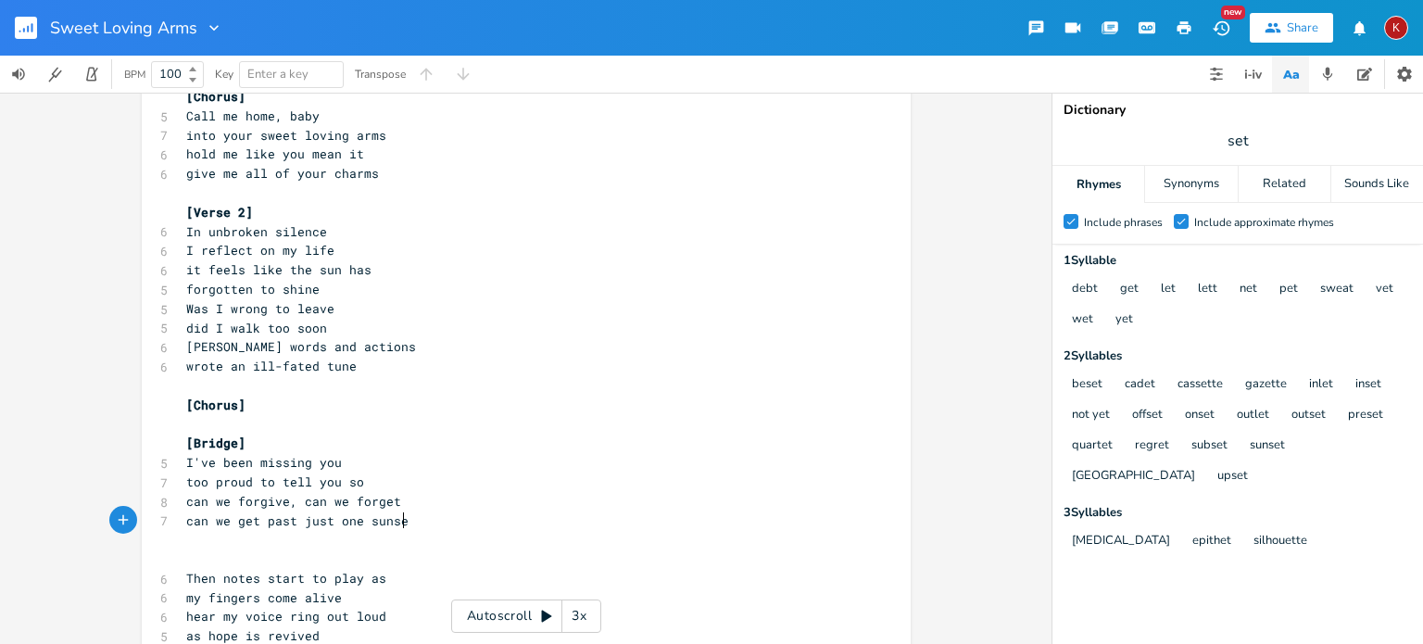
type textarea "just one sunset"
click at [301, 522] on span "can we get past just one sunset" at bounding box center [301, 520] width 230 height 17
type textarea "this"
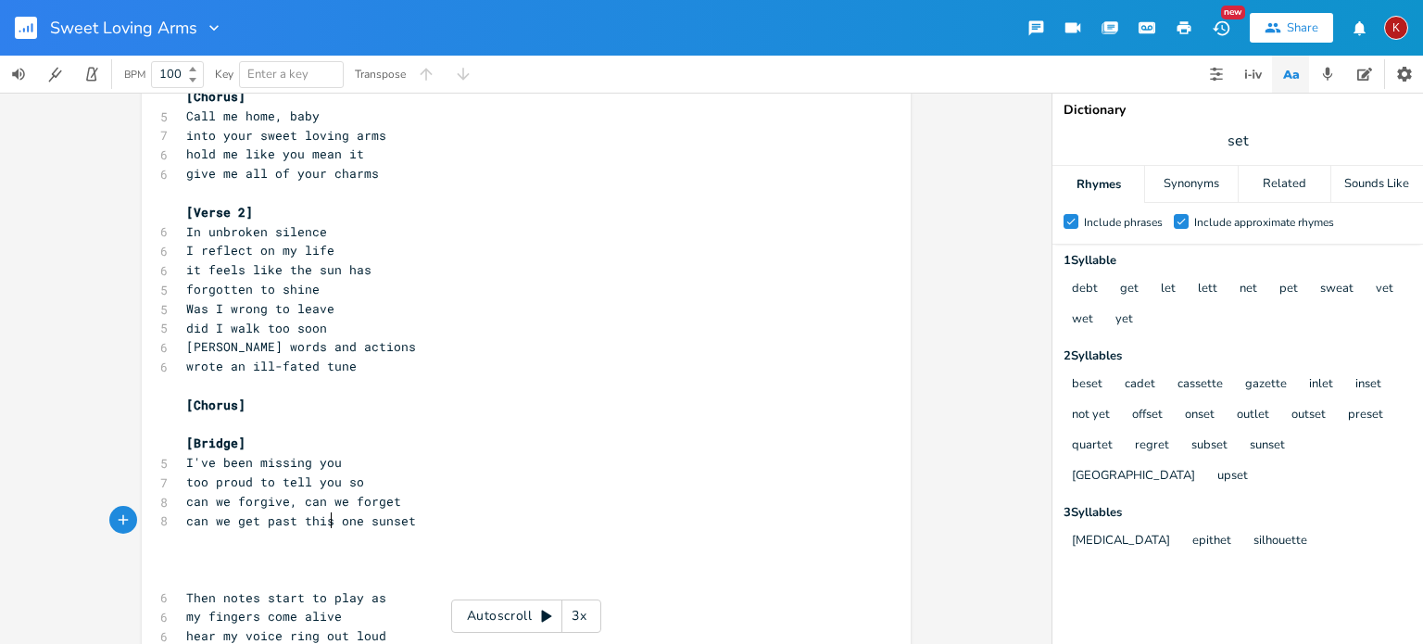
scroll to position [0, 19]
click at [191, 538] on pre "​" at bounding box center [517, 539] width 669 height 19
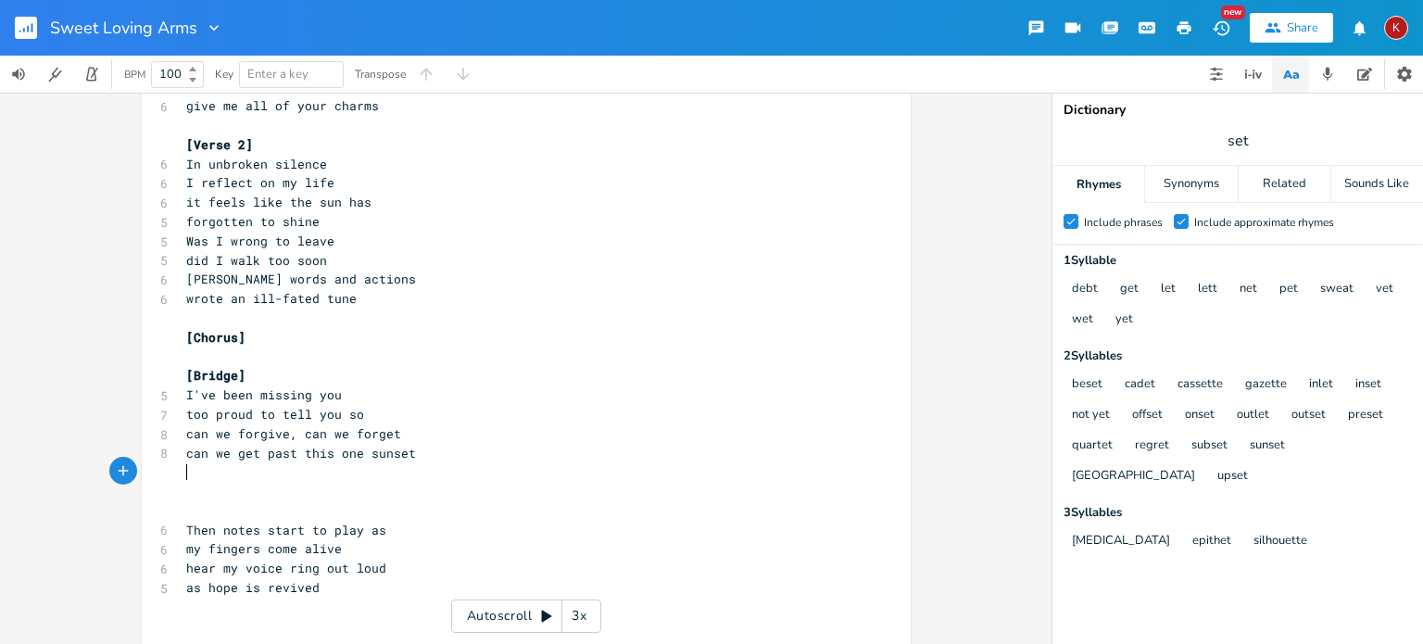
scroll to position [311, 0]
type textarea "[Chorus]"
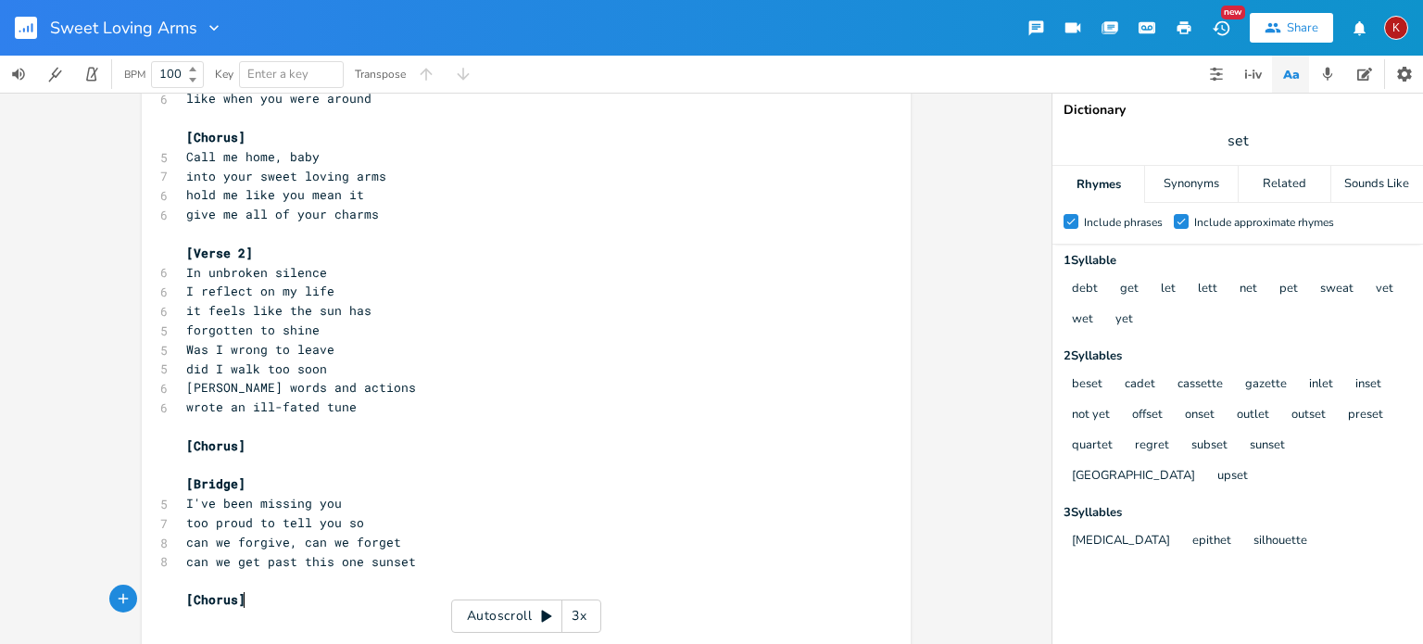
scroll to position [397, 0]
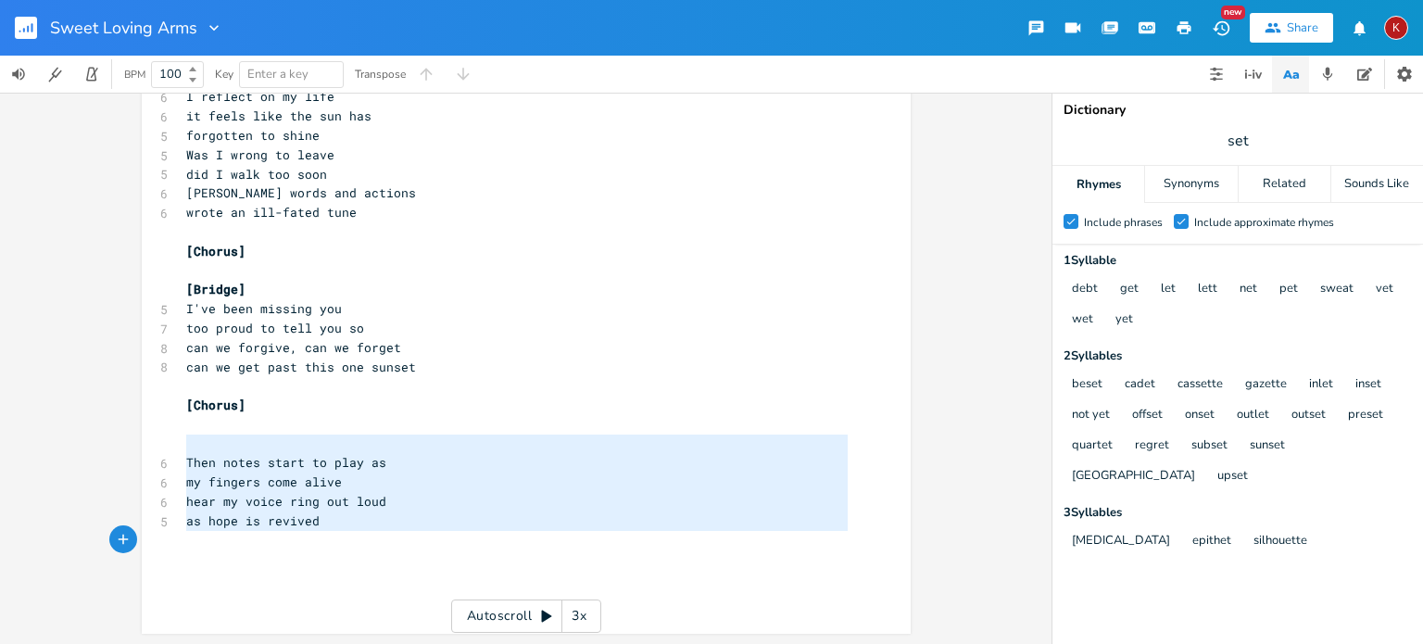
type textarea "Then notes start to play as my fingers come alive hear my voice ring out loud a…"
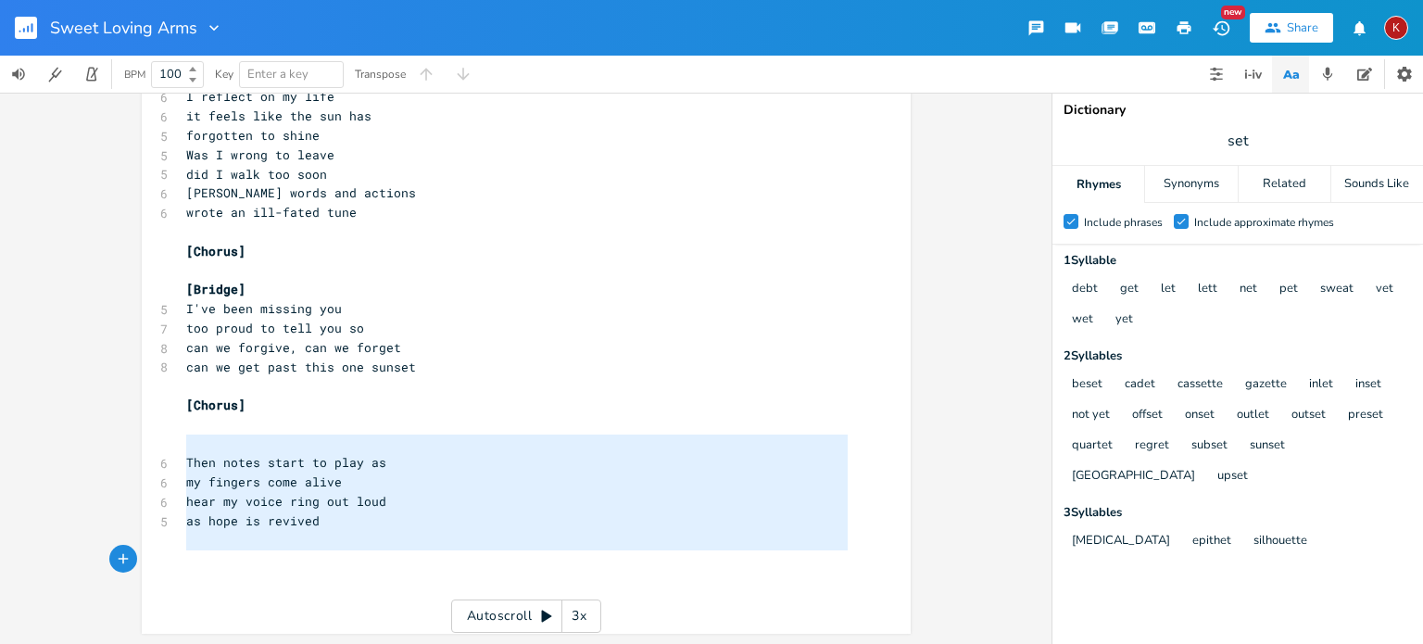
drag, startPoint x: 178, startPoint y: 444, endPoint x: 352, endPoint y: 561, distance: 209.7
click at [352, 561] on div "[Verse 1] 6 I stare at the keys yet 6 they have nothing to say 6 no chords to u…" at bounding box center [517, 174] width 669 height 867
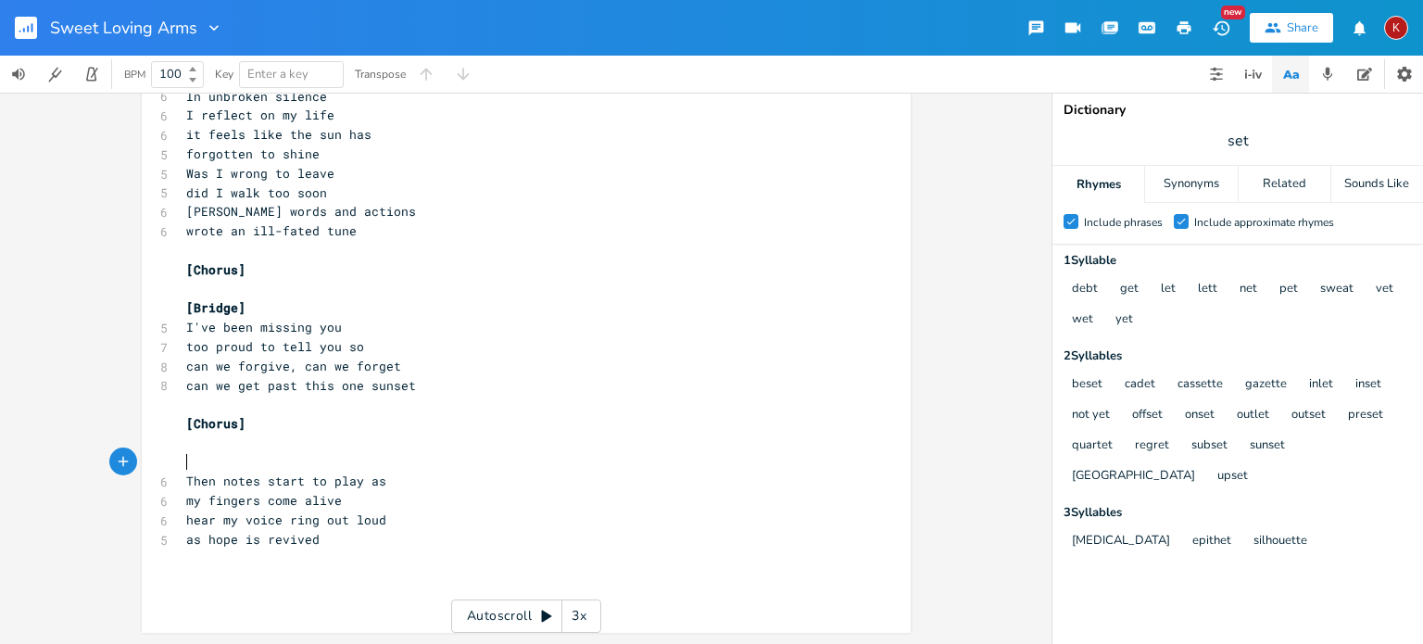
scroll to position [378, 0]
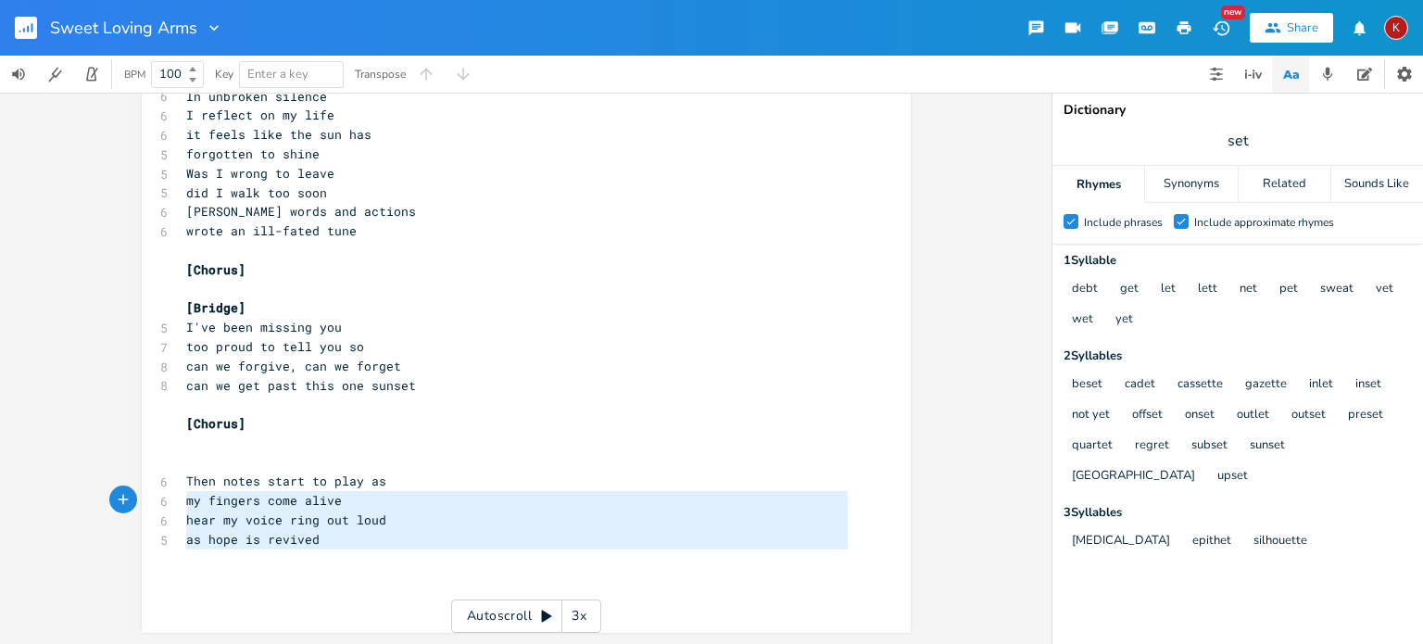
type textarea "Then notes start to play as my fingers come alive hear my voice ring out loud a…"
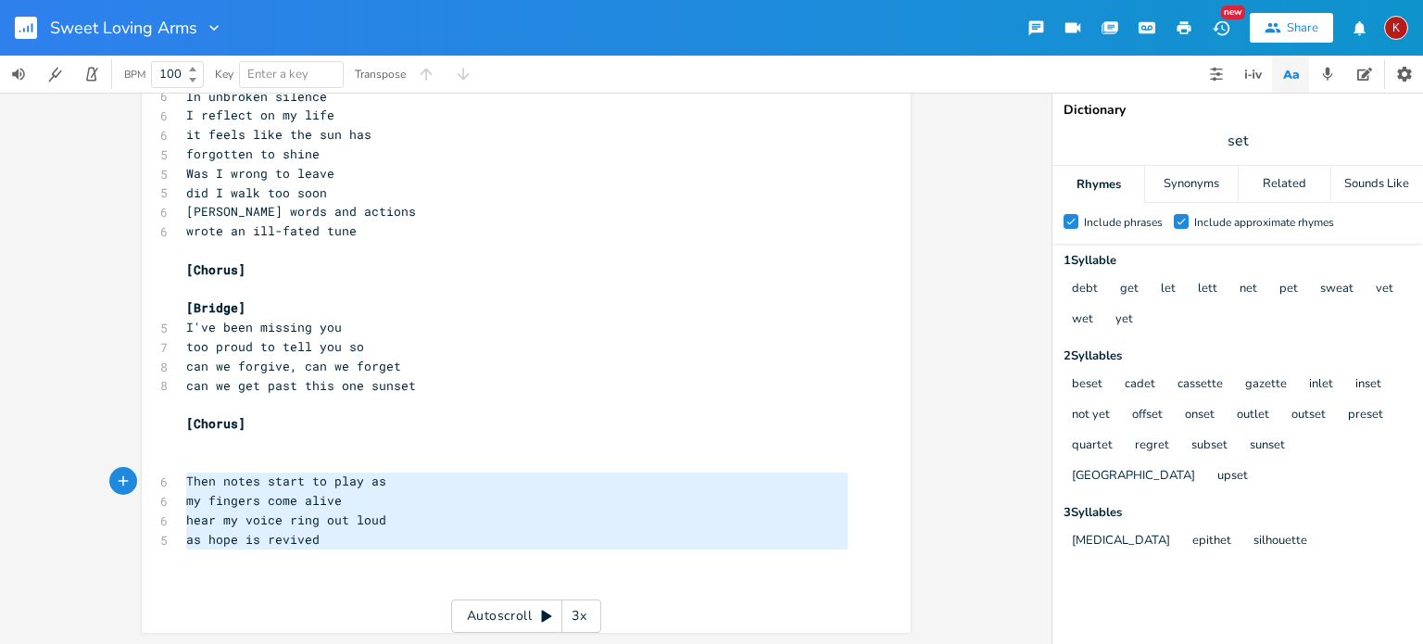
drag, startPoint x: 345, startPoint y: 555, endPoint x: 178, endPoint y: 484, distance: 181.4
click at [183, 484] on div "[Verse 1] 6 I stare at the keys yet 6 they have nothing to say 6 no chords to u…" at bounding box center [517, 183] width 669 height 848
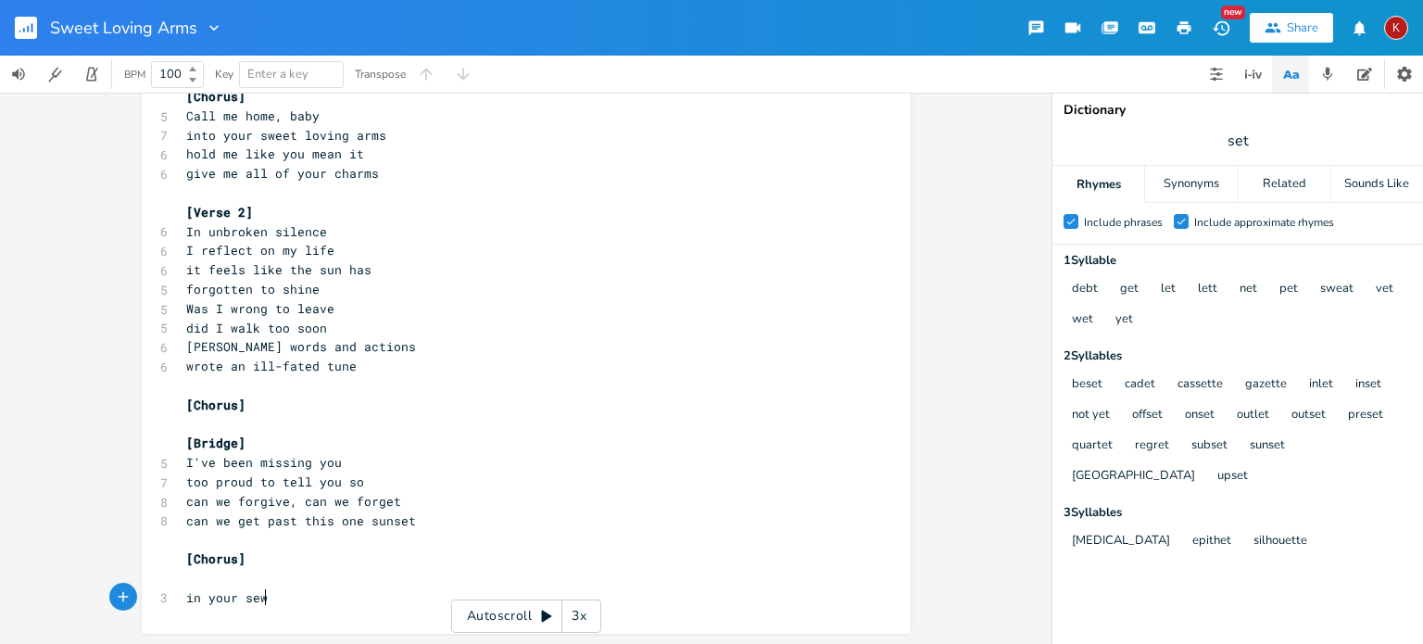
scroll to position [0, 72]
type textarea "in your seww"
type textarea "weet loving arms x3"
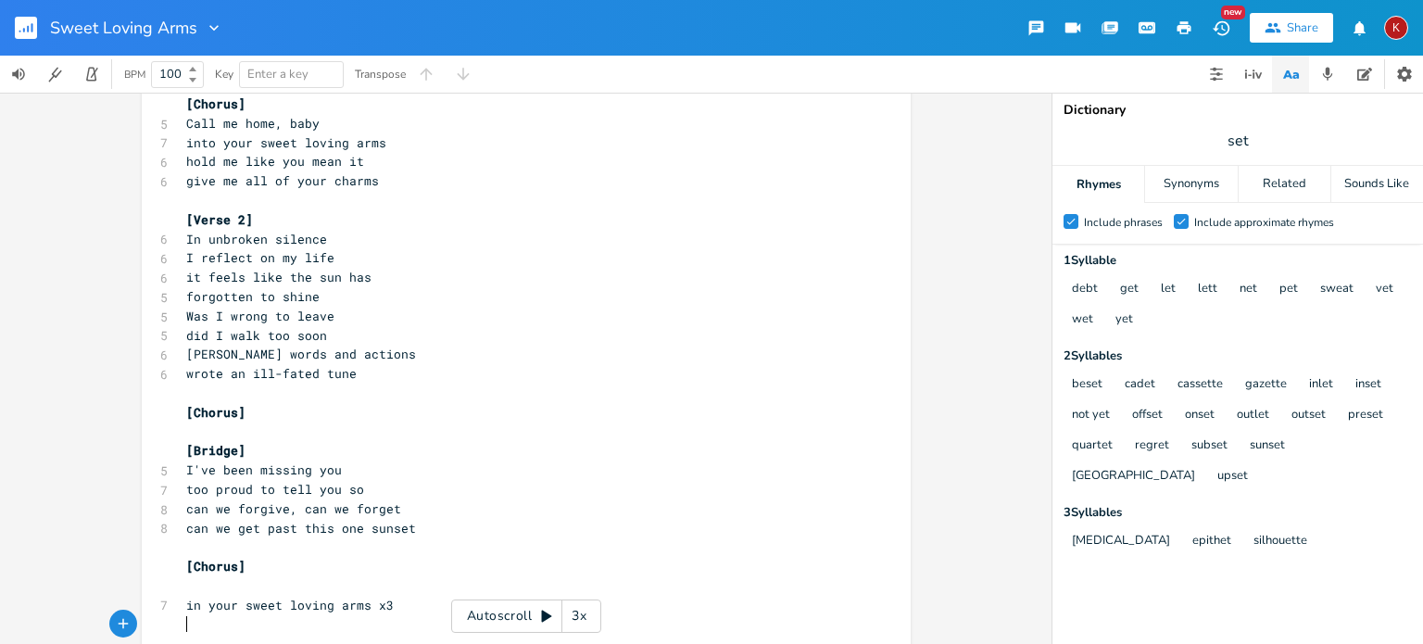
scroll to position [262, 0]
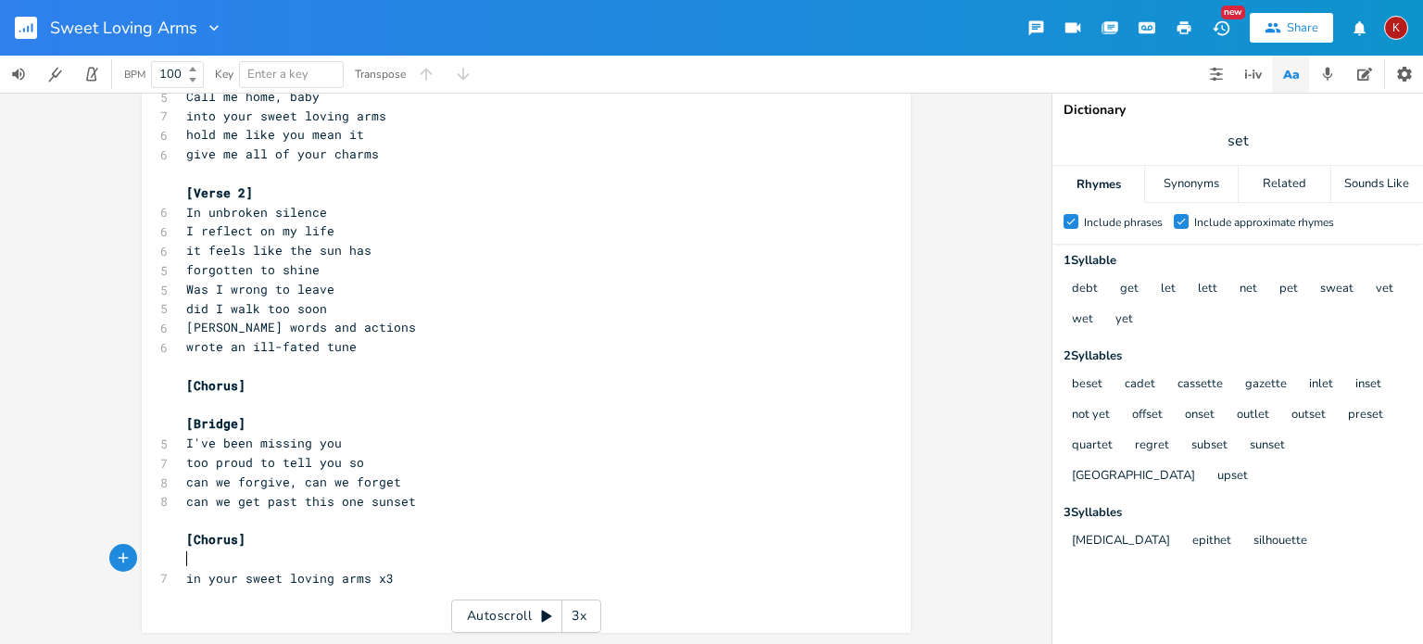
click at [185, 561] on pre "​" at bounding box center [517, 559] width 669 height 19
type textarea "[outro]"
click at [239, 543] on pre "[Chorus]" at bounding box center [517, 539] width 669 height 19
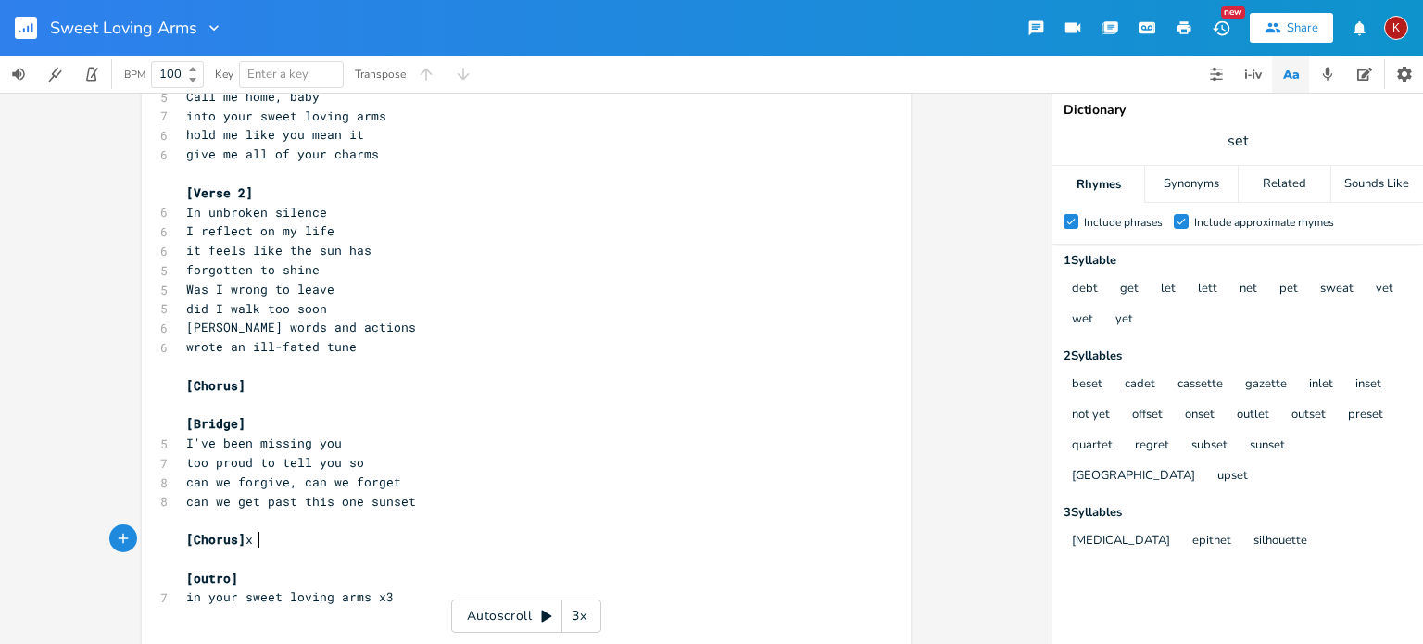
type textarea "x2"
click at [241, 578] on pre "[outro]" at bounding box center [517, 578] width 669 height 19
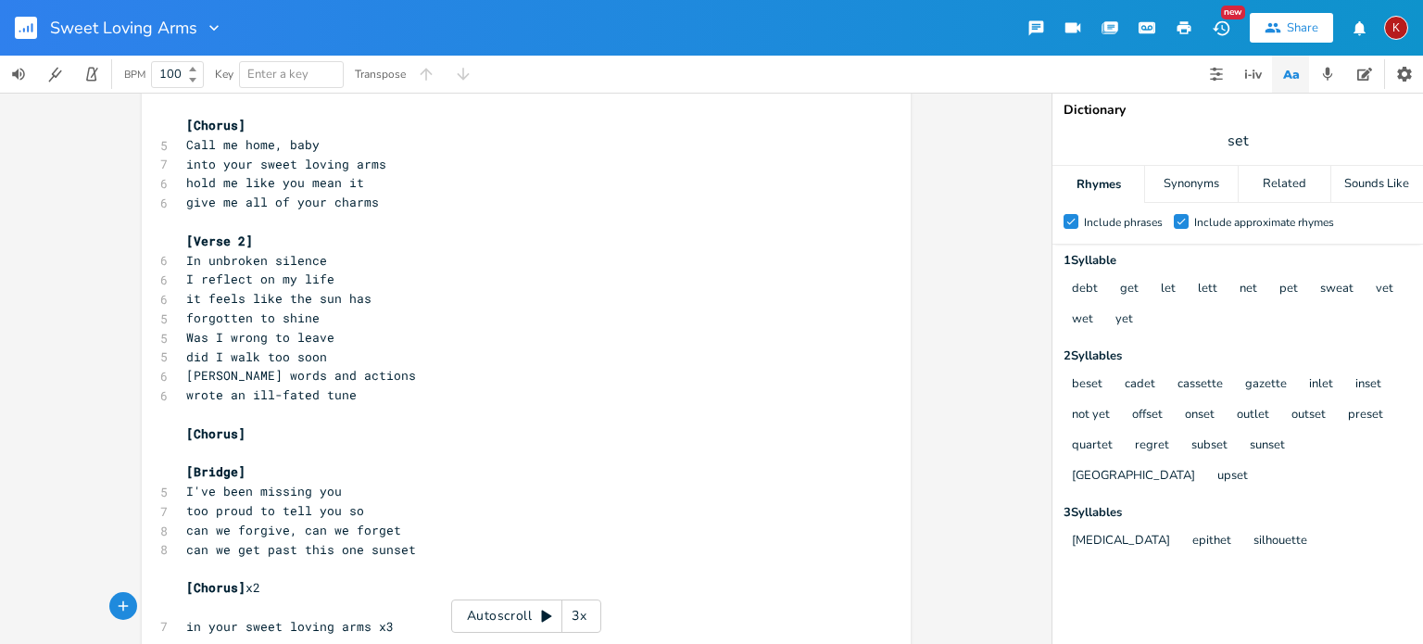
scroll to position [220, 0]
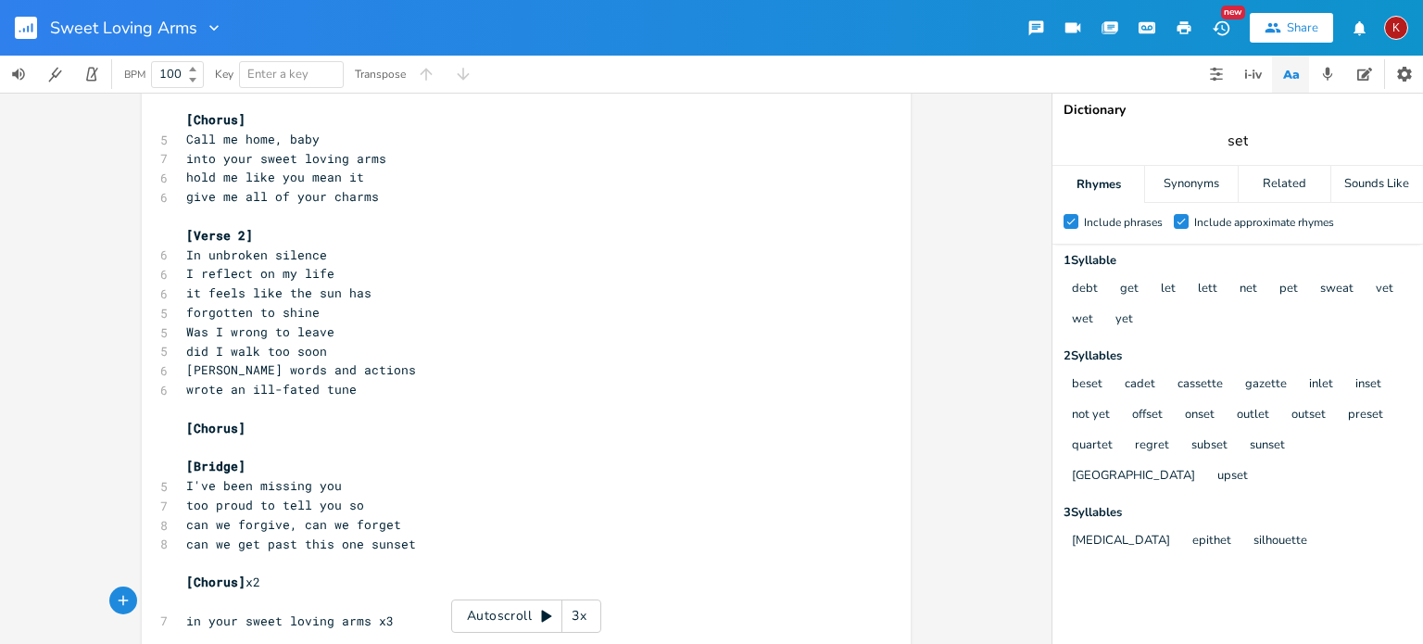
click at [1242, 141] on input "set" at bounding box center [1238, 141] width 20 height 20
type input "arms"
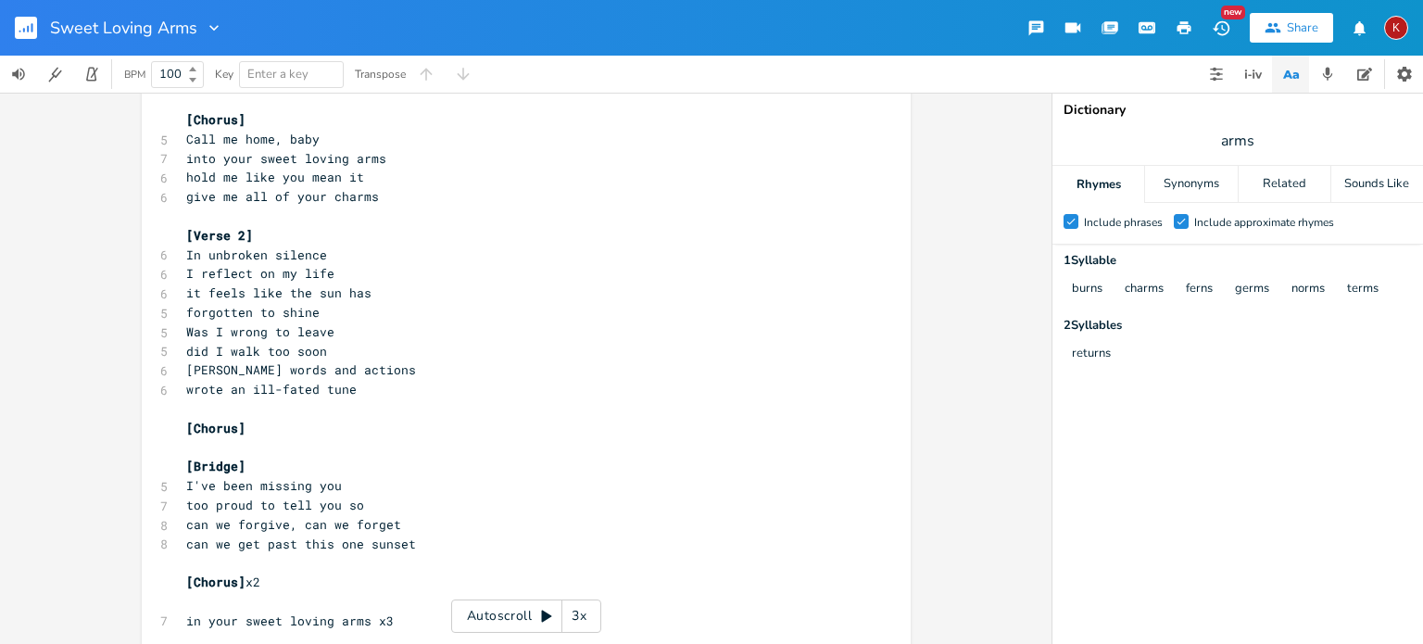
scroll to position [0, 0]
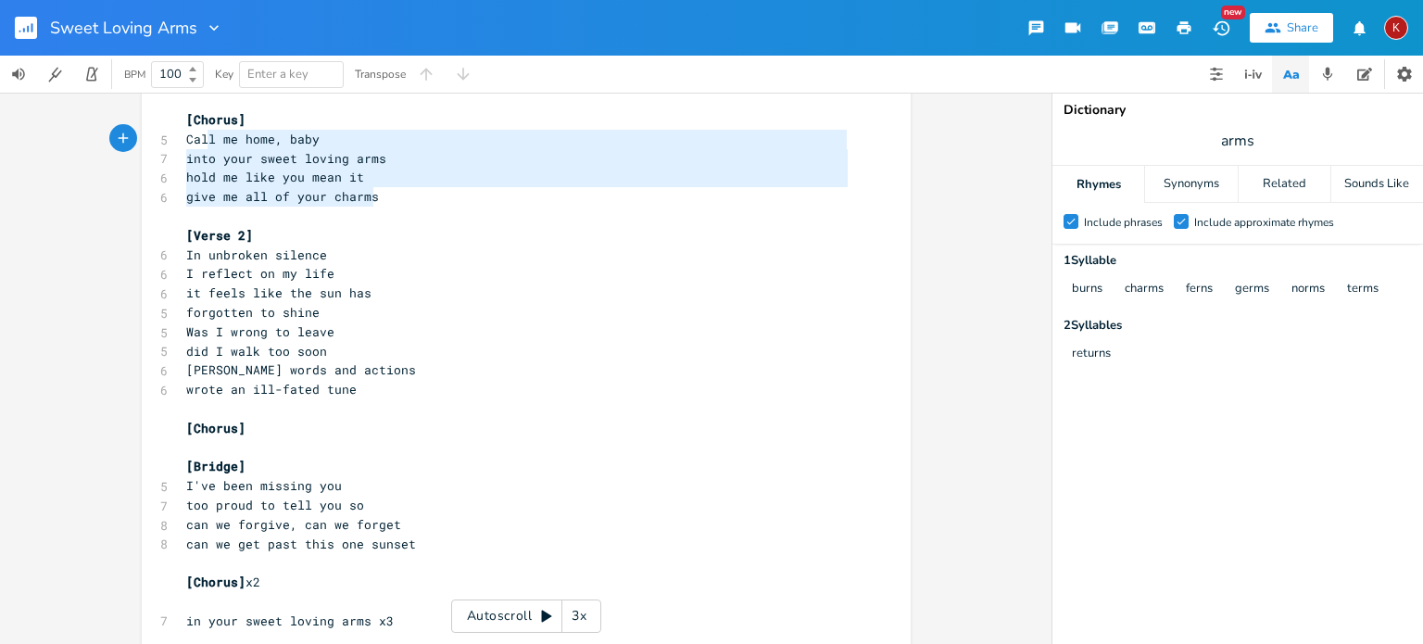
type textarea "Call me home, baby into your sweet loving arms hold me like you mean it give me…"
drag, startPoint x: 372, startPoint y: 196, endPoint x: 175, endPoint y: 143, distance: 203.7
click at [175, 143] on div "Call me home, baby into your sweet loving arms hold me like you mean it give me…" at bounding box center [526, 279] width 769 height 791
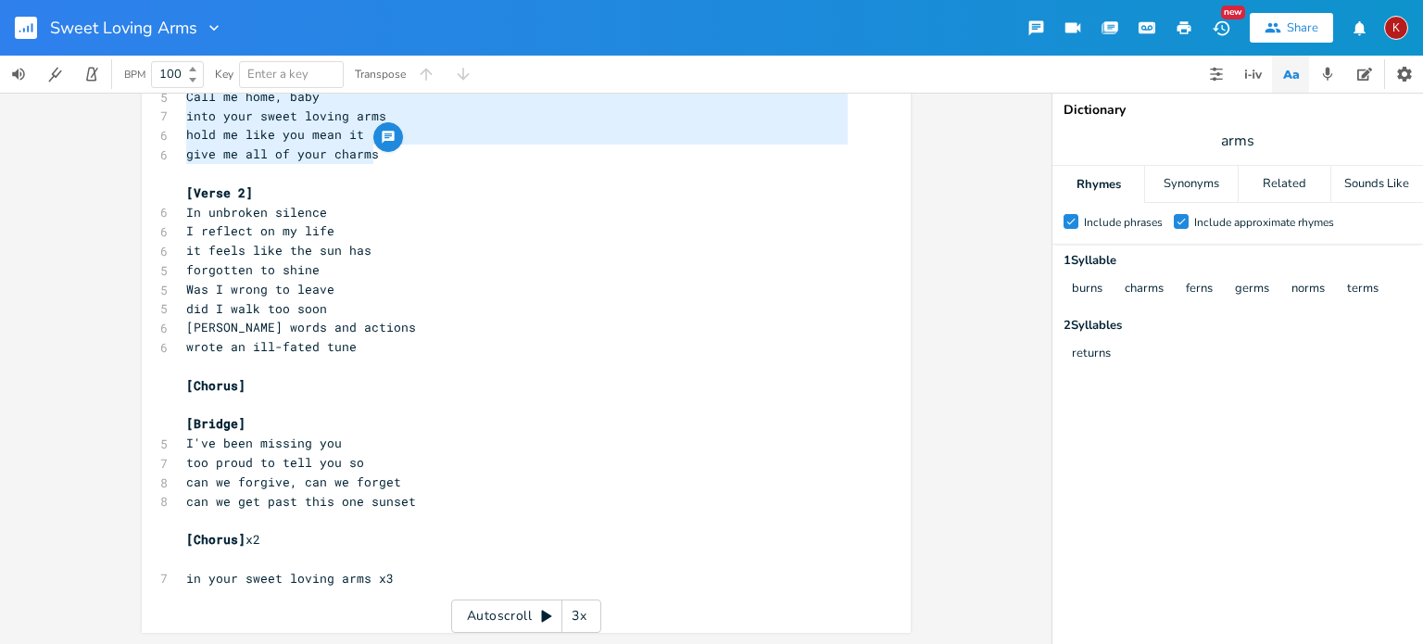
scroll to position [224, 0]
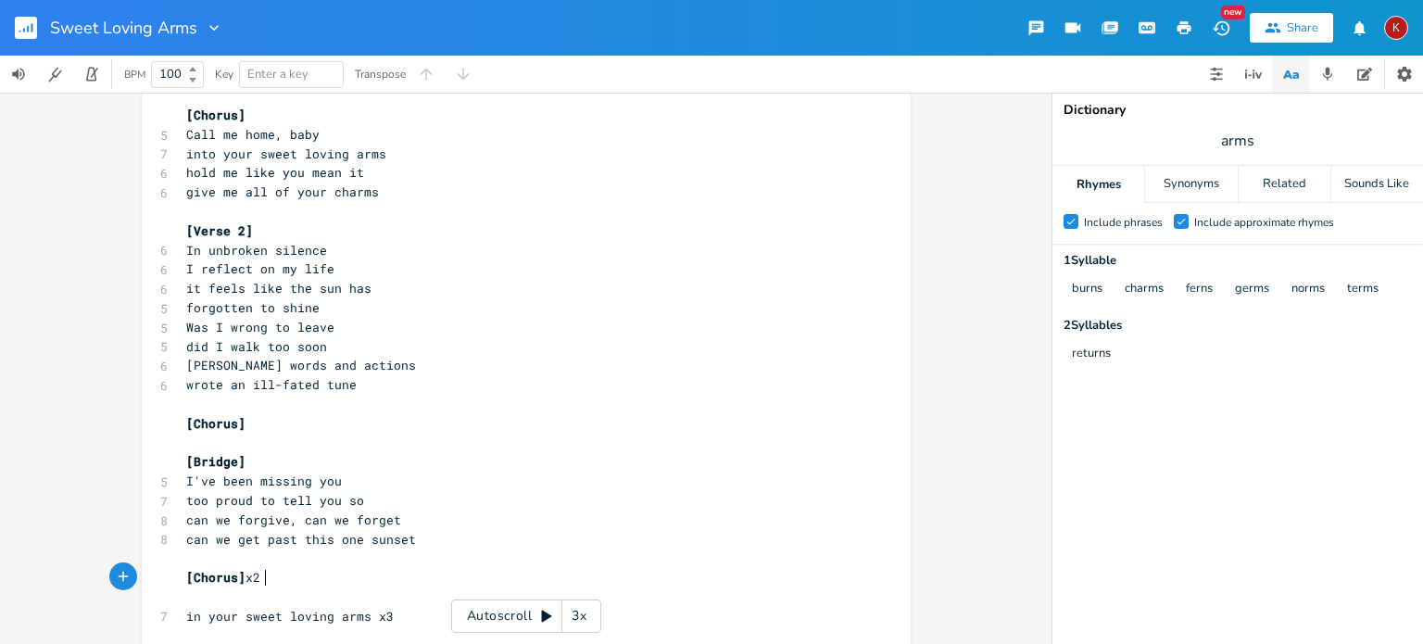
click at [264, 578] on pre "[Chorus] x2" at bounding box center [517, 577] width 669 height 19
type textarea "[Chorus2]"
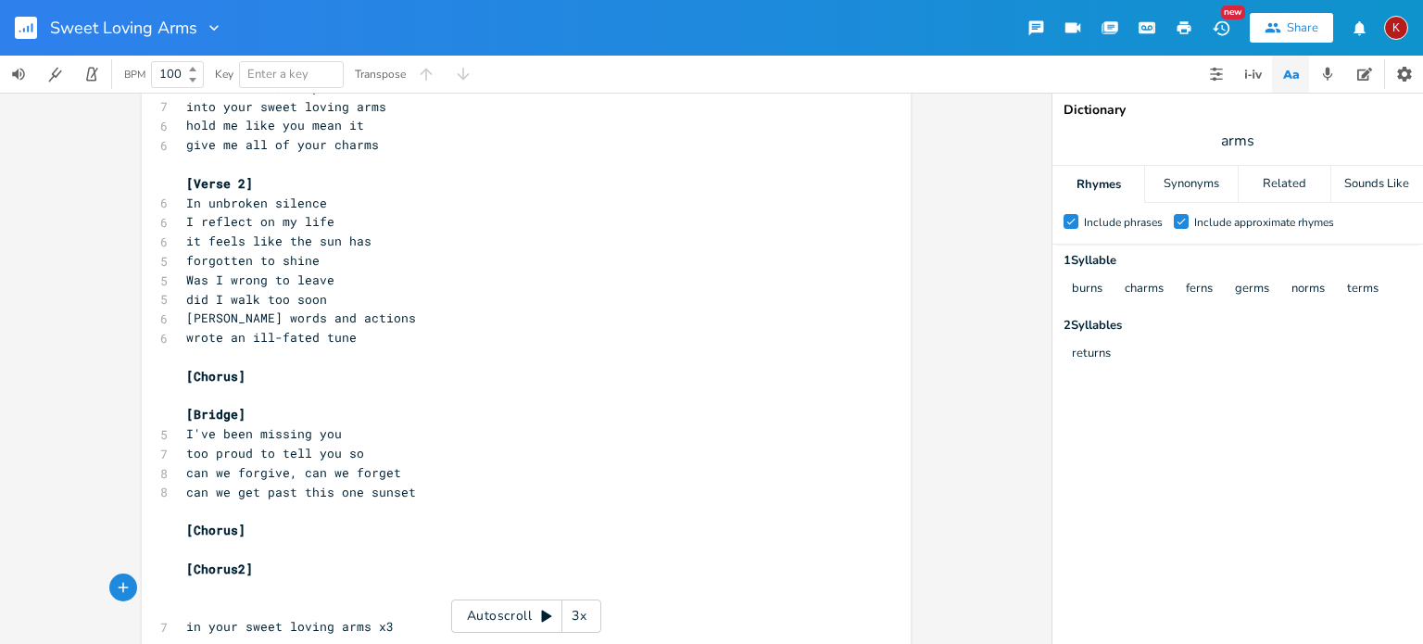
paste textarea "s"
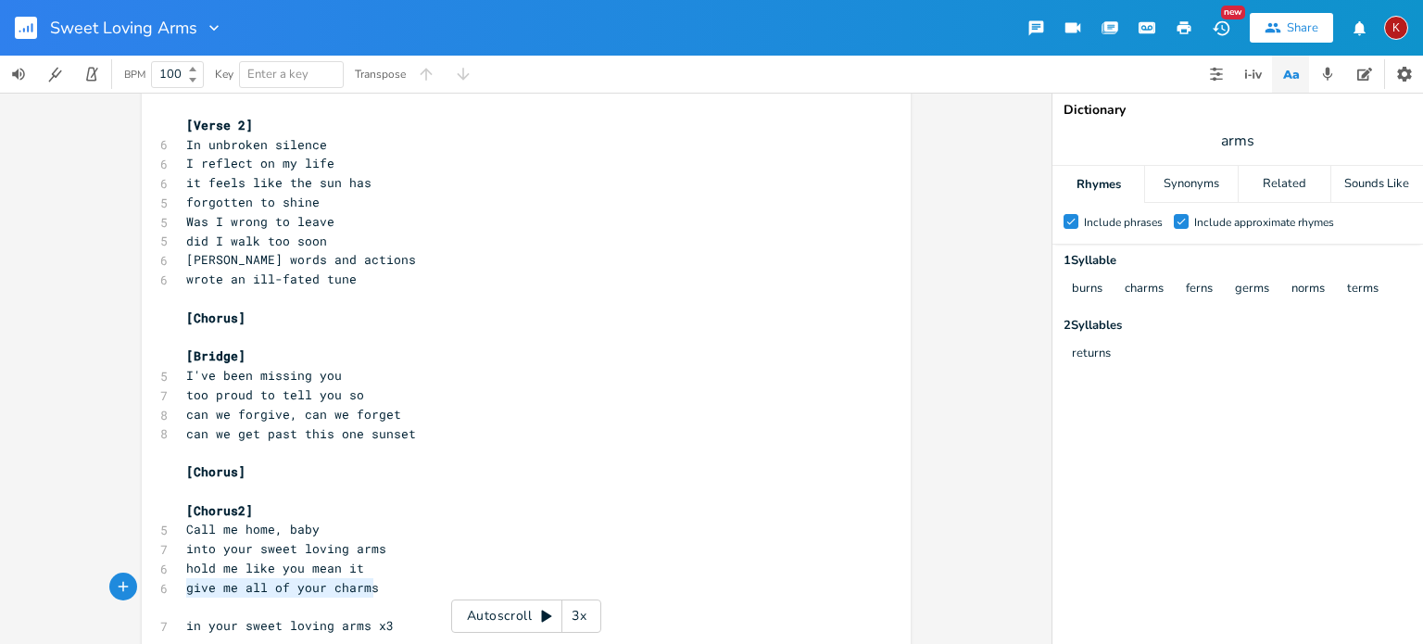
drag, startPoint x: 383, startPoint y: 588, endPoint x: 177, endPoint y: 587, distance: 205.7
click at [183, 587] on pre "give me all of your charms" at bounding box center [517, 587] width 669 height 19
type textarea "under the stars"
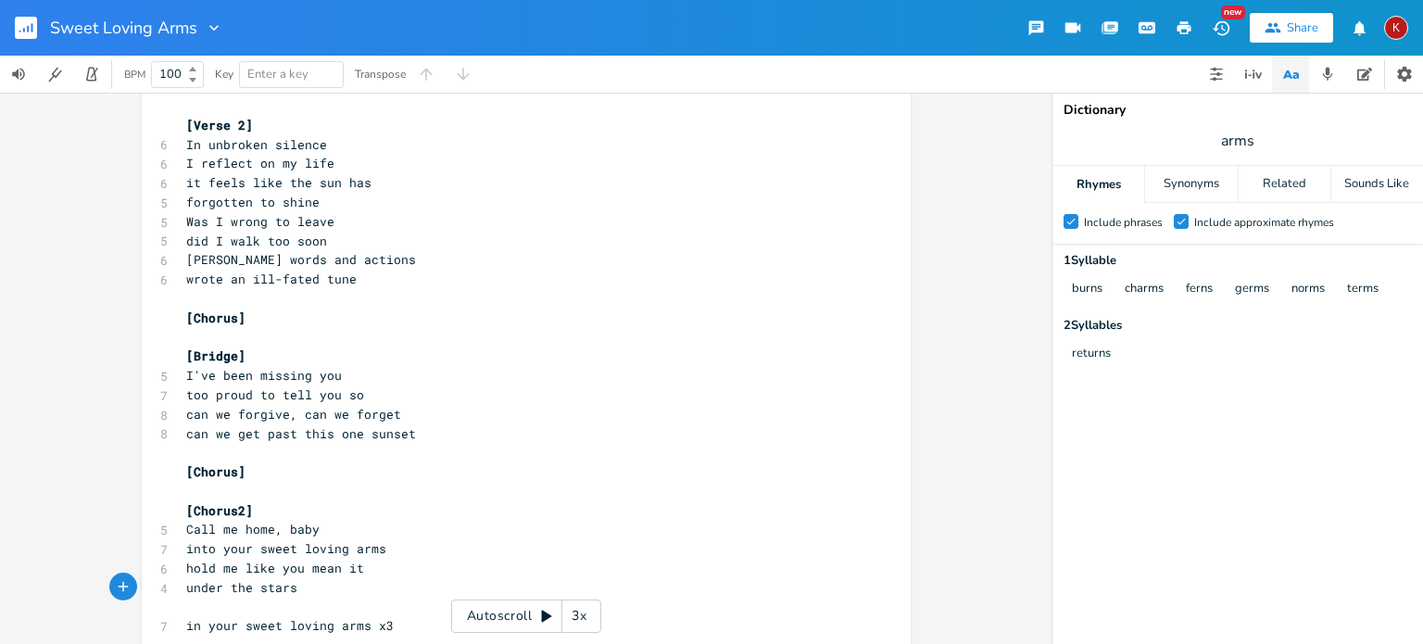
click at [183, 592] on pre "under the stars" at bounding box center [517, 587] width 669 height 19
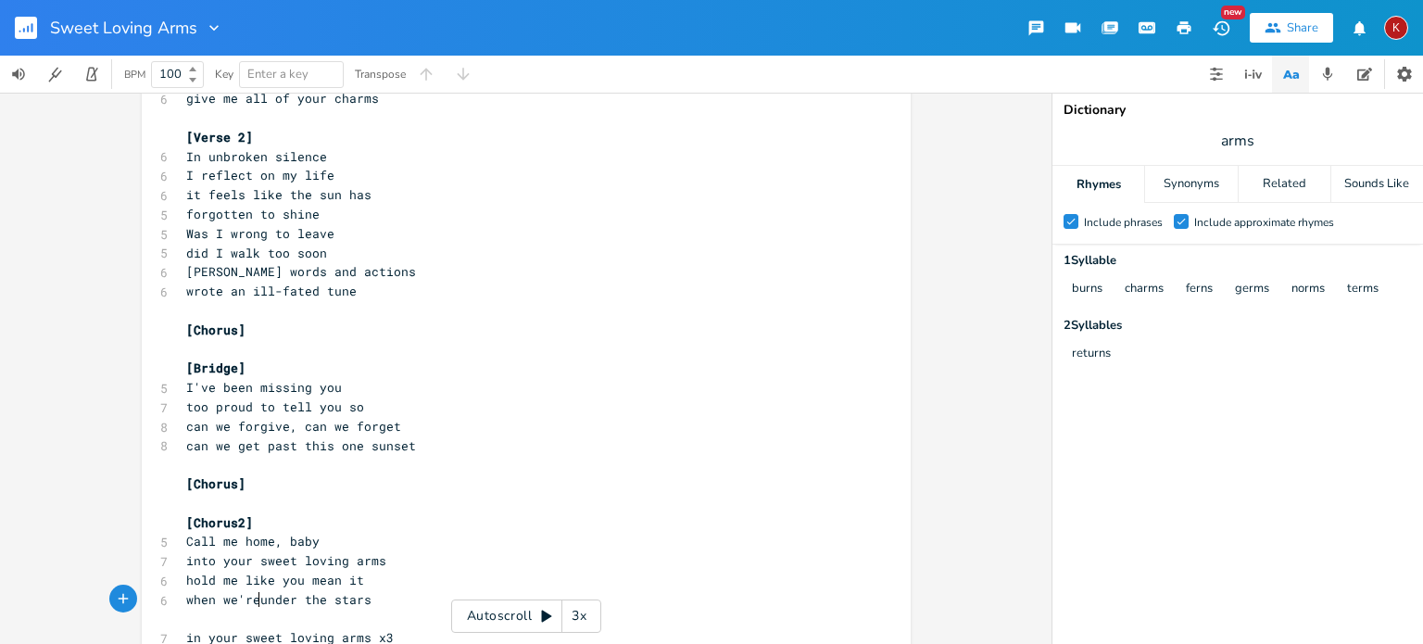
type textarea "when we're"
drag, startPoint x: 358, startPoint y: 581, endPoint x: 305, endPoint y: 575, distance: 53.1
click at [305, 575] on pre "hold me like you mean it" at bounding box center [517, 580] width 669 height 19
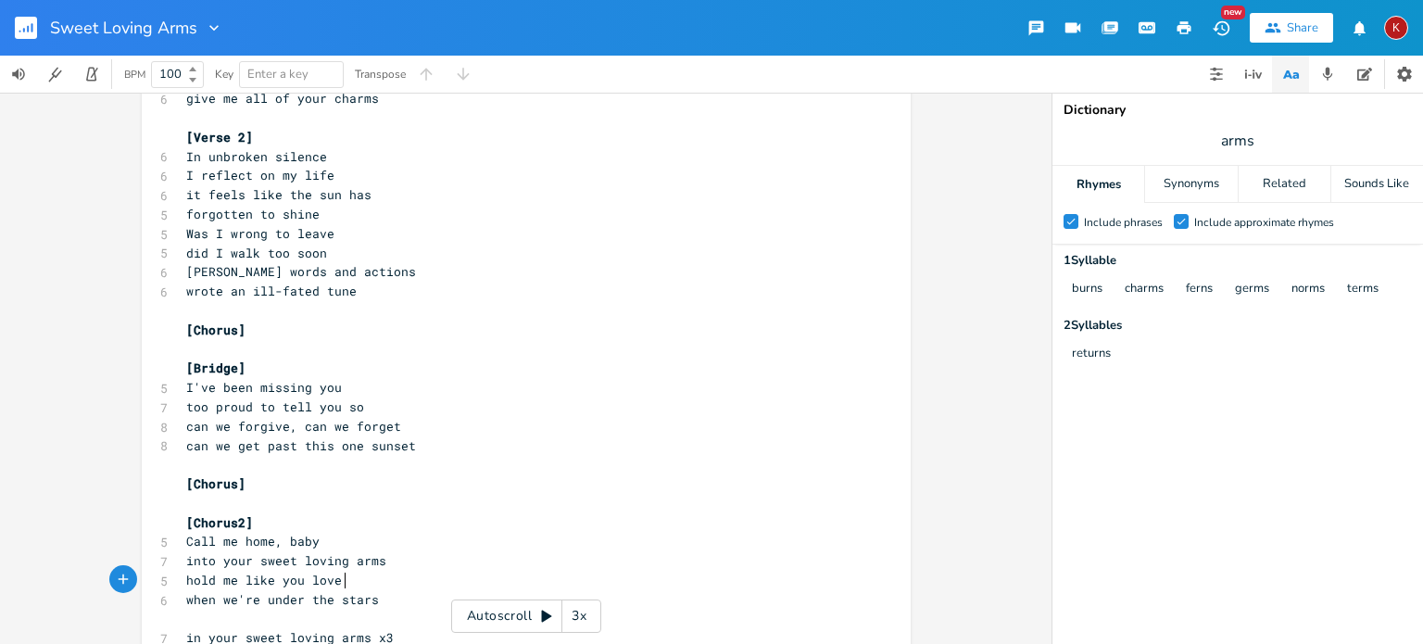
type textarea "love me"
click at [201, 600] on span "when we're under the stars" at bounding box center [282, 599] width 193 height 17
type textarea "and"
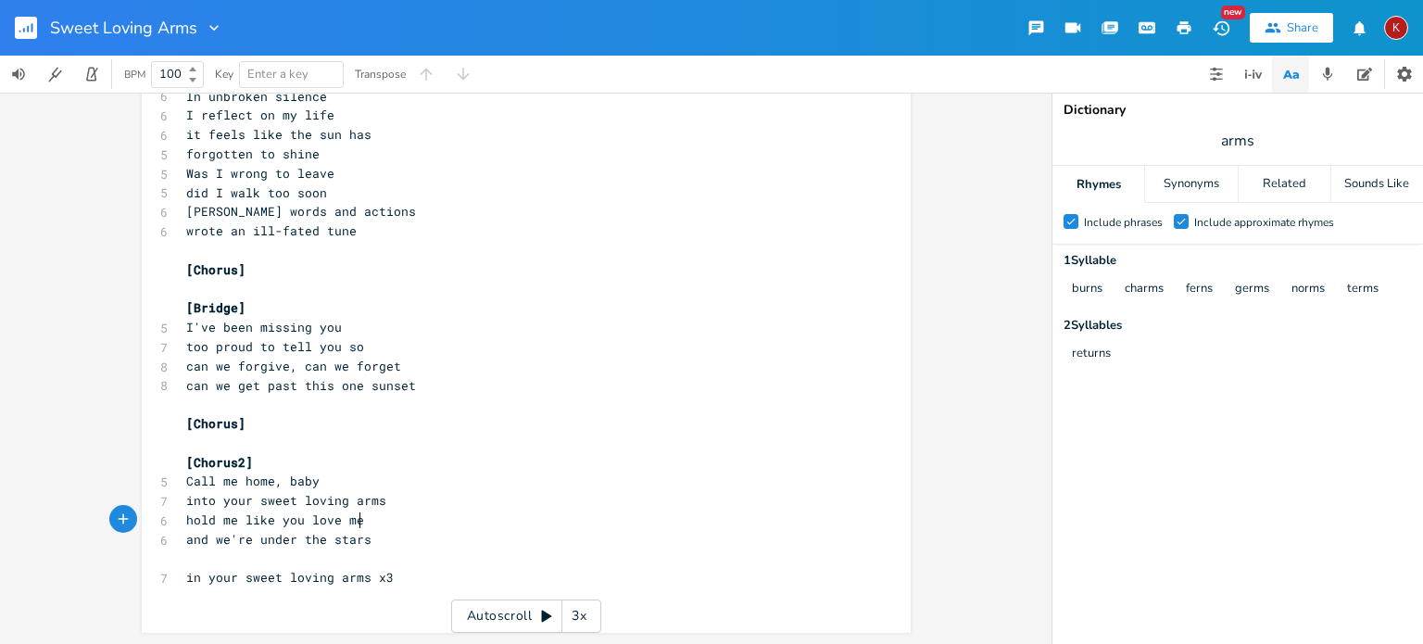
click at [361, 520] on pre "hold me like you love me" at bounding box center [517, 520] width 669 height 19
type textarea "a lover"
click at [196, 537] on span "and we're under the stars" at bounding box center [278, 539] width 185 height 17
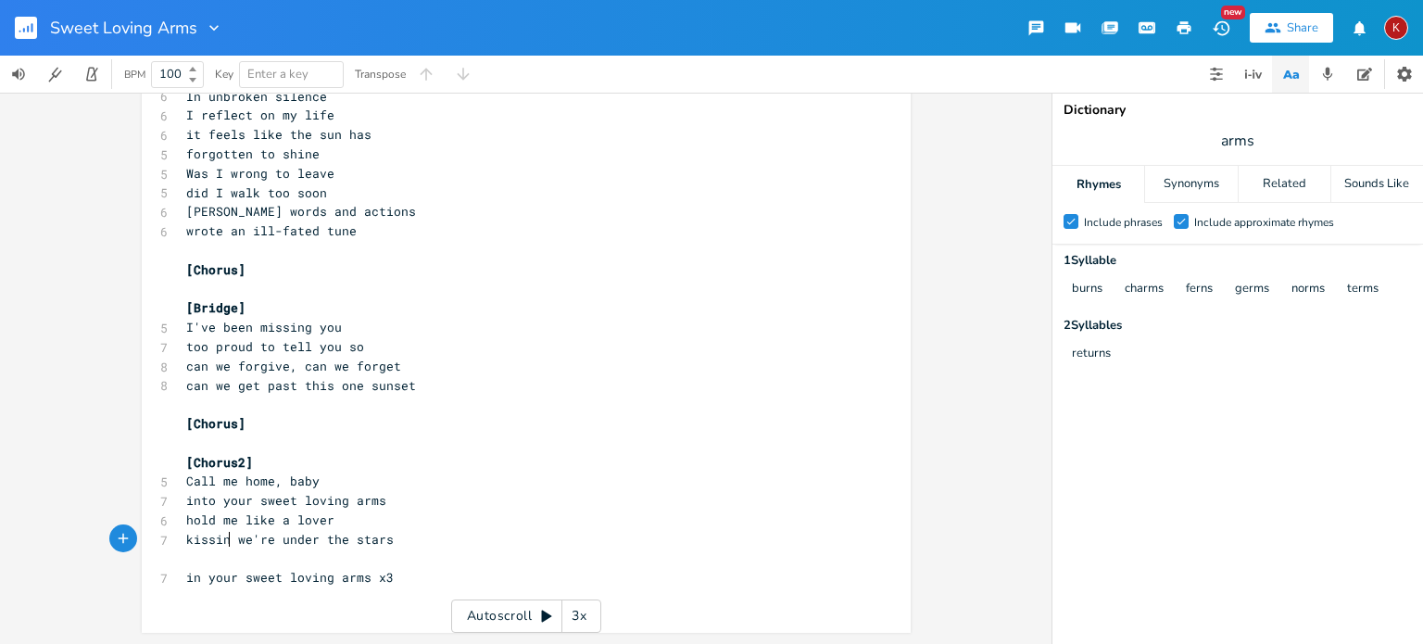
type textarea "kissing"
click at [594, 390] on pre "can we get past this one sunset" at bounding box center [517, 385] width 669 height 19
click at [187, 581] on span "in your sweet loving arms x3" at bounding box center [290, 577] width 208 height 17
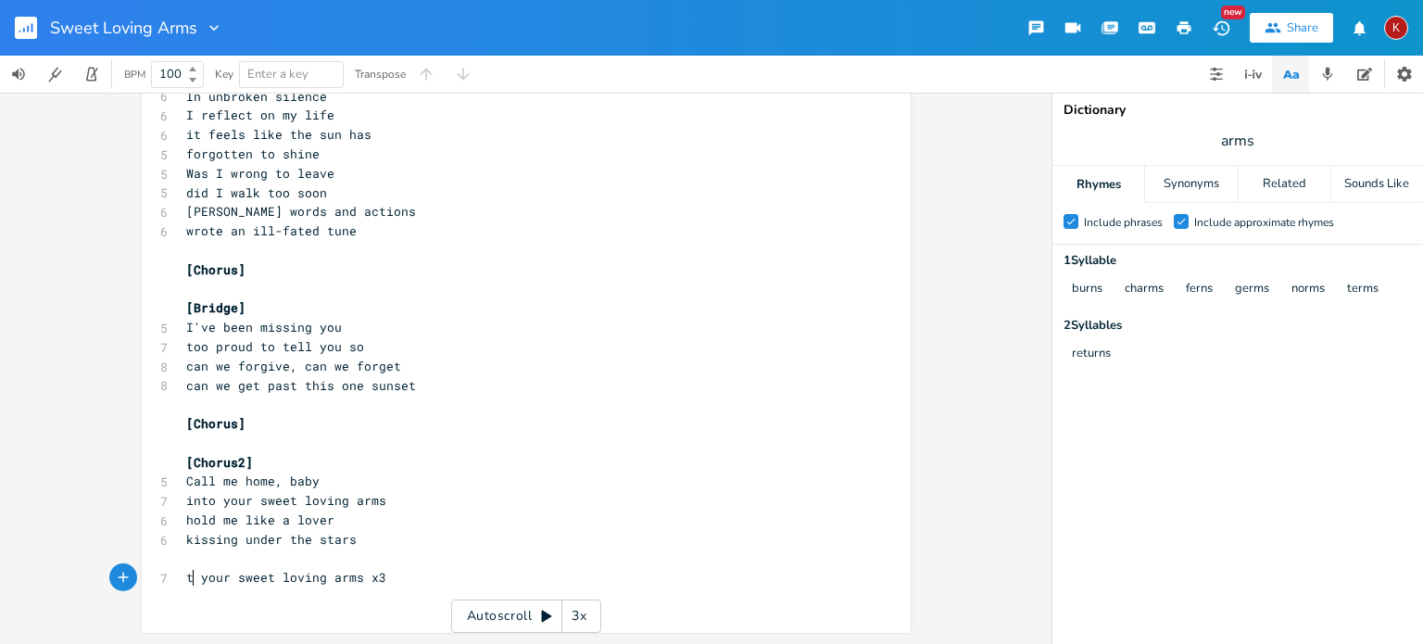
type textarea "to"
click at [184, 566] on pre "​" at bounding box center [517, 559] width 669 height 19
type textarea "Call mee"
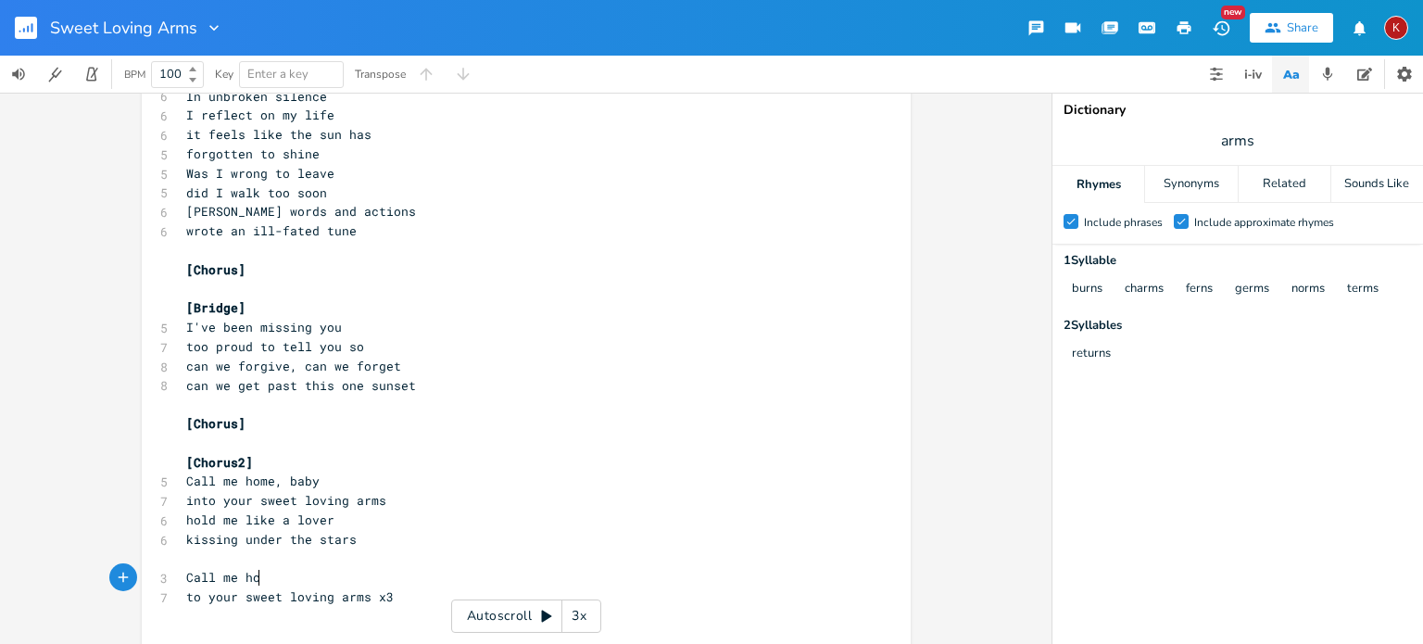
type textarea "home"
click at [224, 581] on span "Call me home" at bounding box center [230, 577] width 89 height 17
type textarea "-"
type textarea "e-"
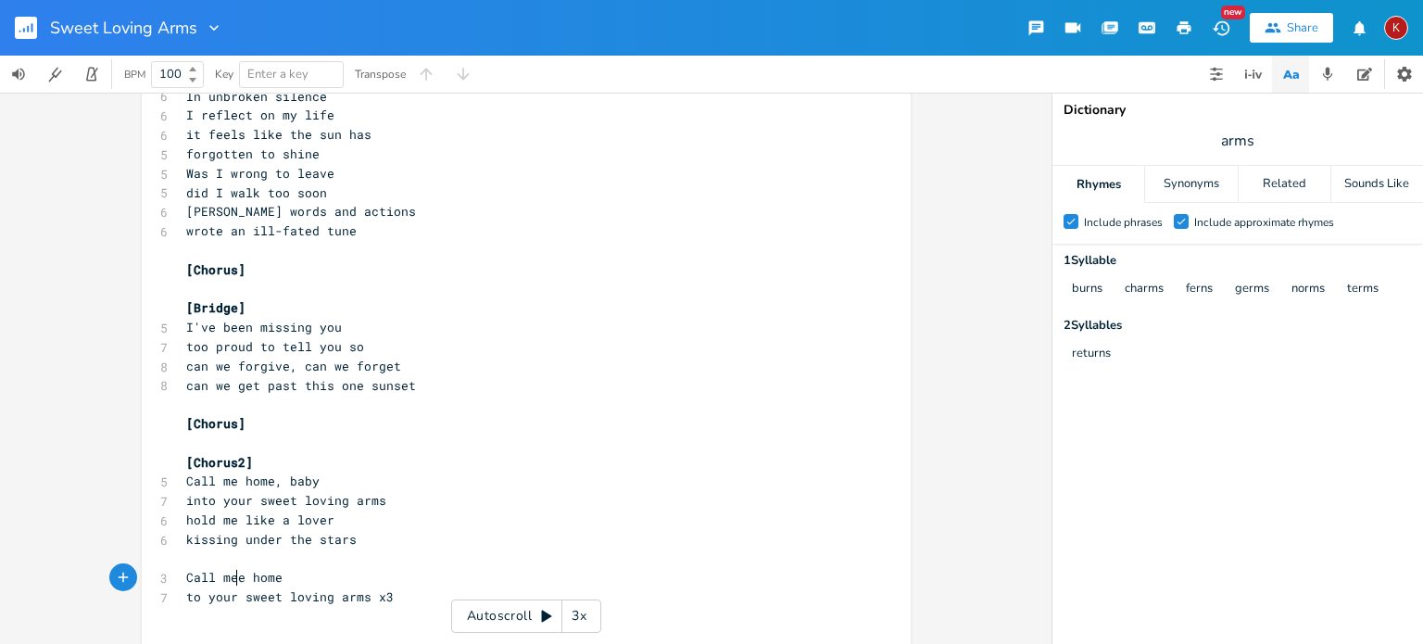
scroll to position [0, 10]
click at [384, 599] on pre "to your sweet loving arms x3" at bounding box center [517, 597] width 669 height 19
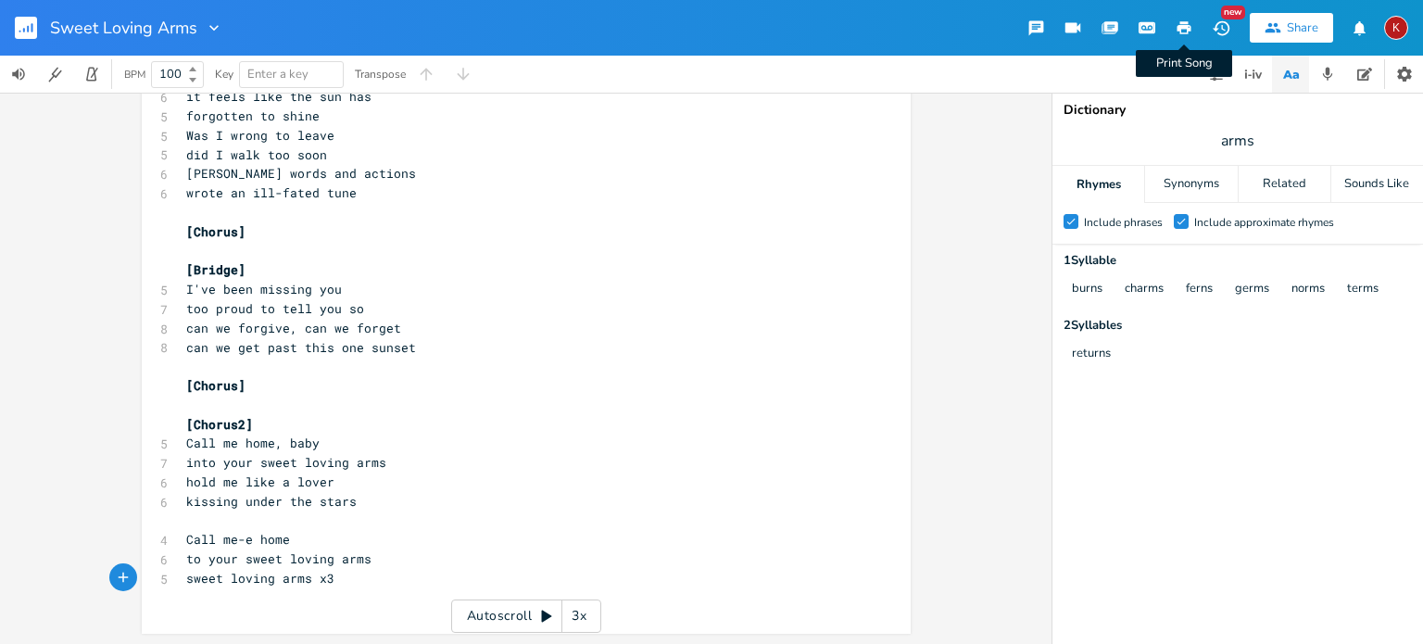
type textarea "sweet loving arms x3"
click at [1186, 19] on icon "button" at bounding box center [1184, 27] width 17 height 17
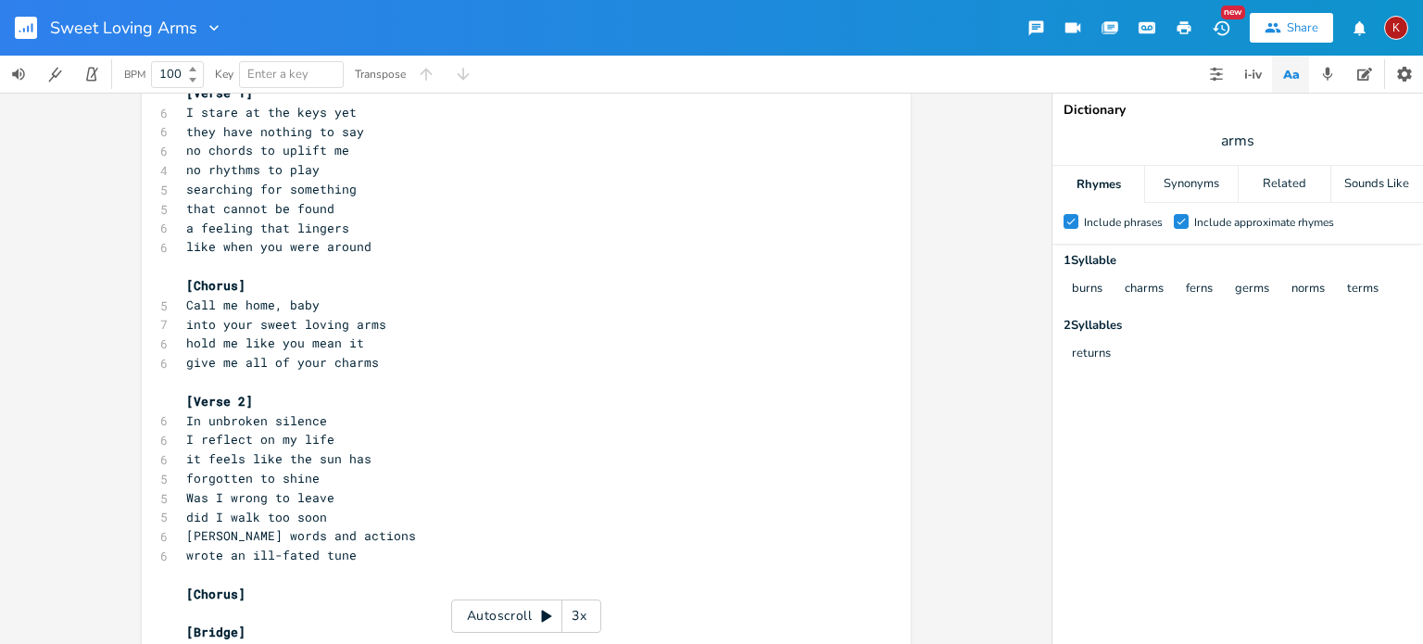
scroll to position [55, 0]
type input "found"
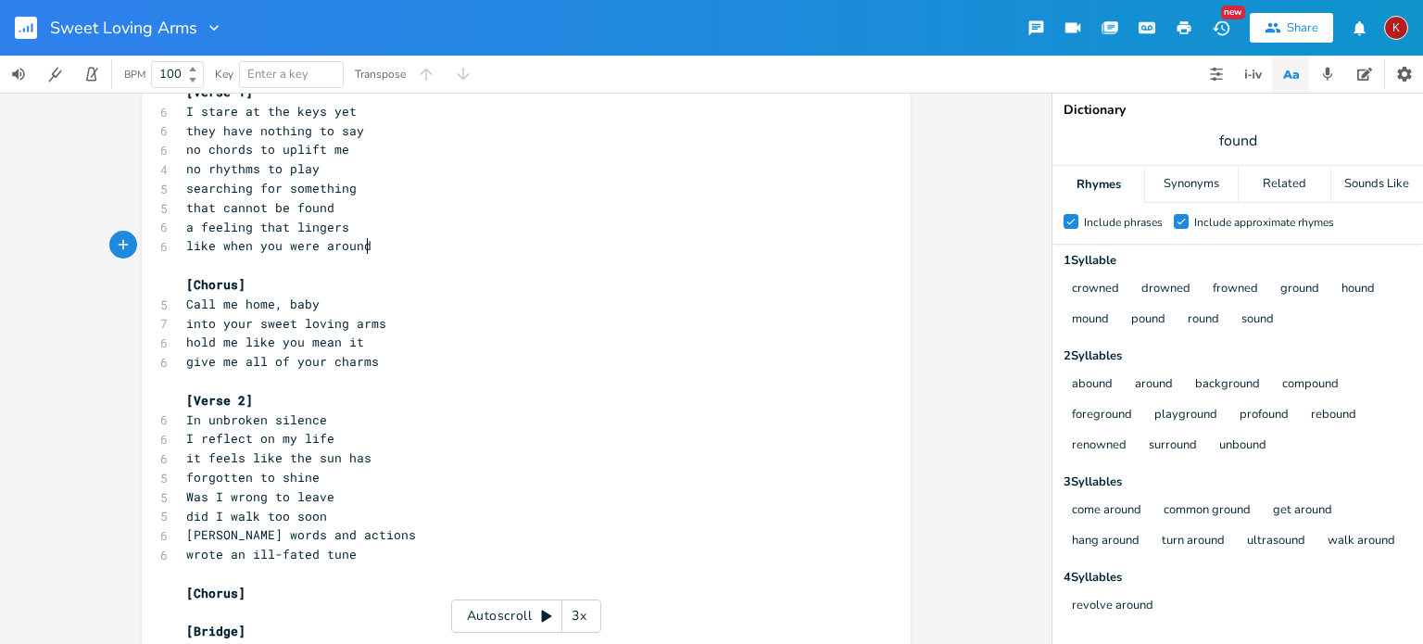
click at [369, 246] on pre "like when you were around" at bounding box center [517, 245] width 669 height 19
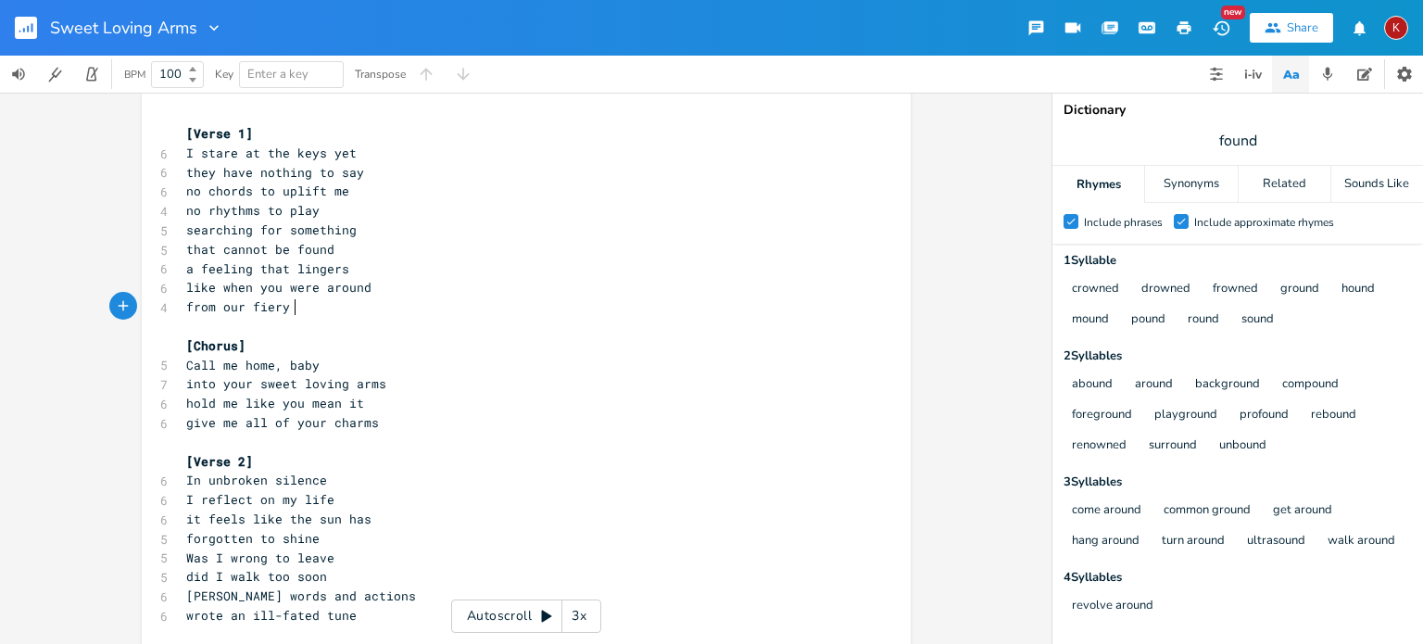
scroll to position [22, 0]
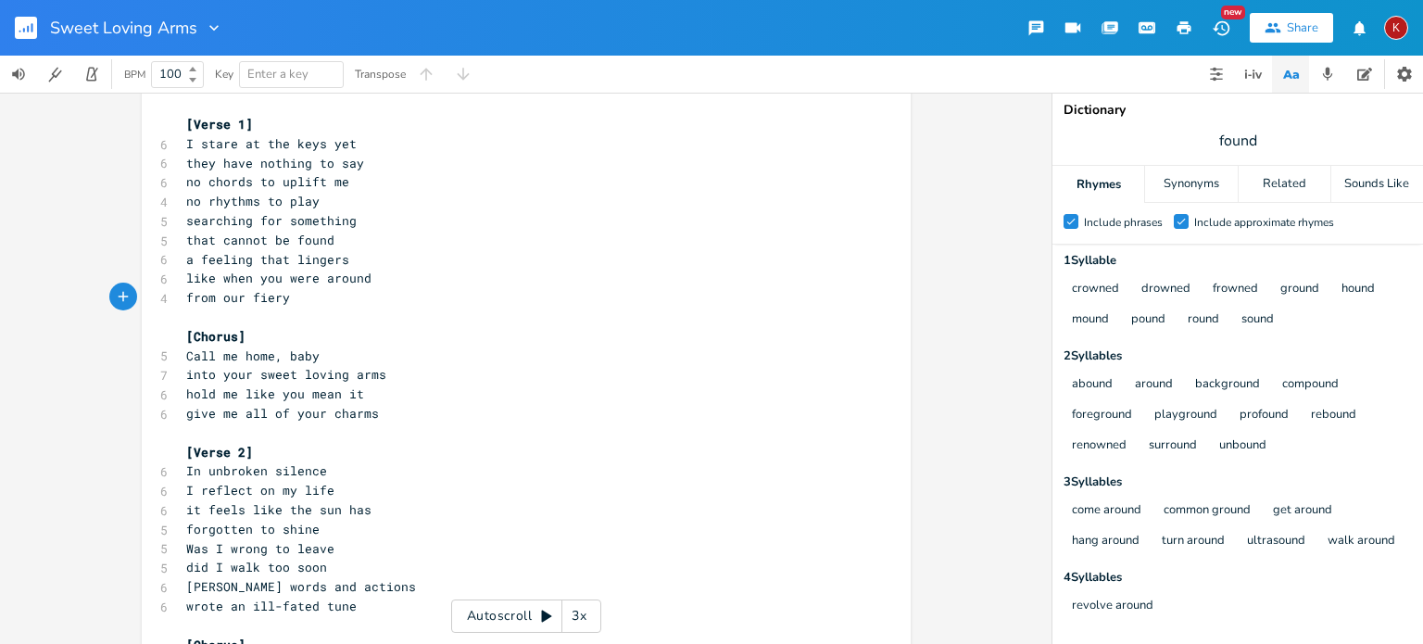
type textarea "from our fiery"
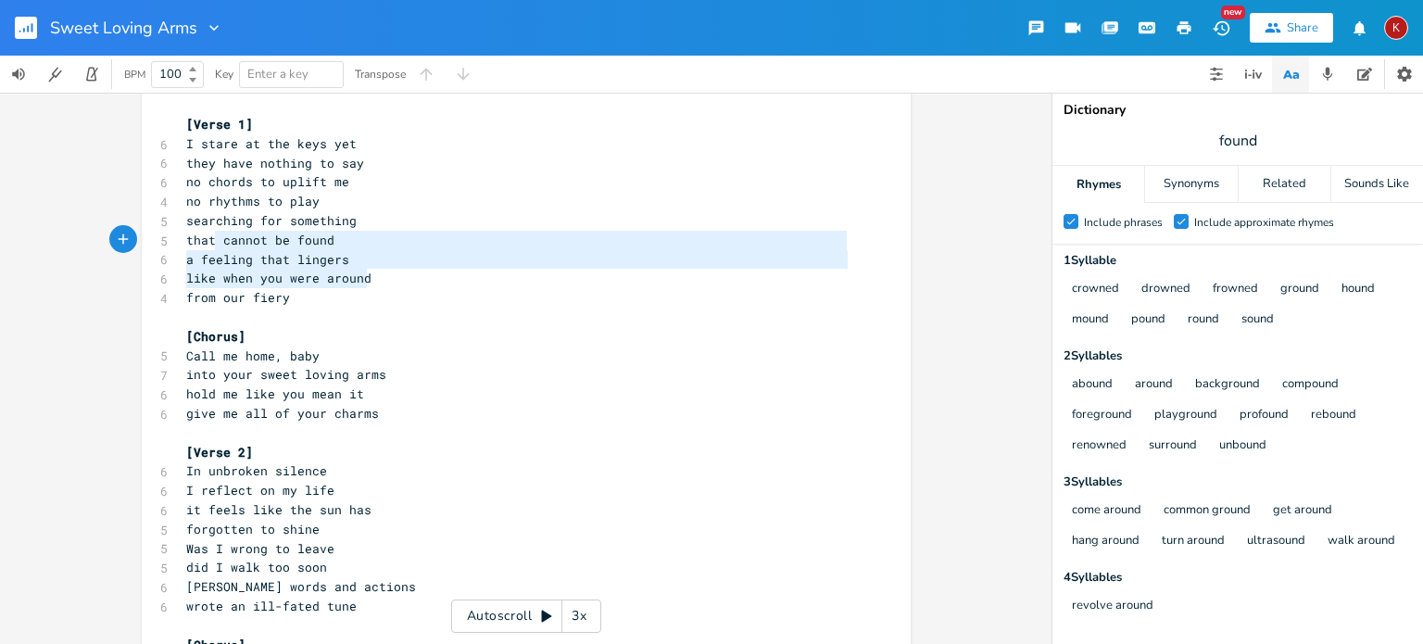
type textarea "searching for something that cannot be found a feeling that lingers like when y…"
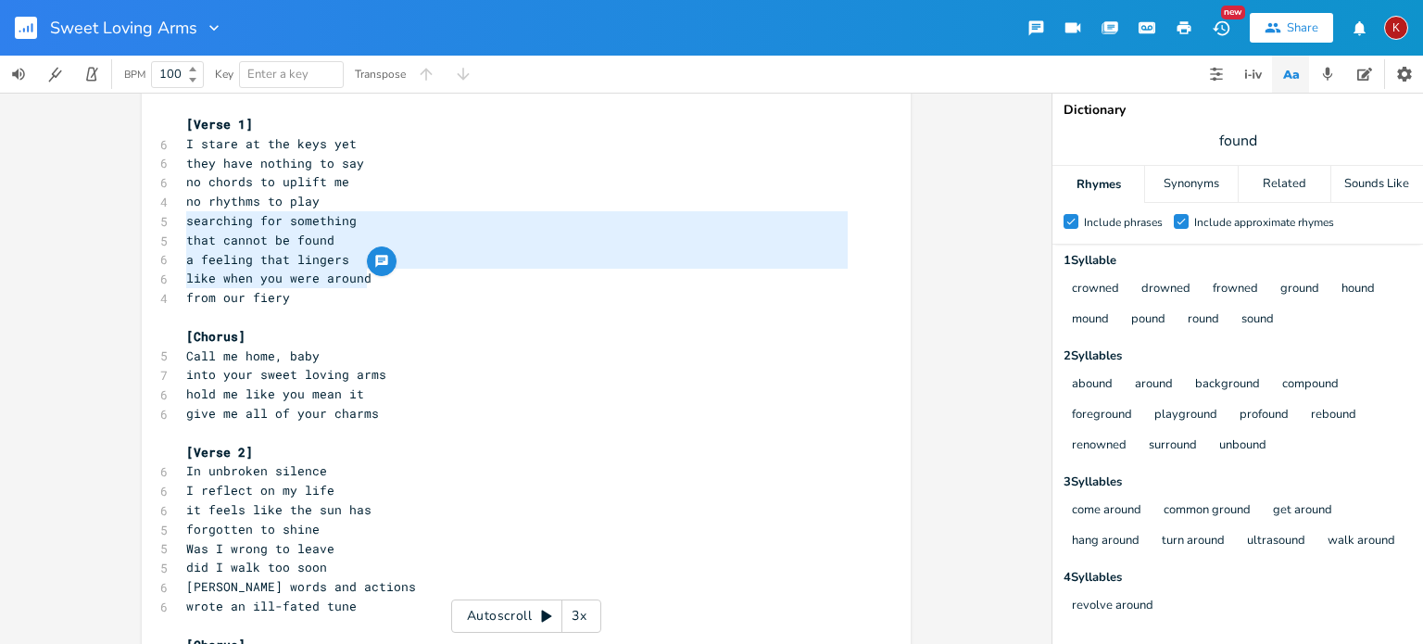
drag, startPoint x: 368, startPoint y: 280, endPoint x: 178, endPoint y: 227, distance: 197.2
click at [183, 227] on div "[Verse 1] 6 I stare at the keys yet 6 they have nothing to say 6 no chords to u…" at bounding box center [517, 567] width 669 height 905
click at [128, 190] on div "searching for something that cannot be found a feeling that lingers like when y…" at bounding box center [526, 368] width 1052 height 551
click at [283, 280] on span "like when you were around" at bounding box center [278, 278] width 185 height 17
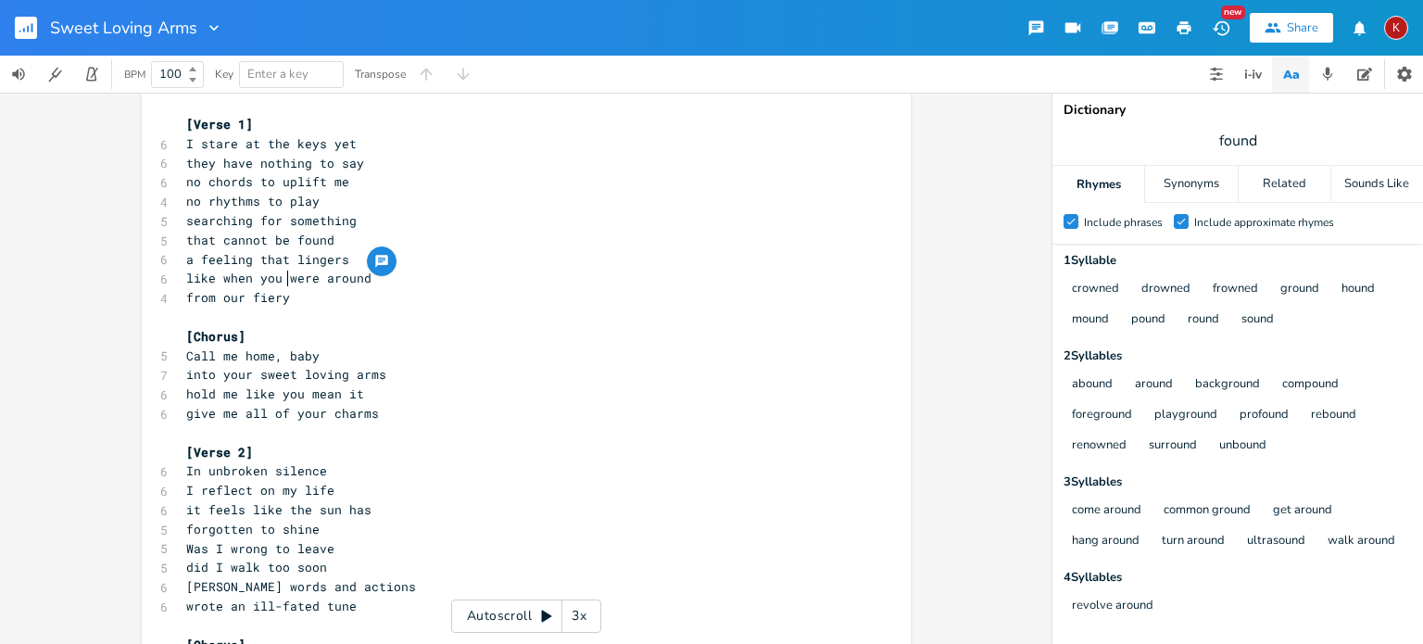
click at [209, 279] on span "like when you were around" at bounding box center [278, 278] width 185 height 17
click at [197, 280] on span "like when you were around" at bounding box center [278, 278] width 185 height 17
type textarea "wishing"
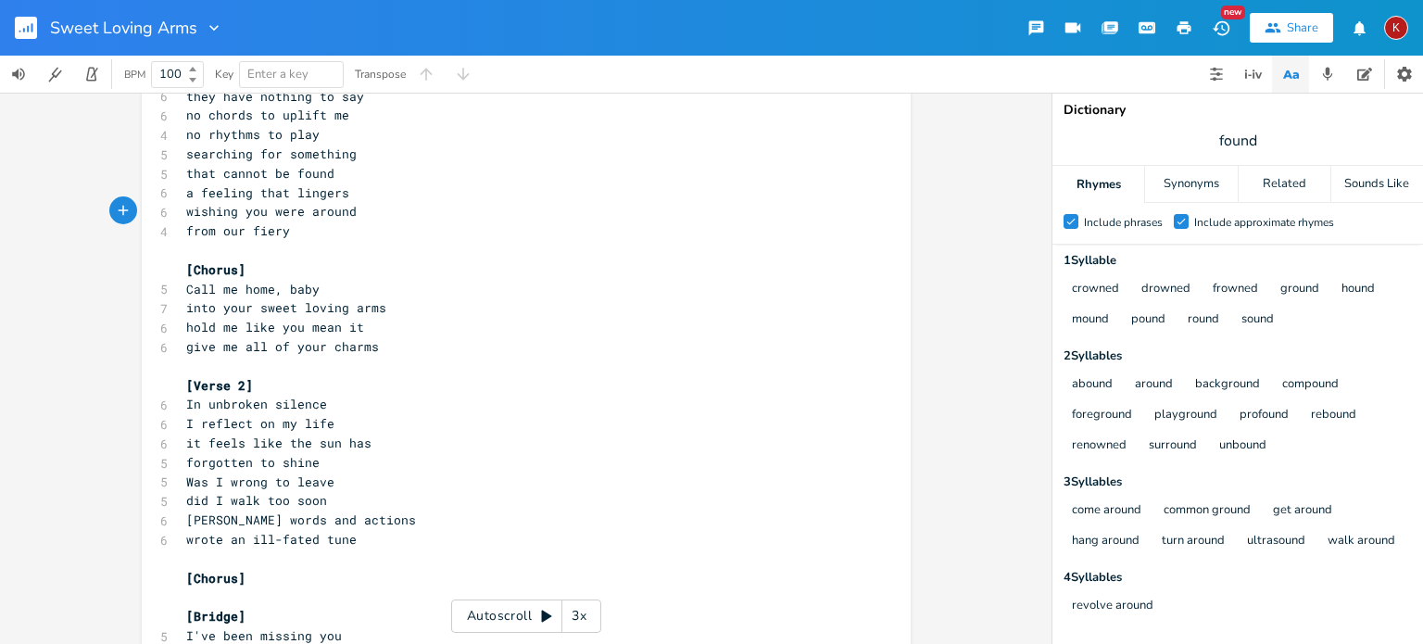
scroll to position [88, 0]
click at [286, 229] on span "from our fiery" at bounding box center [238, 231] width 104 height 17
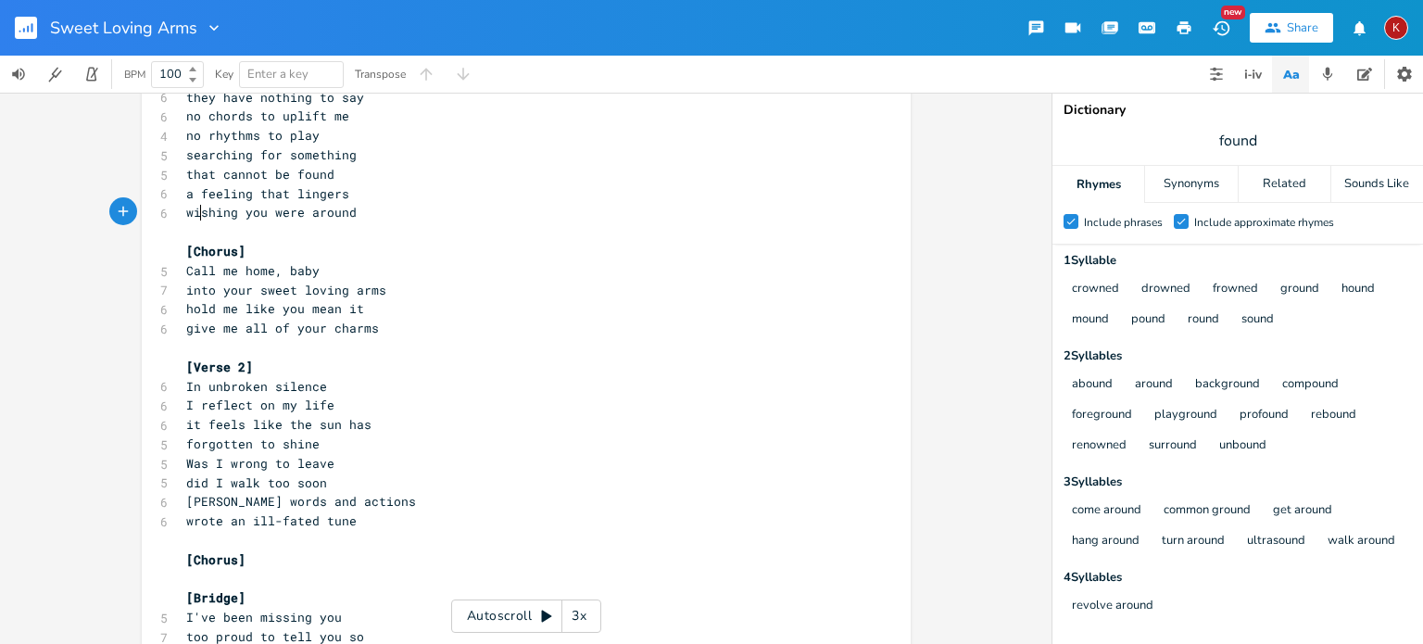
click at [198, 213] on span "wishing you were around" at bounding box center [271, 212] width 171 height 17
type textarea "from when"
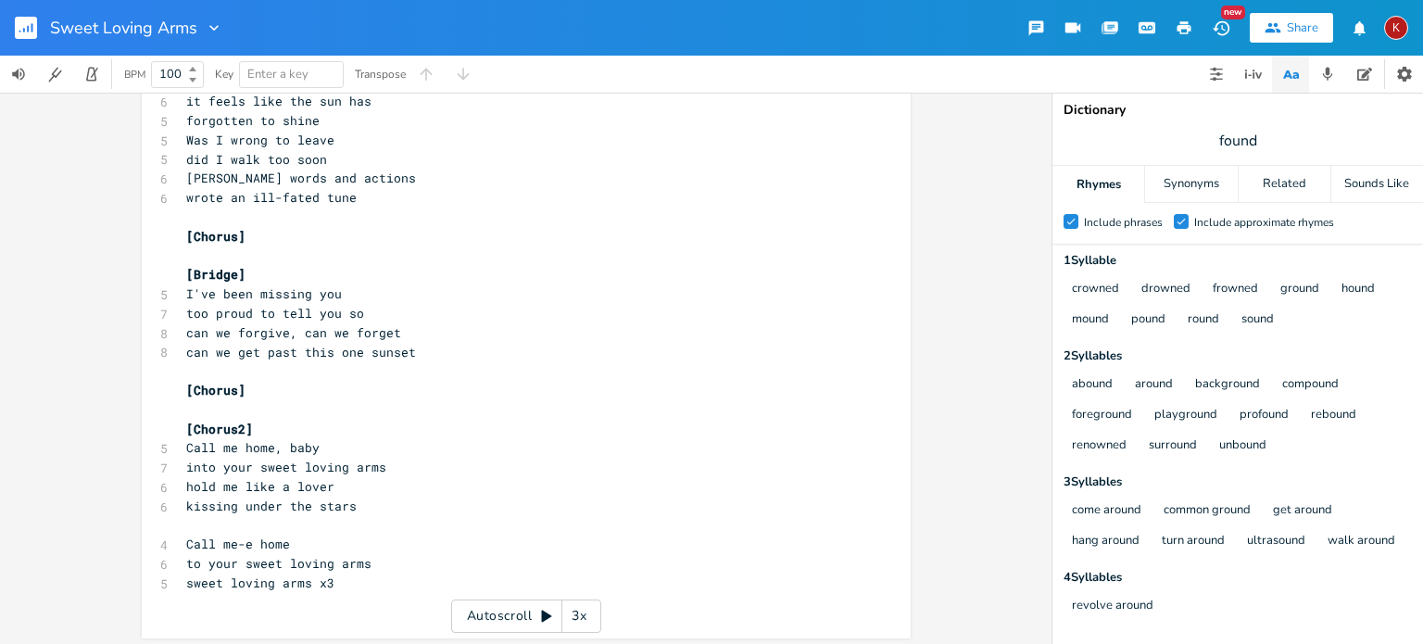
scroll to position [416, 0]
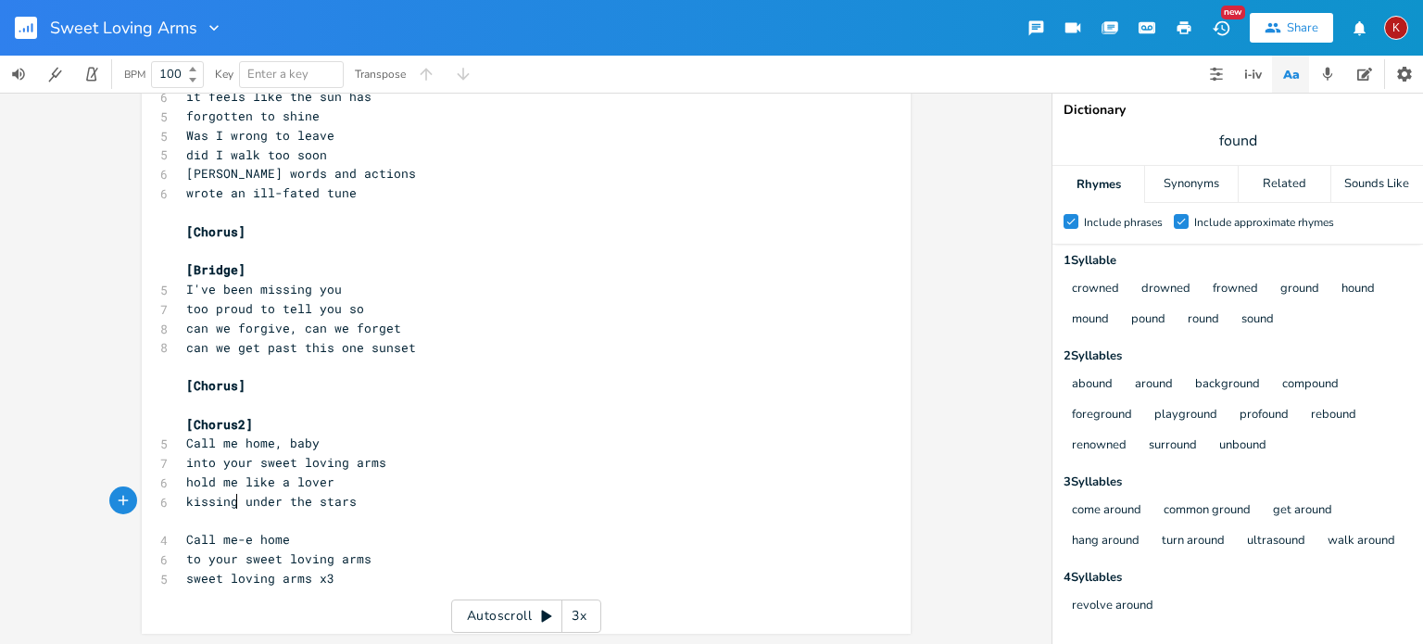
click at [230, 503] on span "kissing under the stars" at bounding box center [271, 501] width 171 height 17
type textarea "me"
click at [1227, 136] on input "found" at bounding box center [1238, 141] width 39 height 20
type input "stars"
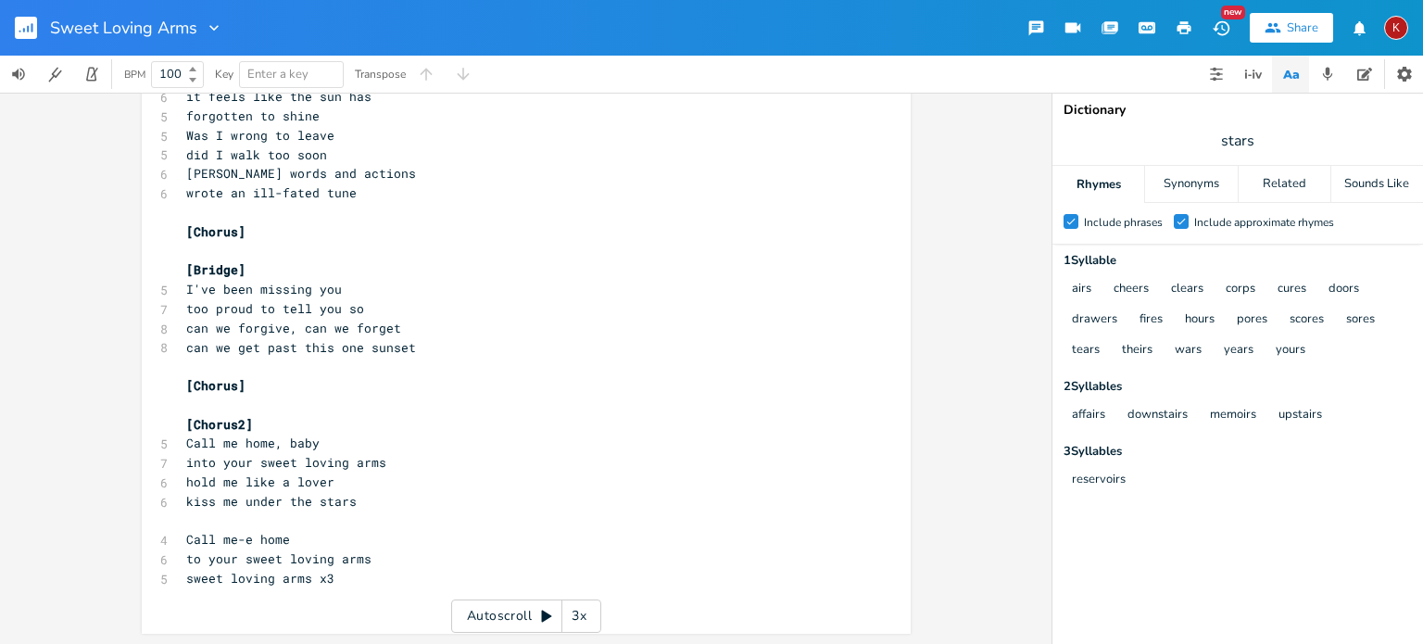
click at [341, 485] on pre "hold me like a lover" at bounding box center [517, 482] width 669 height 19
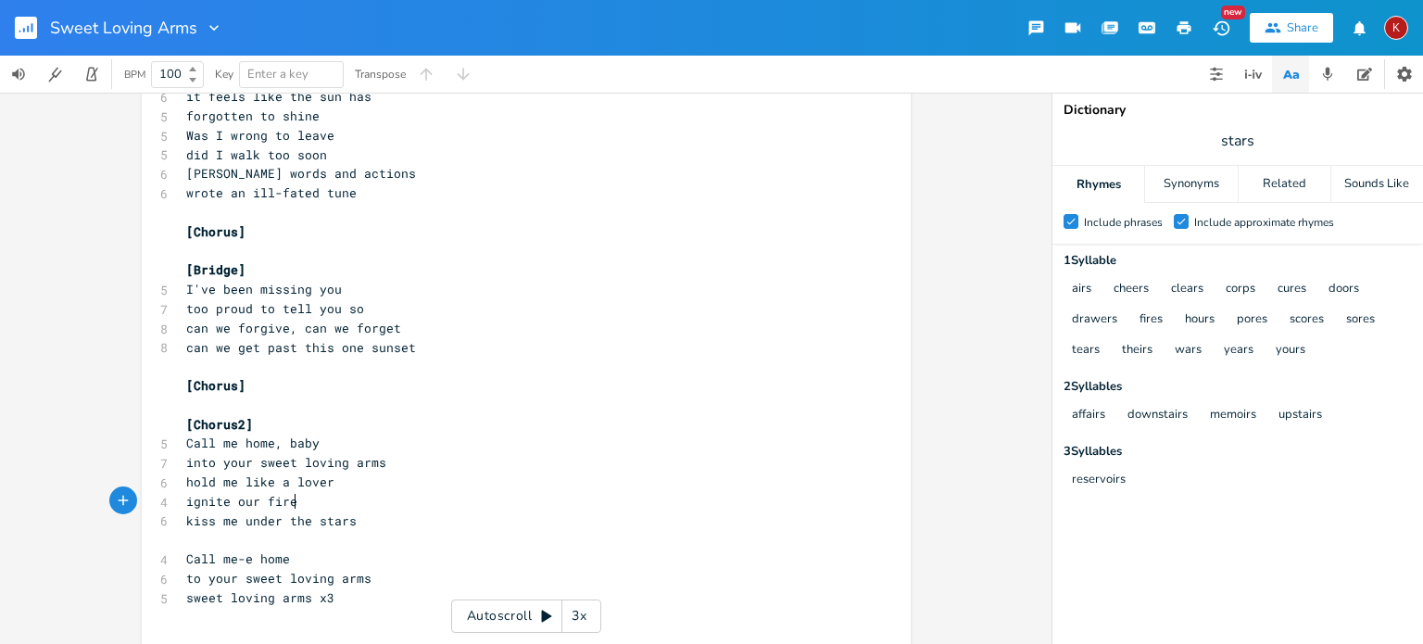
type textarea "ignite our fires"
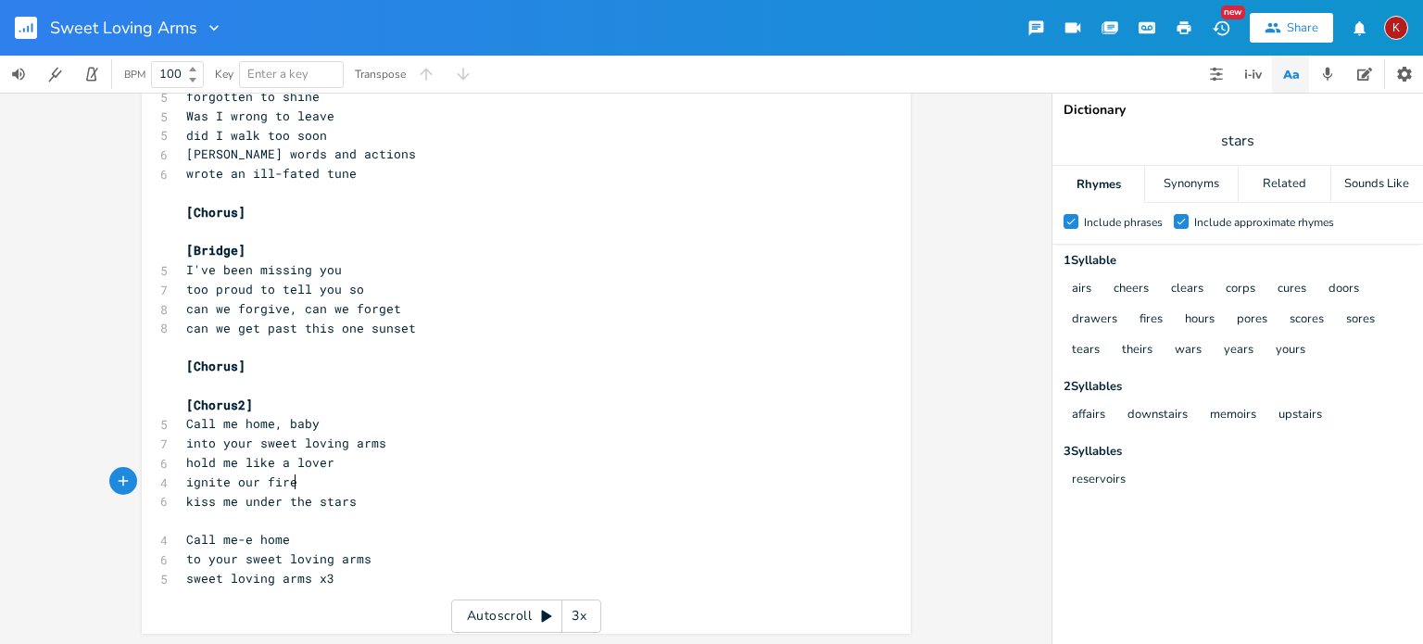
scroll to position [436, 0]
click at [206, 479] on span "ignite our fire" at bounding box center [241, 481] width 111 height 17
type textarea "oh yeah, turn up the"
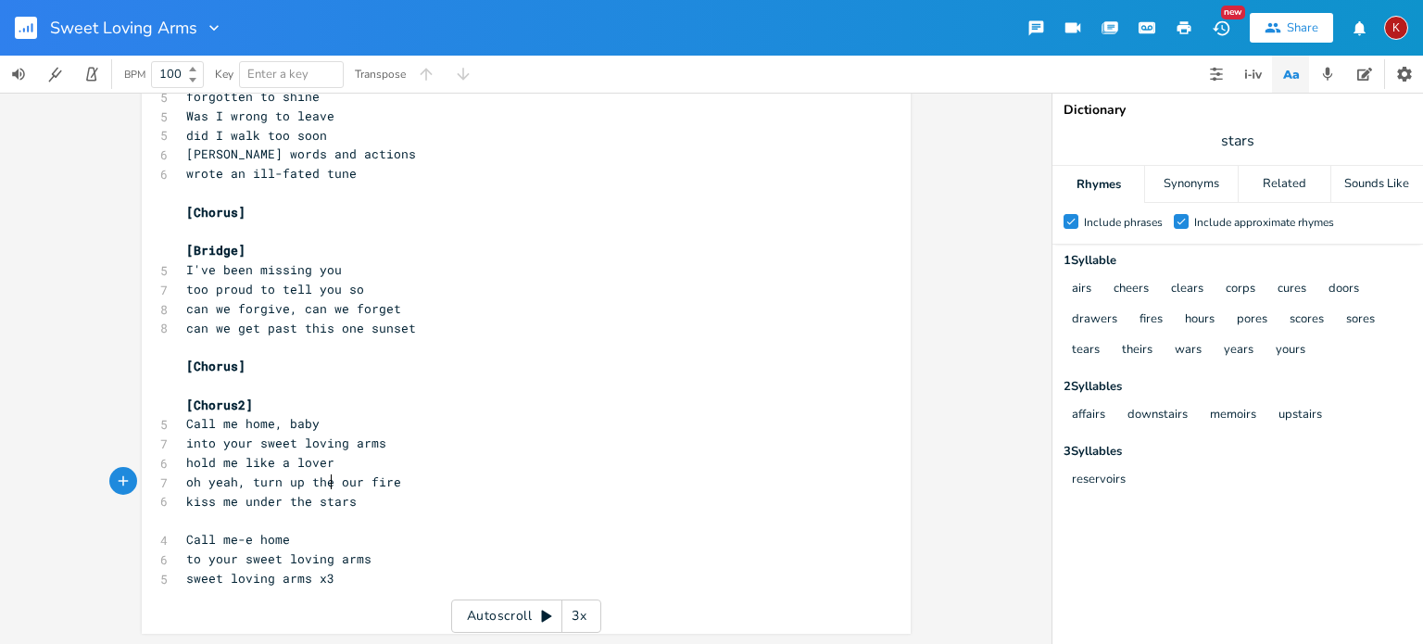
scroll to position [0, 109]
click at [259, 501] on span "kiss me under the stars" at bounding box center [271, 501] width 171 height 17
type textarea "kiss me under the stars"
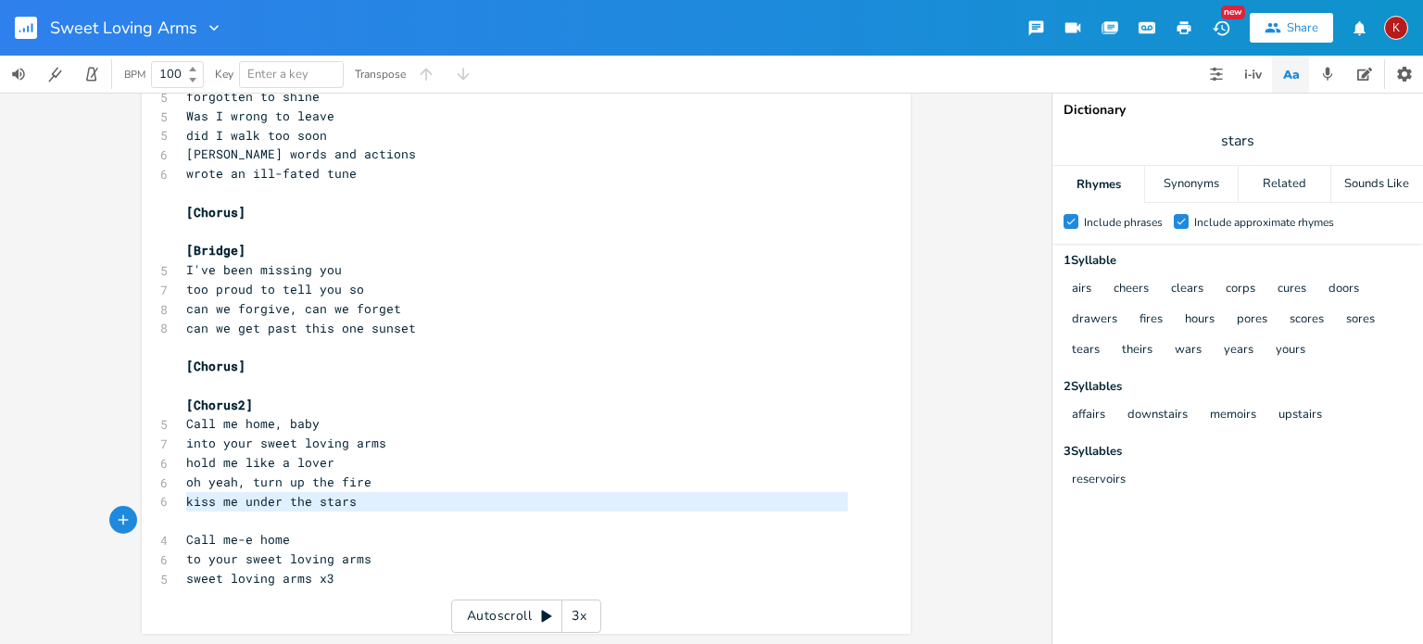
click at [259, 501] on span "kiss me under the stars" at bounding box center [271, 501] width 171 height 17
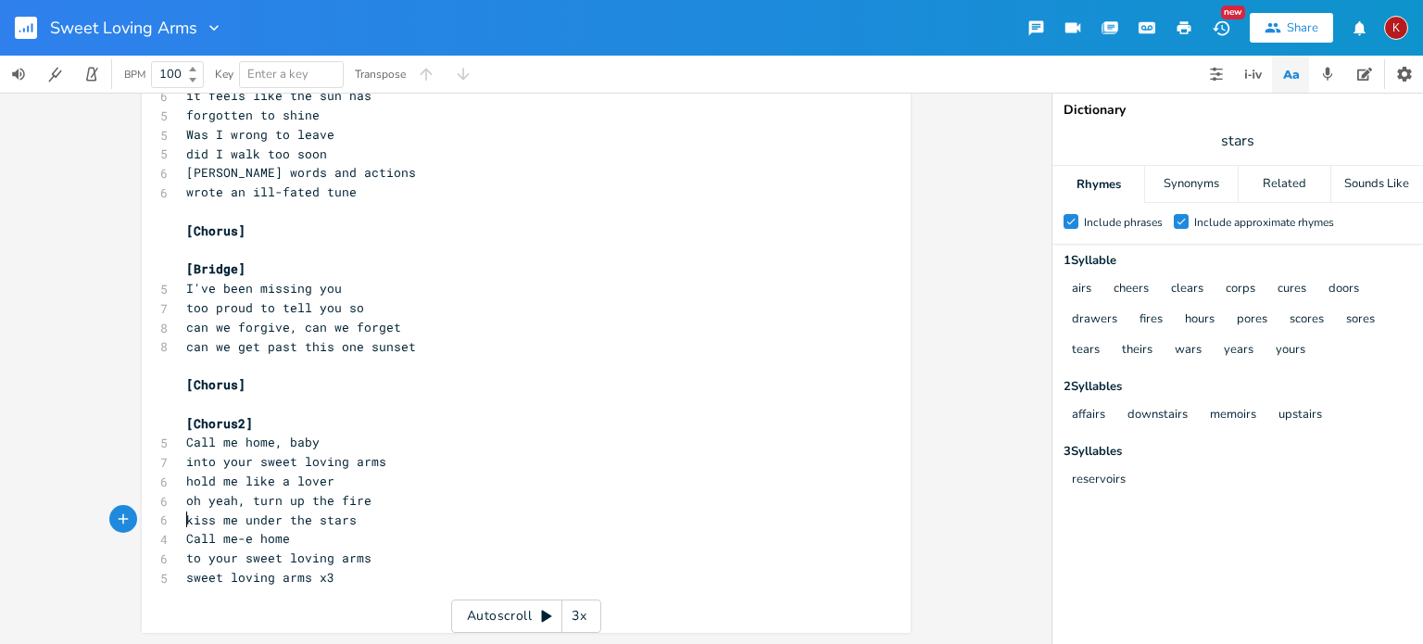
scroll to position [416, 0]
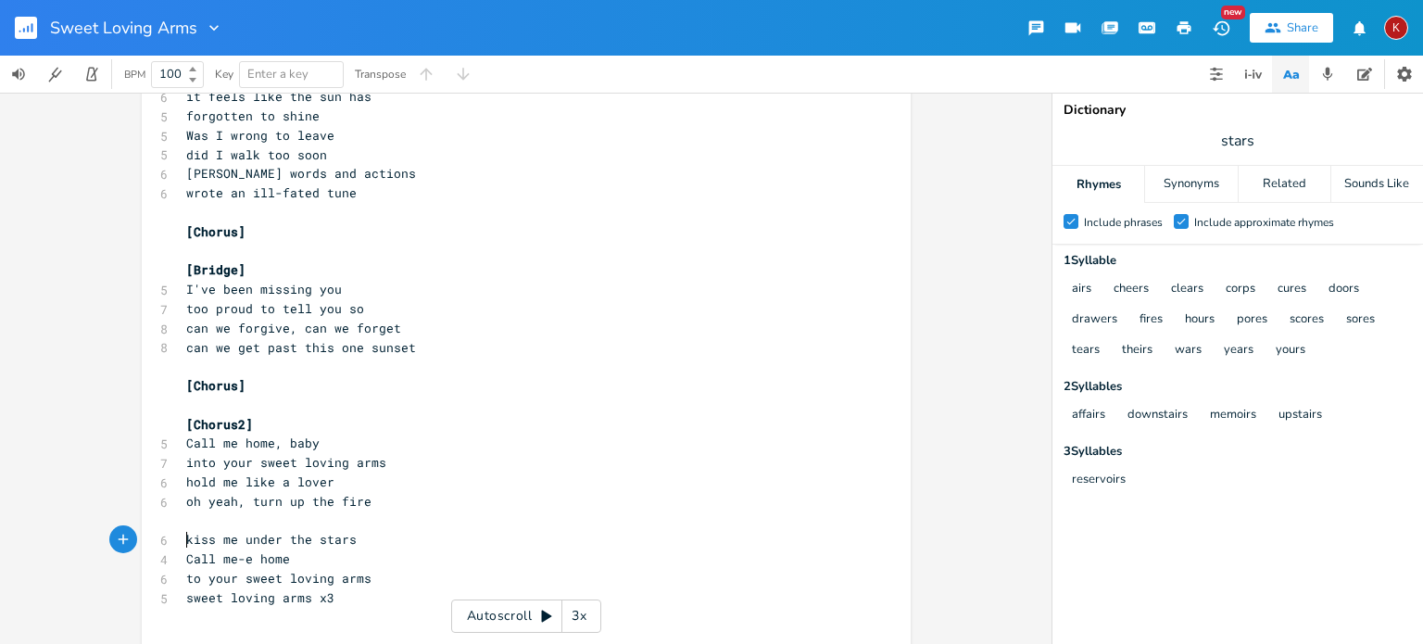
click at [360, 542] on pre "kiss me under the stars" at bounding box center [517, 539] width 669 height 19
type textarea "[Outro]"
click at [234, 429] on span "[Chorus2]" at bounding box center [219, 424] width 67 height 17
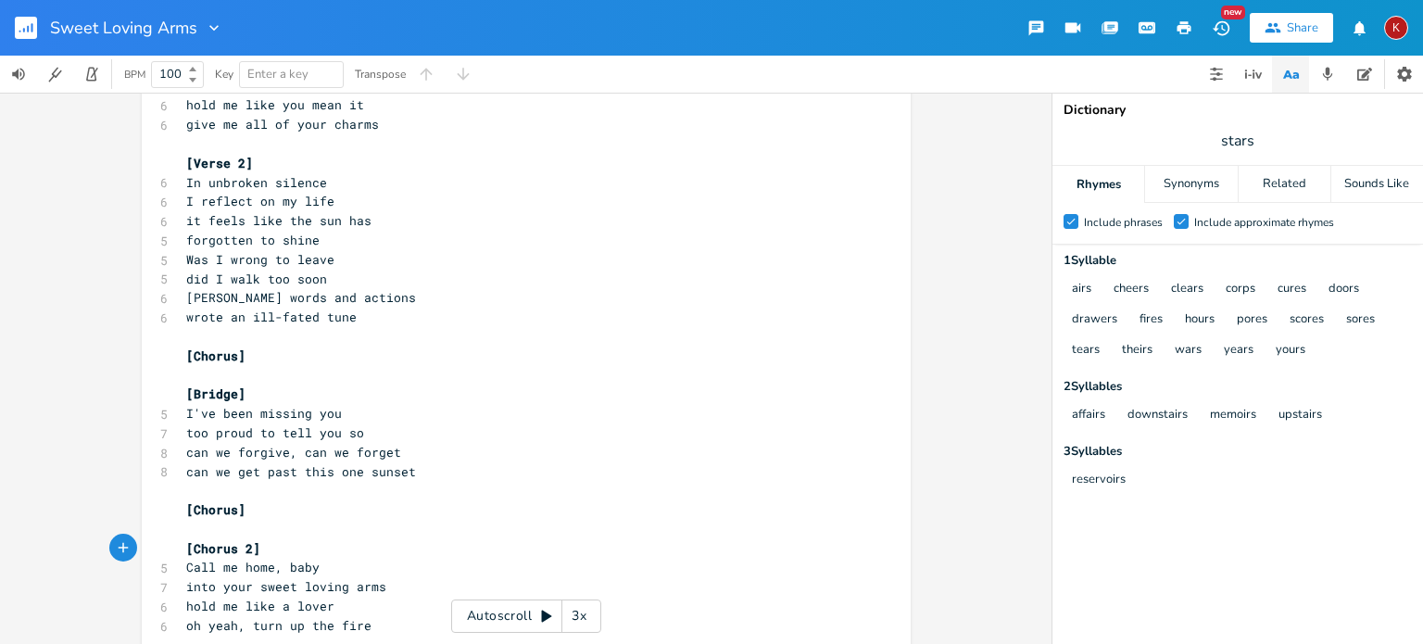
scroll to position [302, 0]
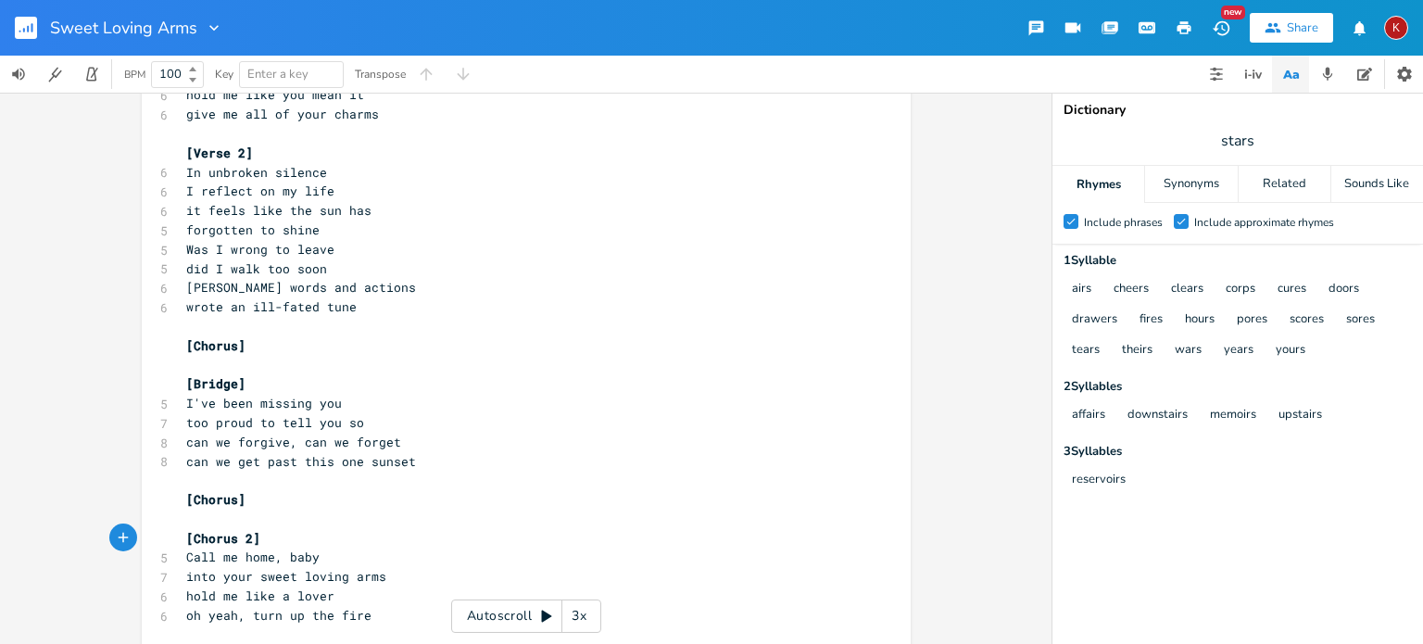
click at [345, 465] on span "can we get past this one sunset" at bounding box center [301, 461] width 230 height 17
type textarea "bie"
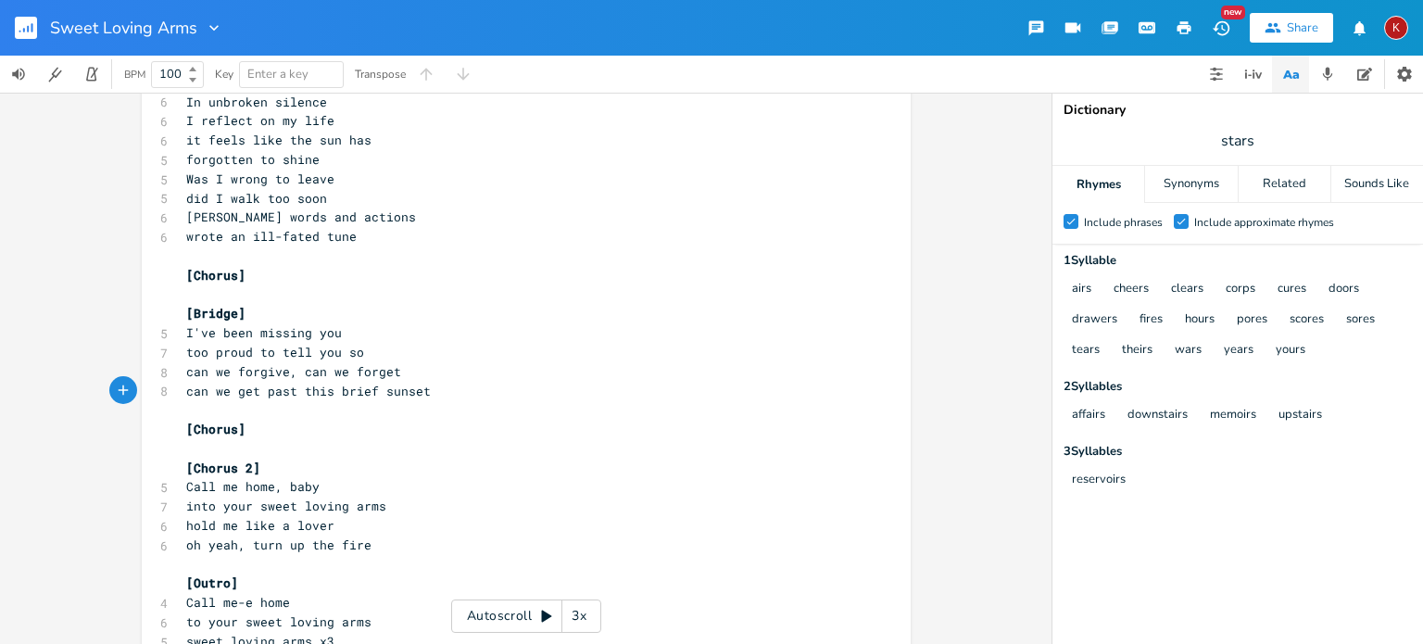
scroll to position [436, 0]
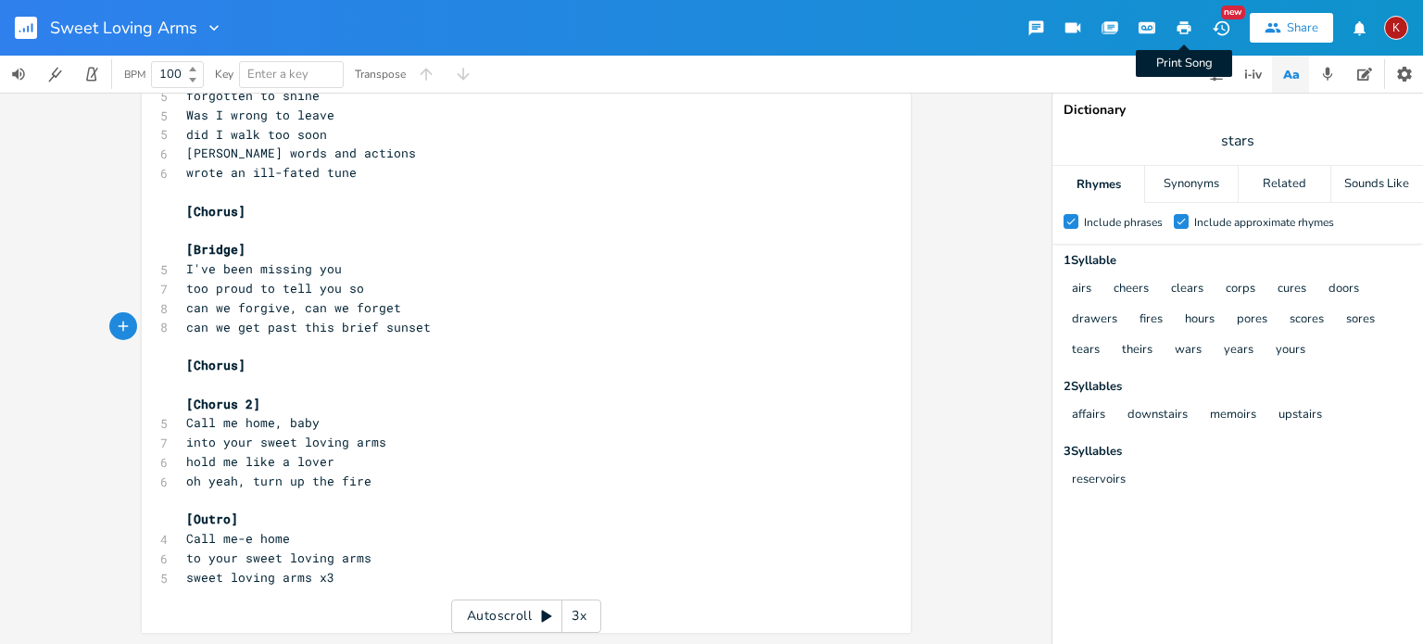
type textarea "[PERSON_NAME]"
click at [1182, 27] on icon "button" at bounding box center [1185, 27] width 14 height 13
click at [186, 584] on span "sweet loving arms x3" at bounding box center [260, 577] width 148 height 17
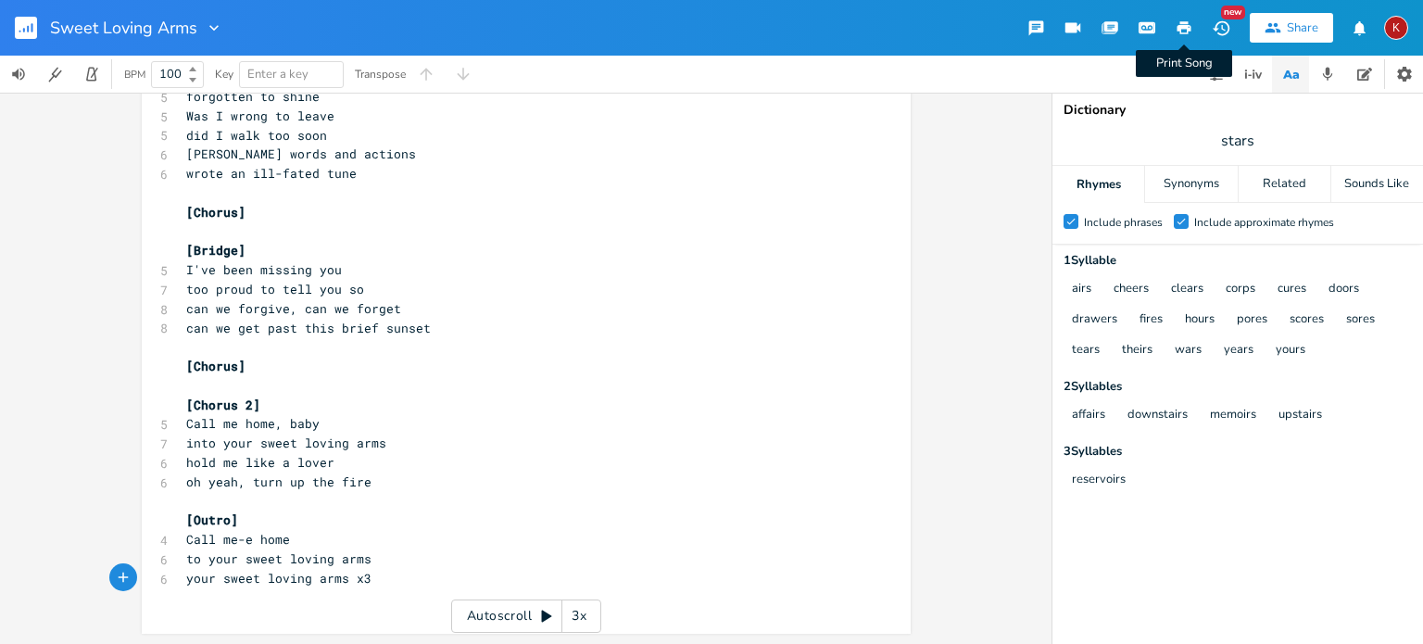
type textarea "your"
click at [1181, 23] on icon "button" at bounding box center [1185, 27] width 14 height 13
